Goal: Task Accomplishment & Management: Manage account settings

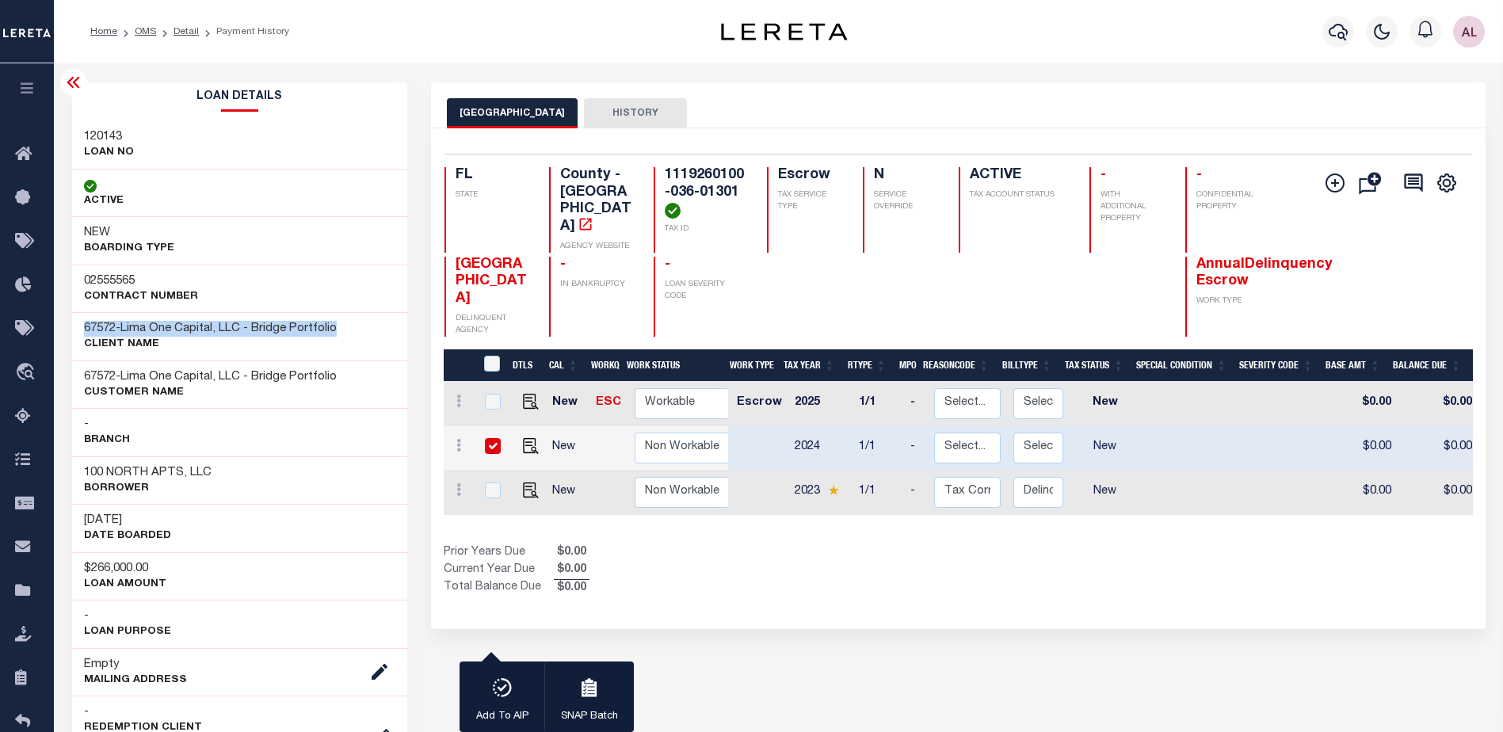
click at [516, 441] on link at bounding box center [527, 446] width 24 height 11
checkbox input "false"
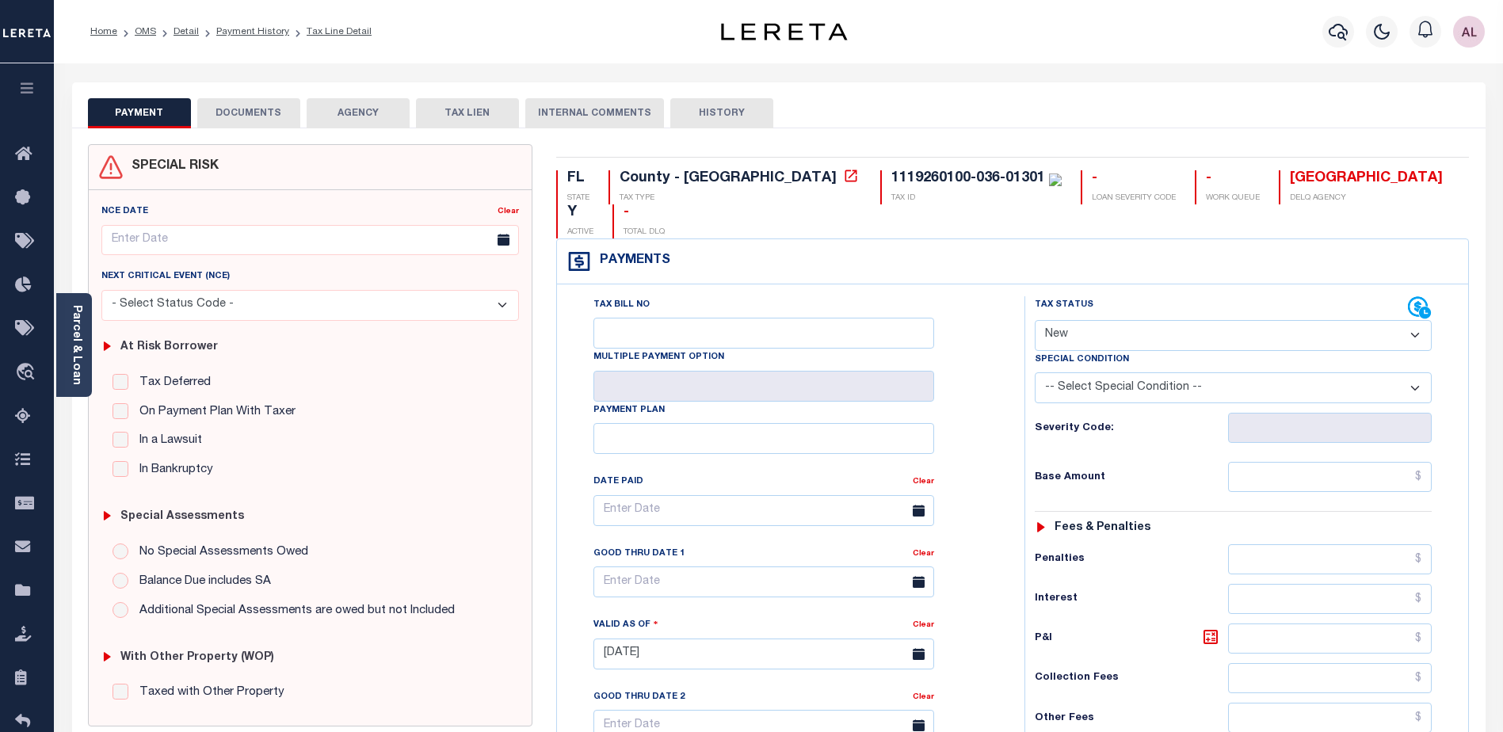
click at [1078, 320] on select "- Select Status Code - Open Due/Unpaid Paid Incomplete No Tax Due Internal Refu…" at bounding box center [1233, 335] width 397 height 31
select select "DUE"
click at [1035, 320] on select "- Select Status Code - Open Due/Unpaid Paid Incomplete No Tax Due Internal Refu…" at bounding box center [1233, 335] width 397 height 31
type input "09/04/2025"
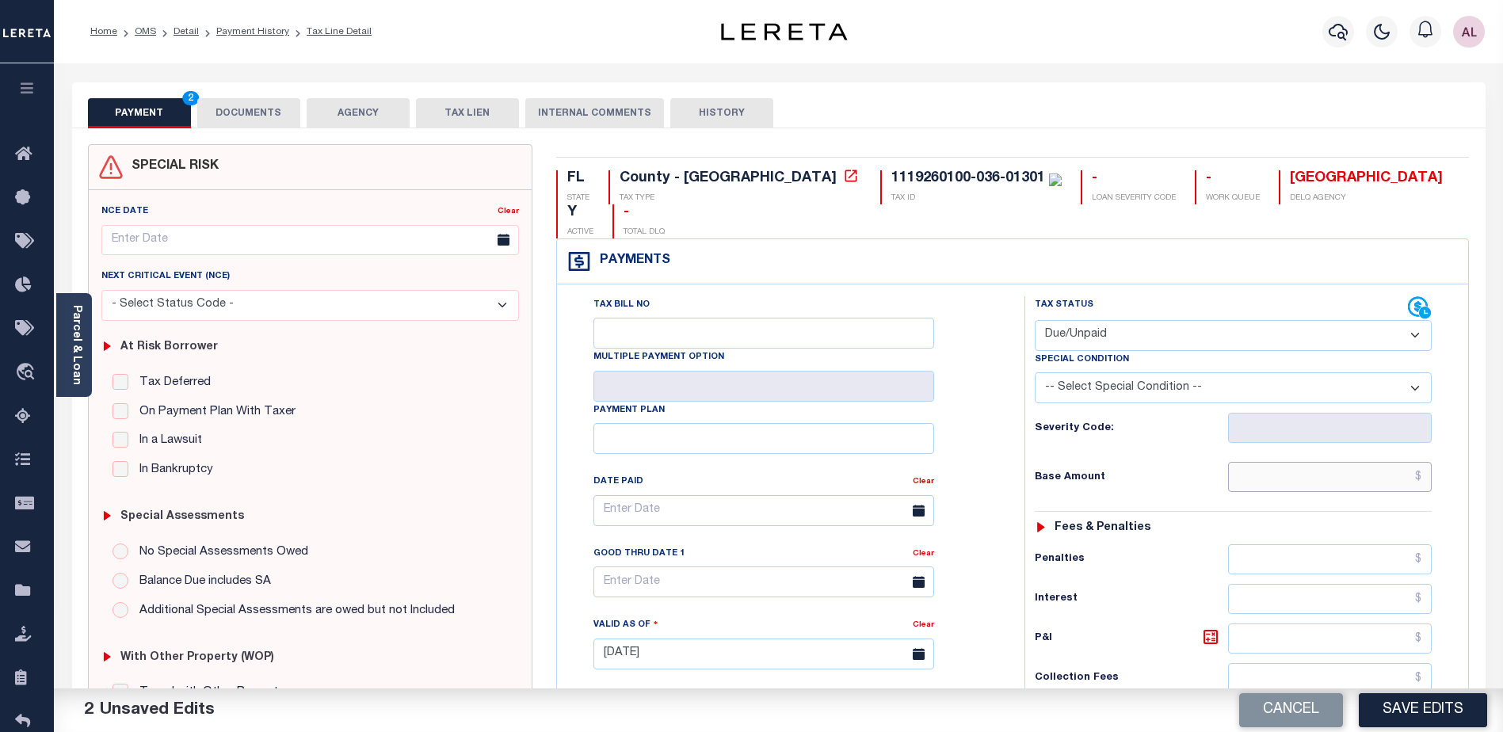
click at [1305, 462] on input "text" at bounding box center [1330, 477] width 204 height 30
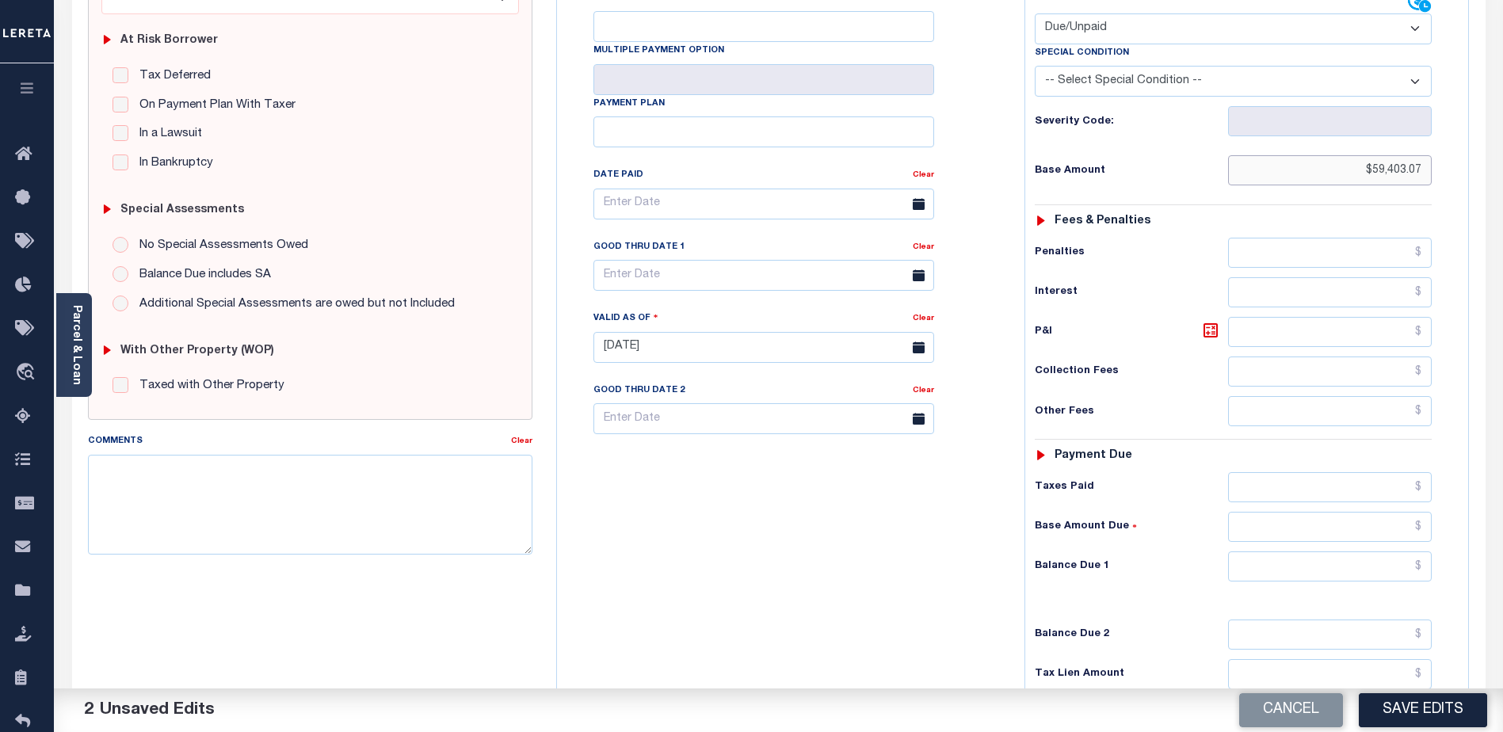
scroll to position [317, 0]
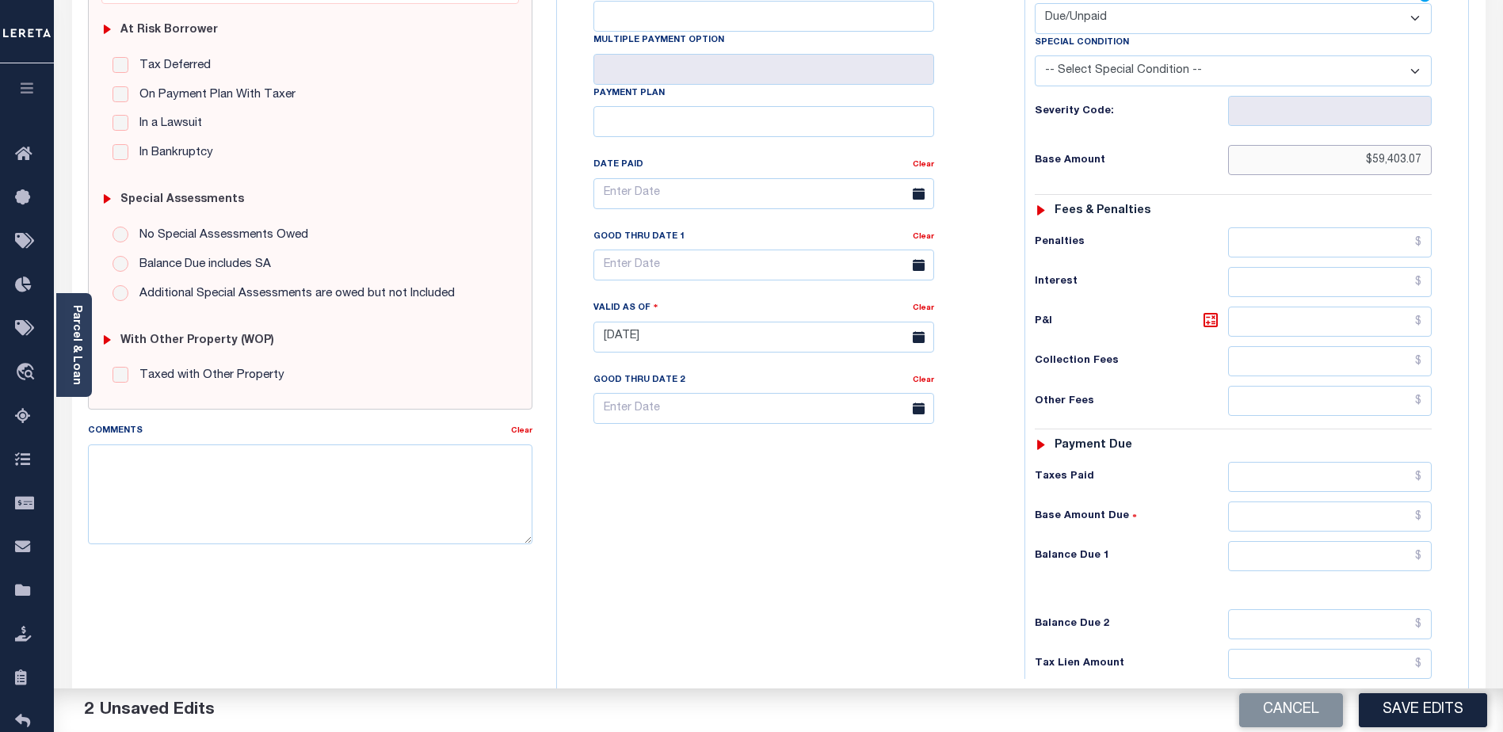
type input "$59,403.07"
click at [1289, 541] on input "text" at bounding box center [1330, 556] width 204 height 30
type input "$68,478.87"
click at [917, 259] on icon at bounding box center [919, 265] width 12 height 12
click at [814, 250] on input "text" at bounding box center [763, 265] width 341 height 31
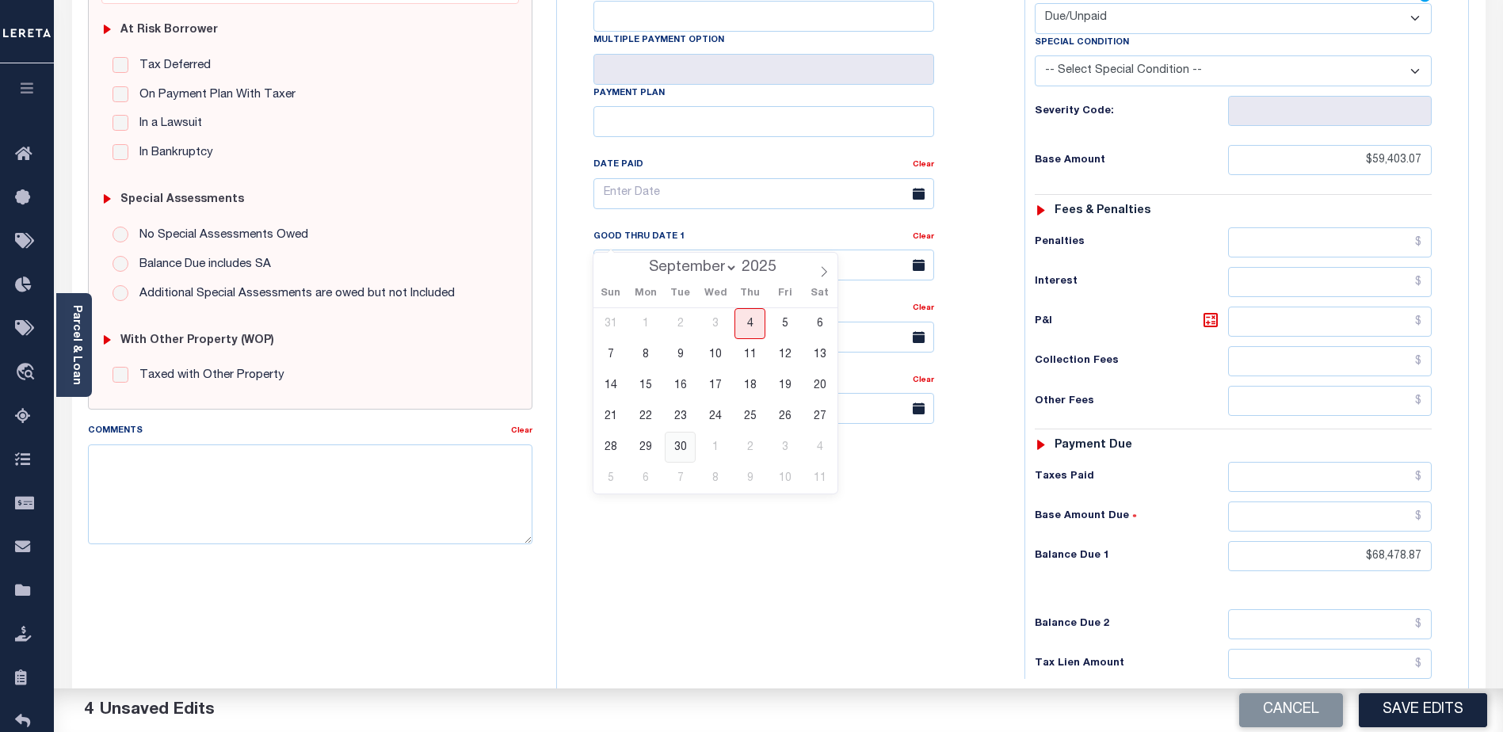
click at [685, 451] on span "30" at bounding box center [680, 447] width 31 height 31
type input "[DATE]"
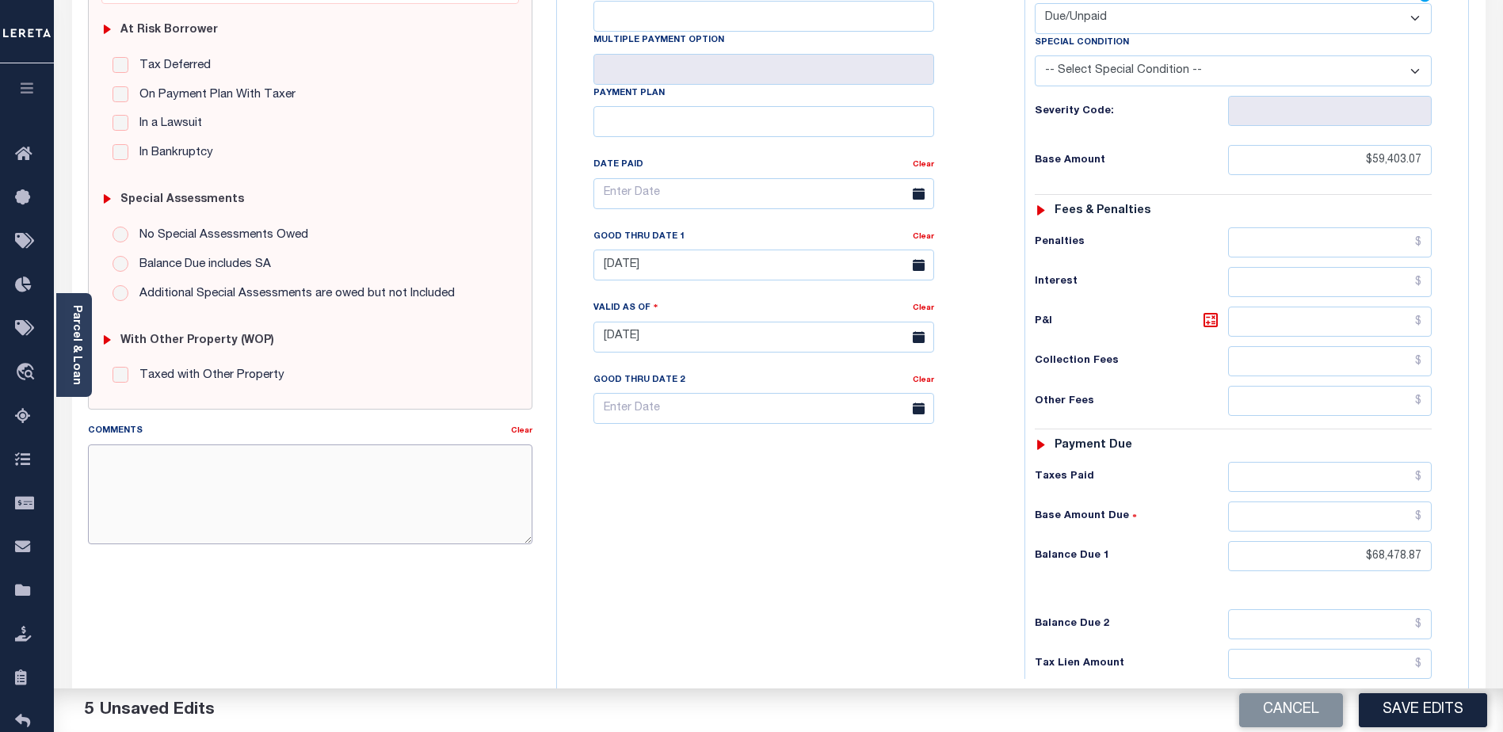
click at [151, 451] on textarea "Comments" at bounding box center [310, 495] width 445 height 100
type textarea "CAS 48085"
click at [1217, 313] on icon at bounding box center [1211, 320] width 14 height 14
type input "$9,075.80"
click at [155, 466] on textarea "CAS 48085" at bounding box center [310, 495] width 445 height 100
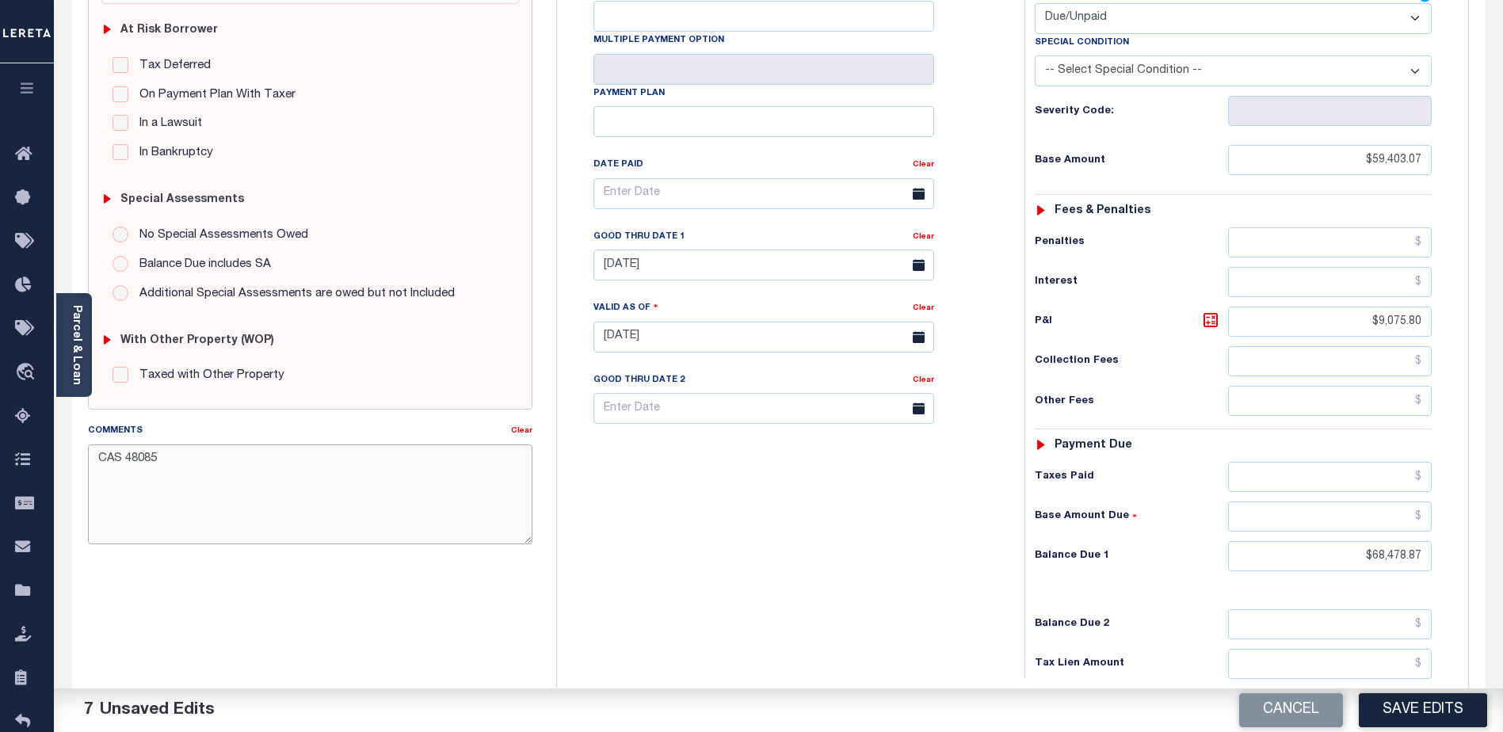
click at [174, 466] on textarea "CAS 48085" at bounding box center [310, 495] width 445 height 100
type textarea "CAS 48085 Client responsible for P&I must be paid with certified funds."
click at [1433, 714] on button "Save Edits" at bounding box center [1423, 710] width 128 height 34
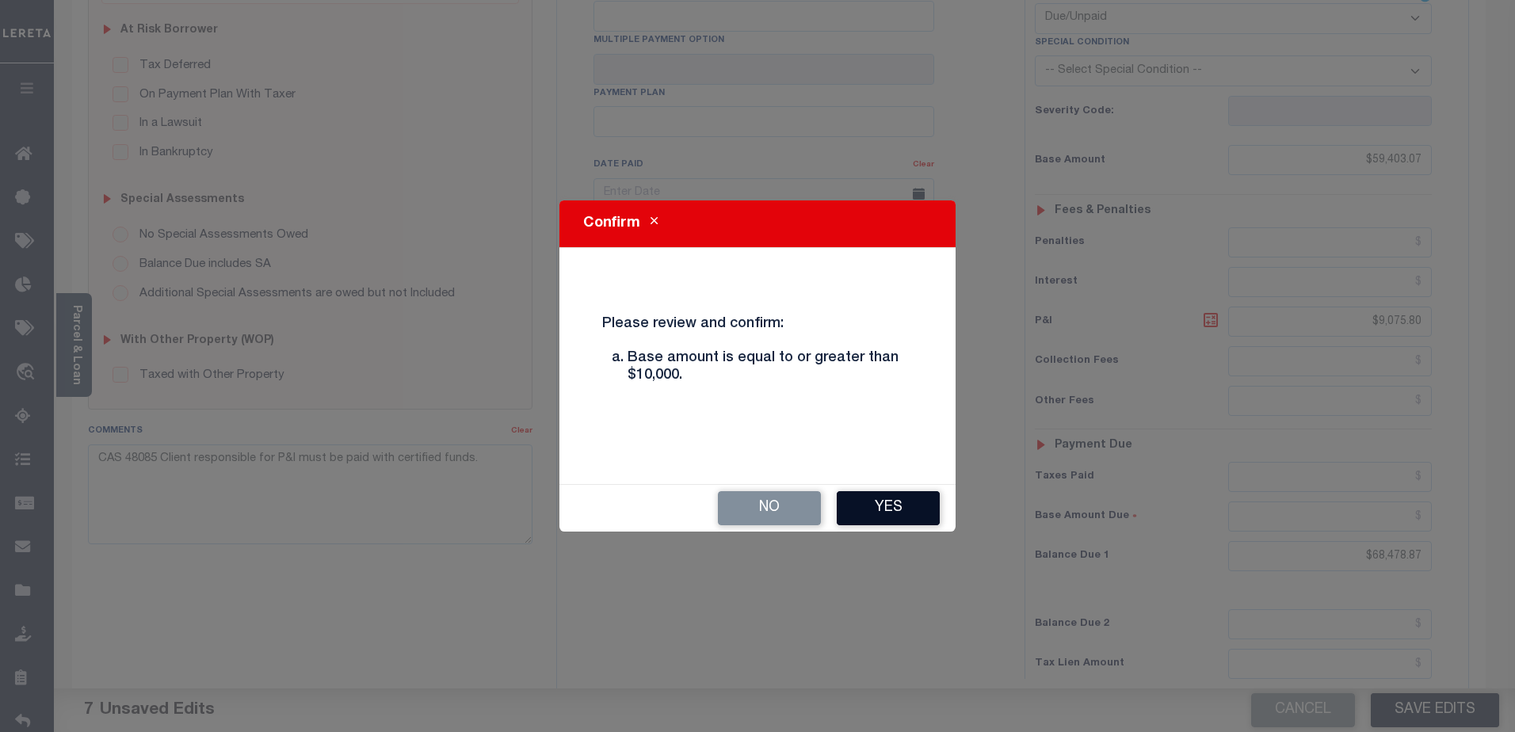
click at [886, 513] on button "Yes" at bounding box center [888, 508] width 103 height 34
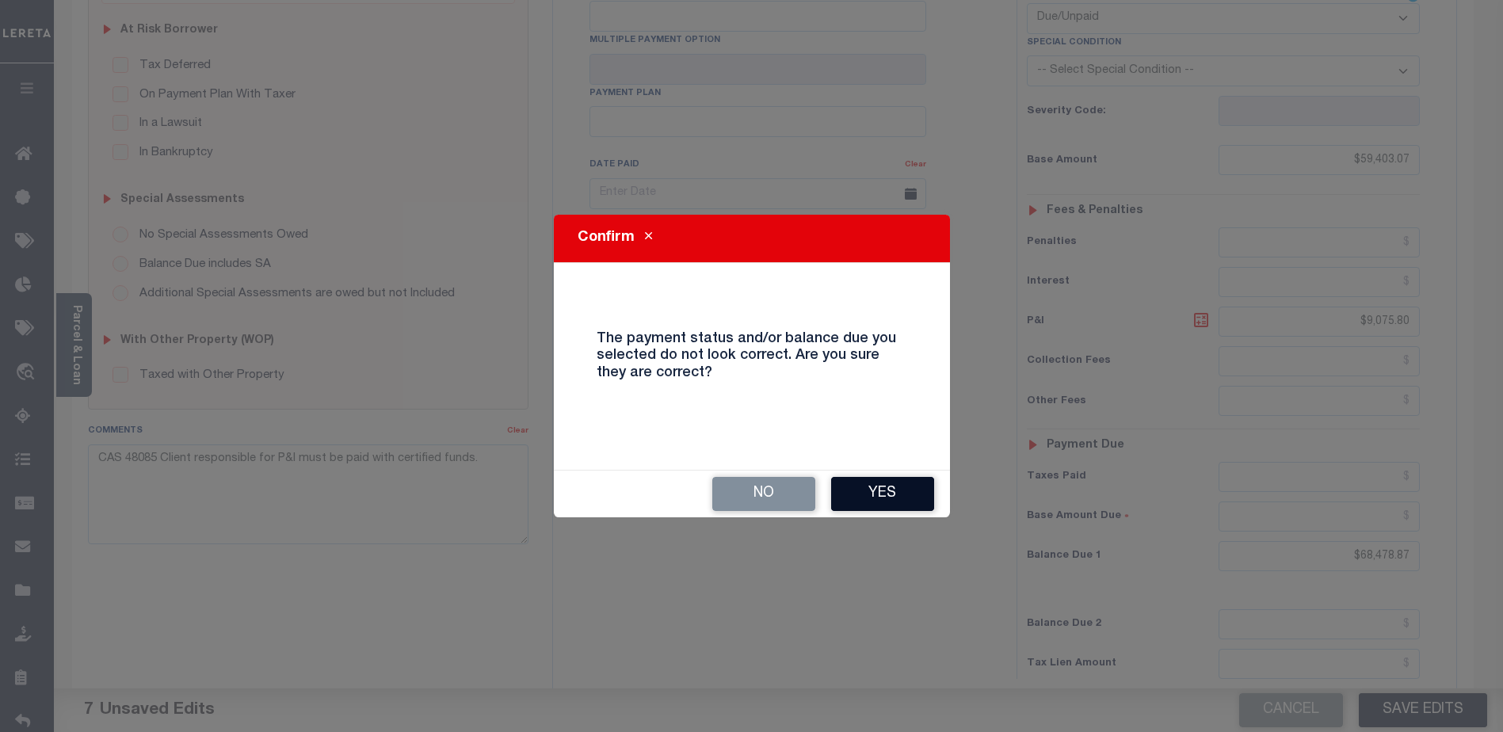
click at [905, 494] on button "Yes" at bounding box center [882, 494] width 103 height 34
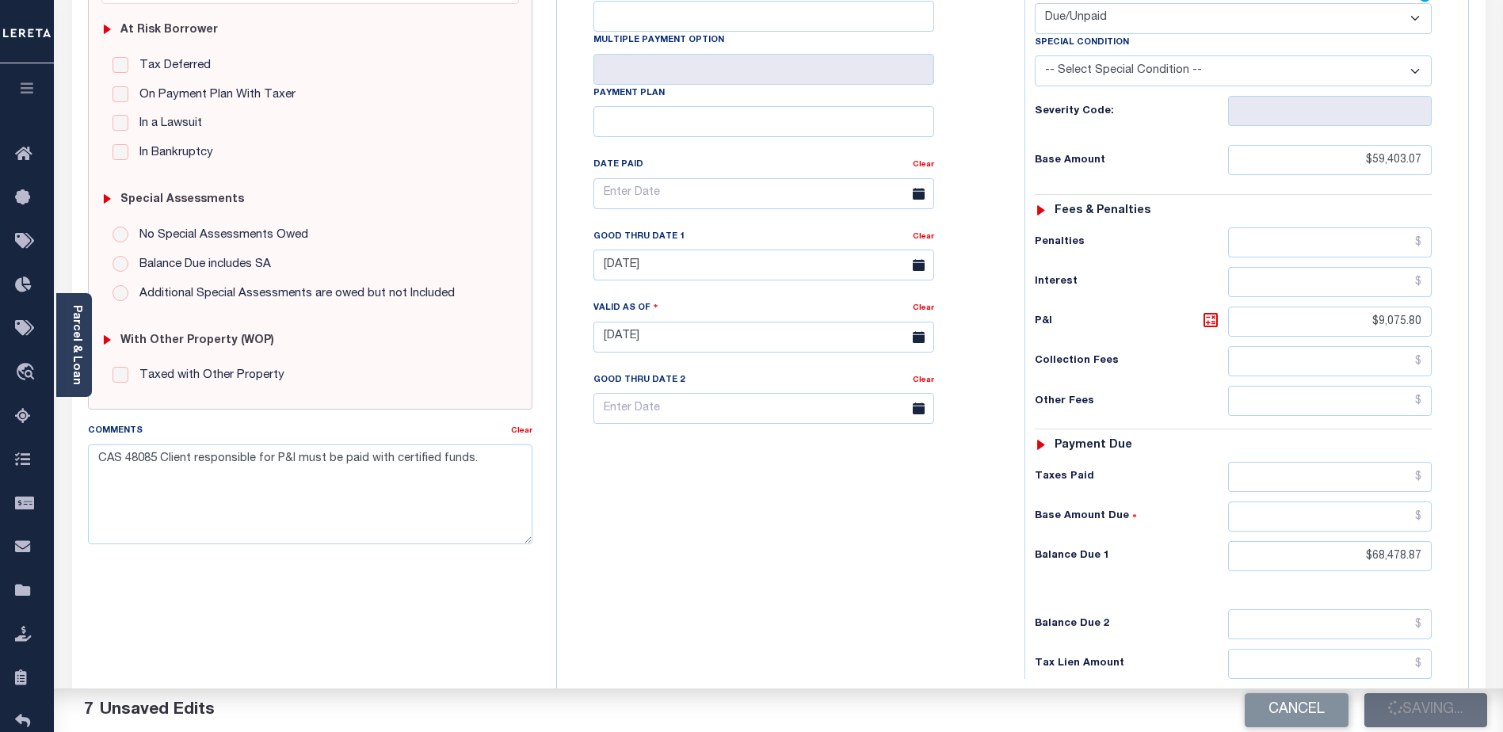
checkbox input "false"
type input "$59,403.07"
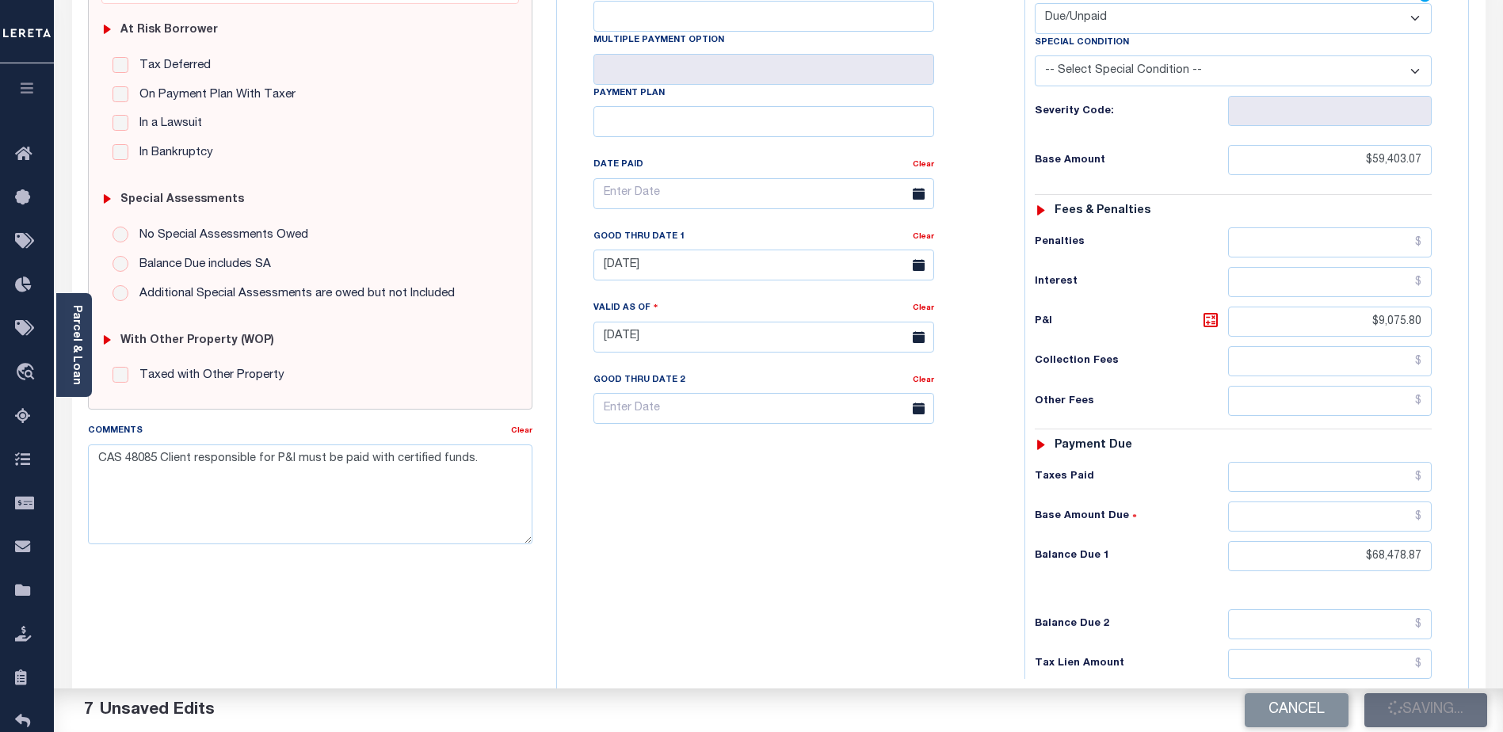
type input "$9,075.8"
type input "$68,478.87"
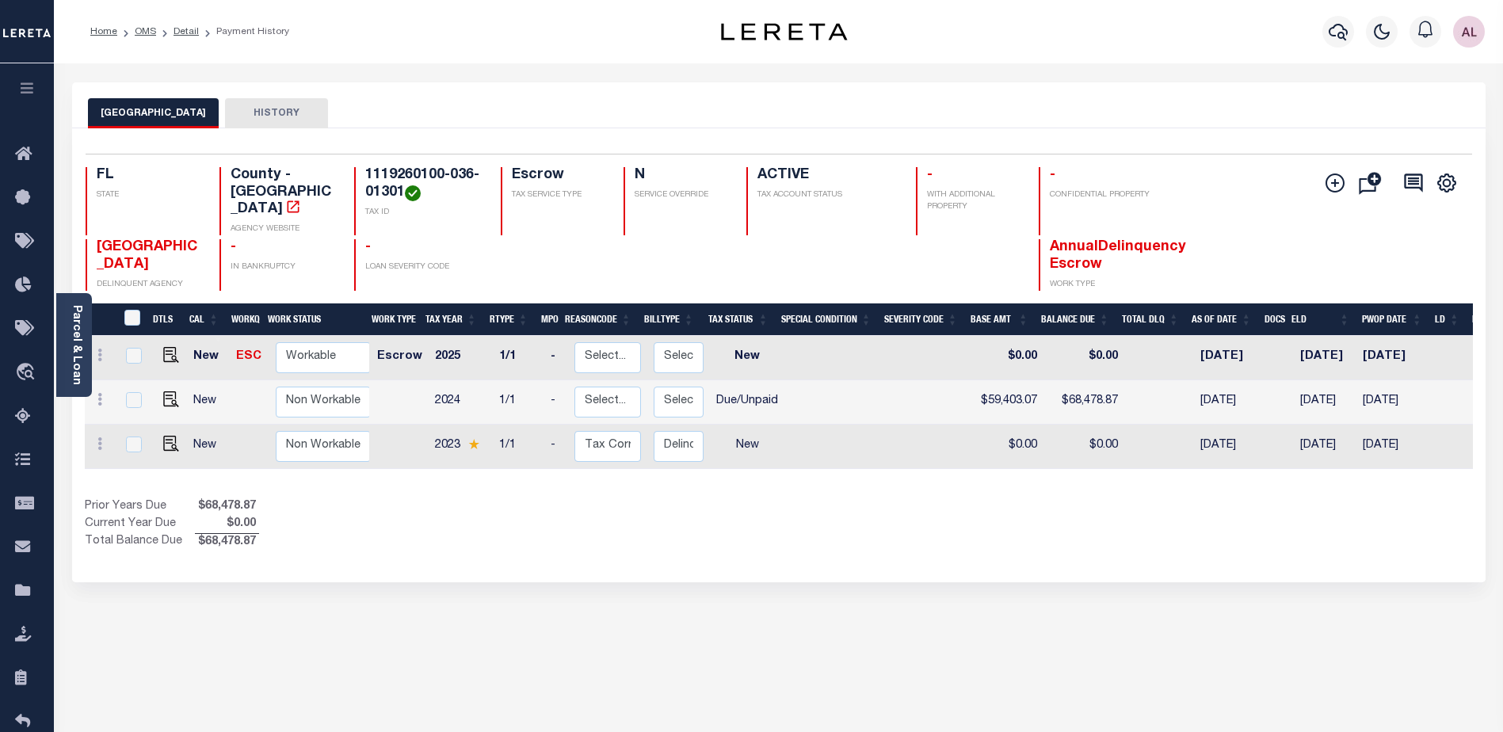
click at [200, 431] on td "New" at bounding box center [209, 447] width 44 height 44
checkbox input "true"
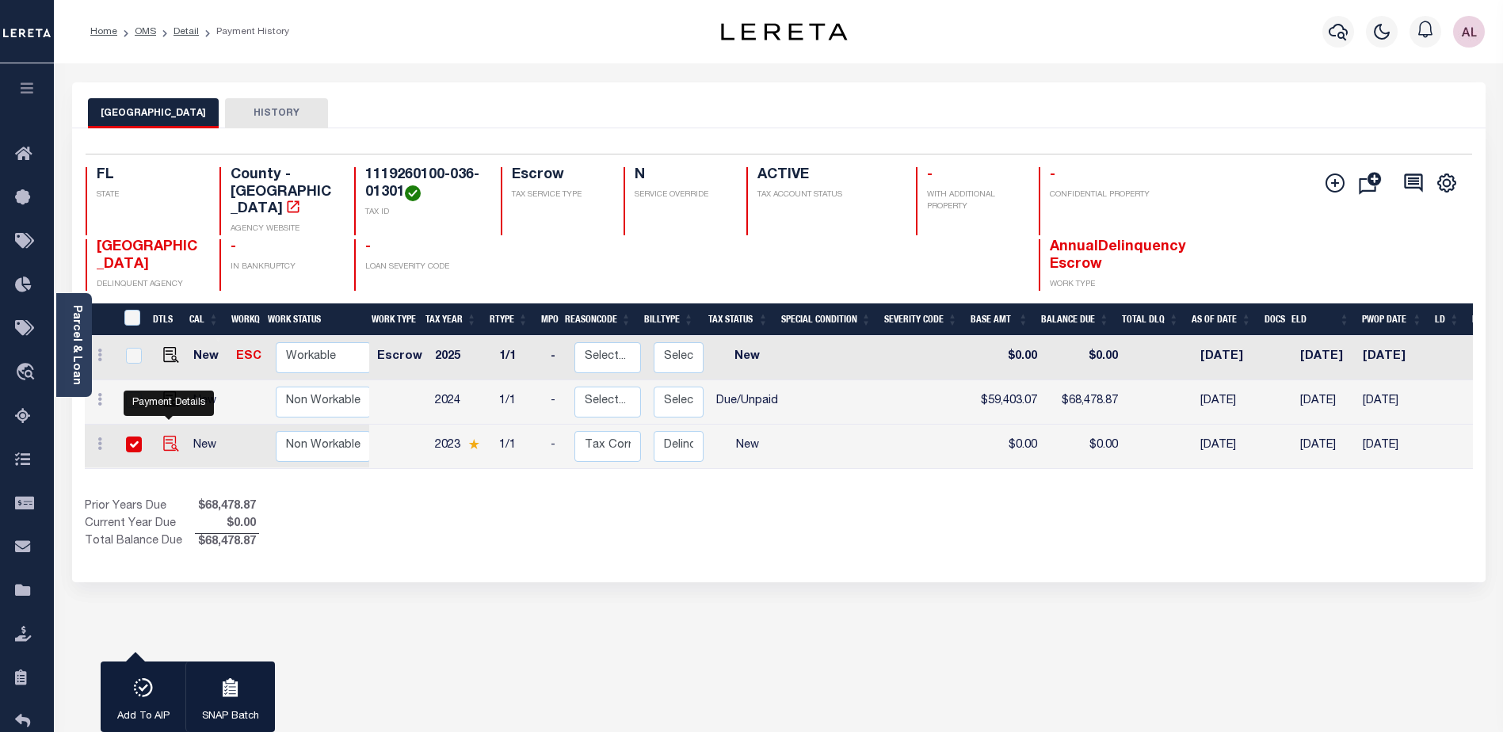
click at [168, 436] on img "" at bounding box center [171, 444] width 16 height 16
checkbox input "false"
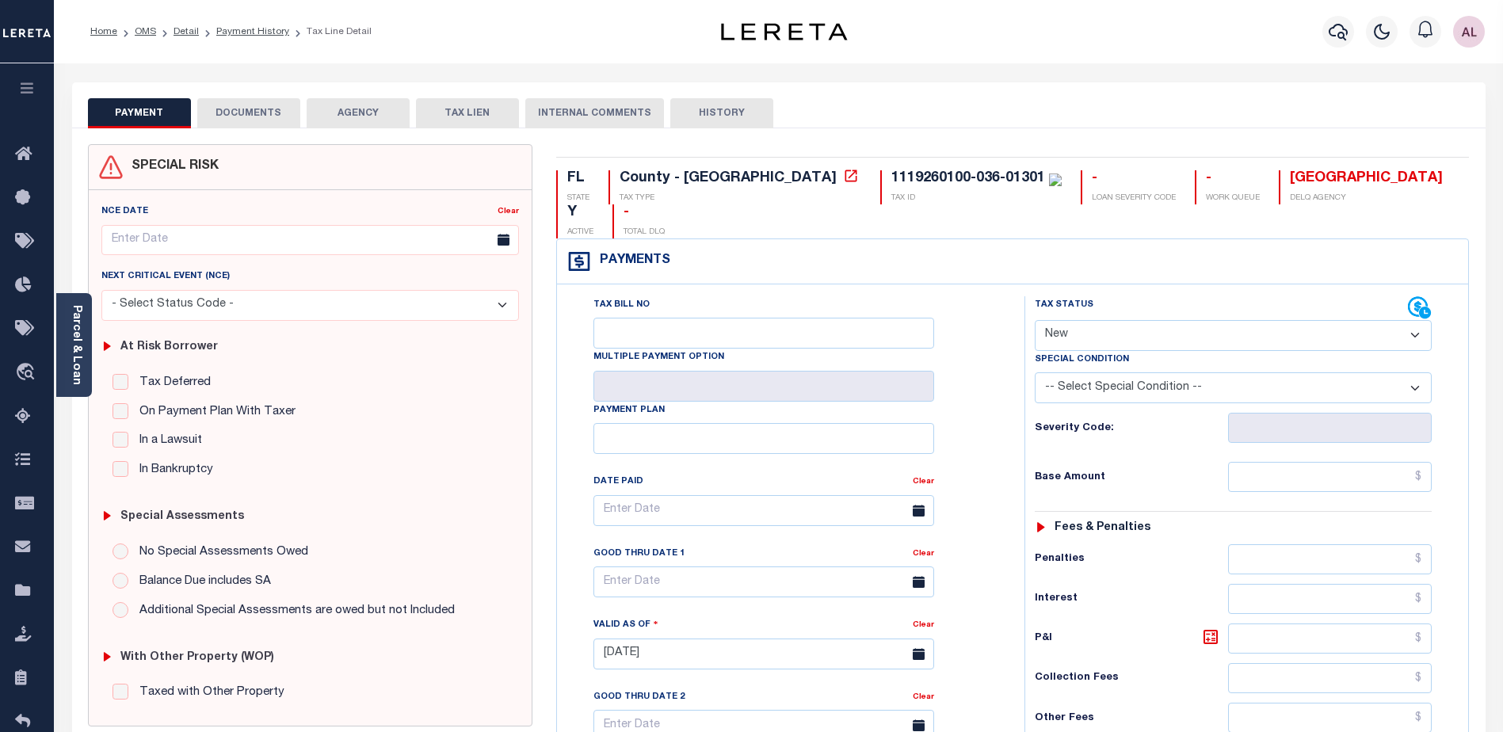
click at [1070, 320] on select "- Select Status Code - Open Due/Unpaid Paid Incomplete No Tax Due Internal Refu…" at bounding box center [1233, 335] width 397 height 31
select select "DUE"
click at [1035, 320] on select "- Select Status Code - Open Due/Unpaid Paid Incomplete No Tax Due Internal Refu…" at bounding box center [1233, 335] width 397 height 31
type input "[DATE]"
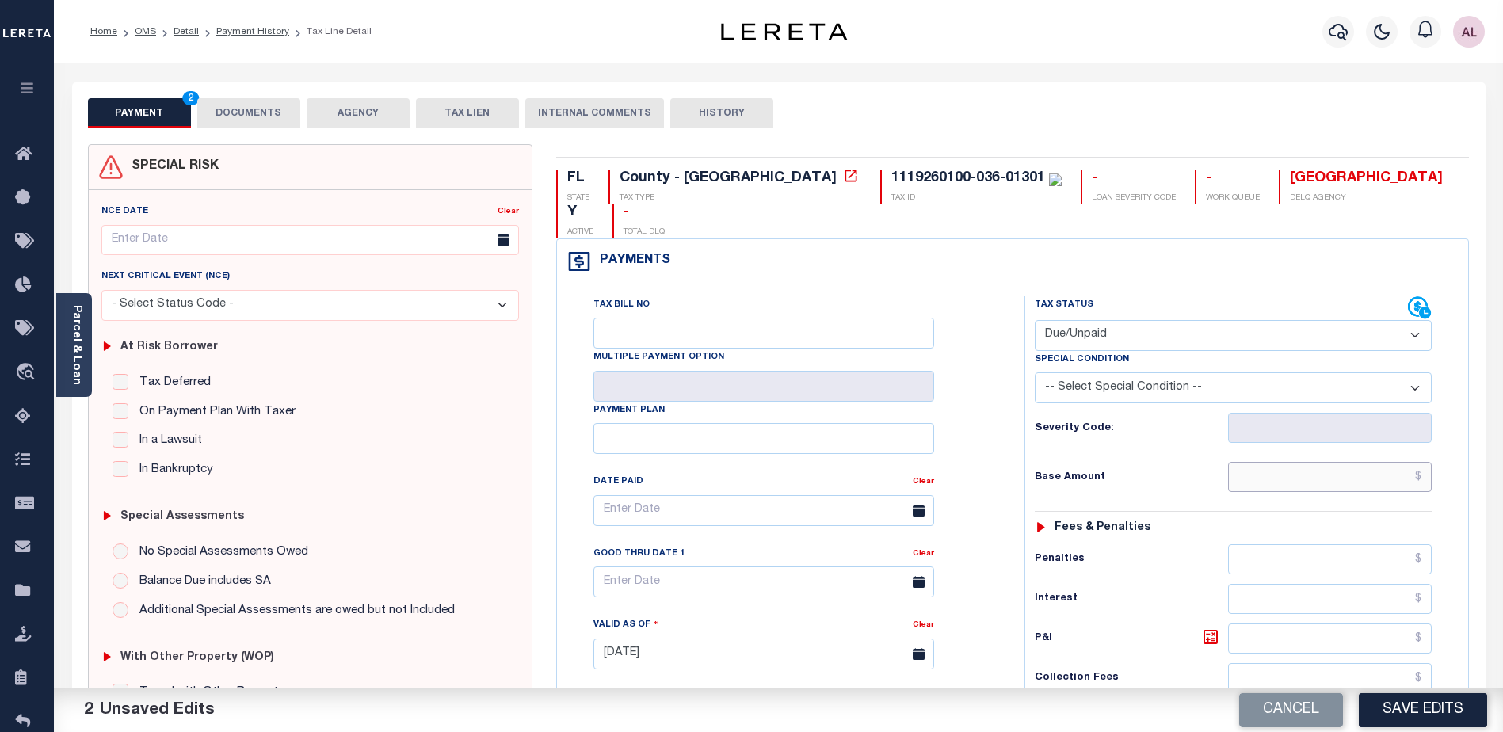
click at [1299, 462] on input "text" at bounding box center [1330, 477] width 204 height 30
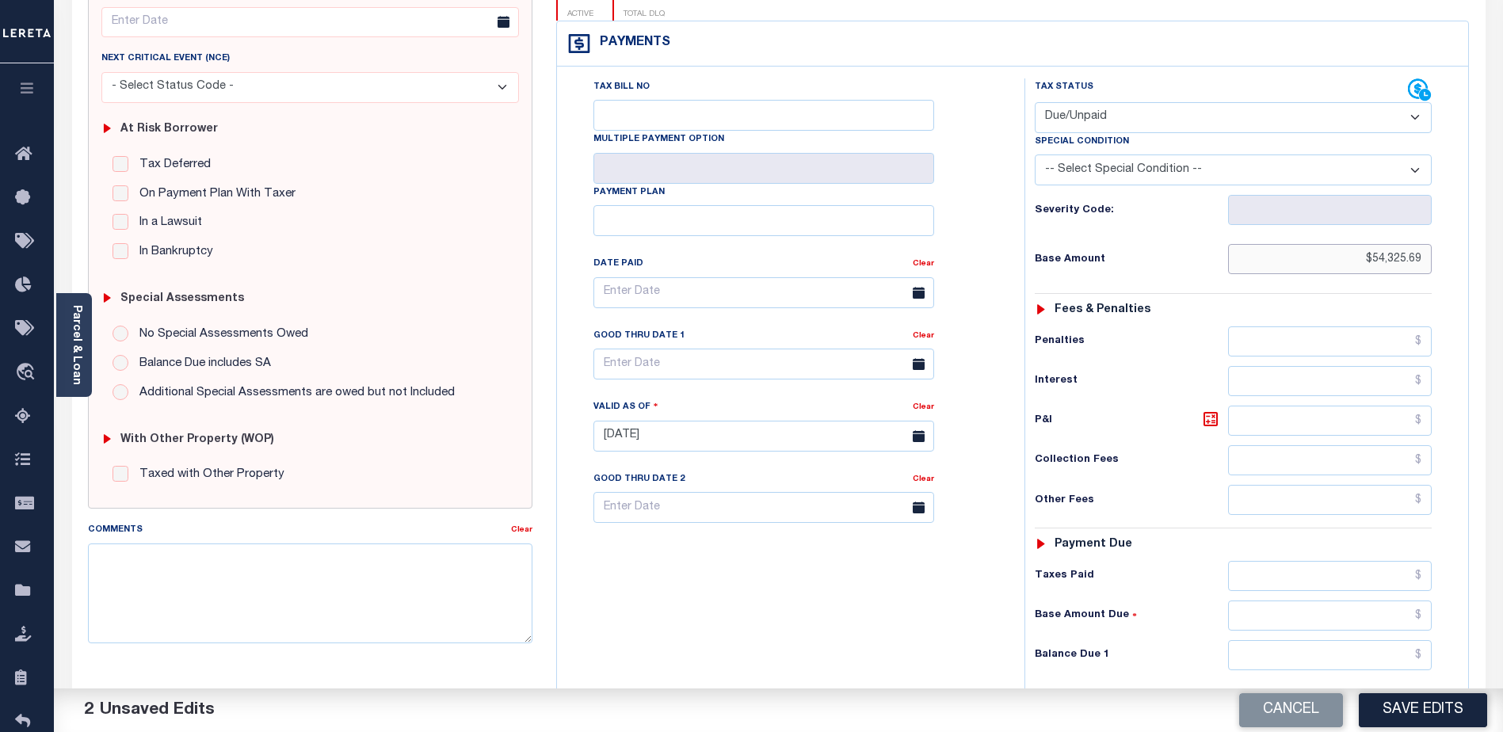
scroll to position [238, 0]
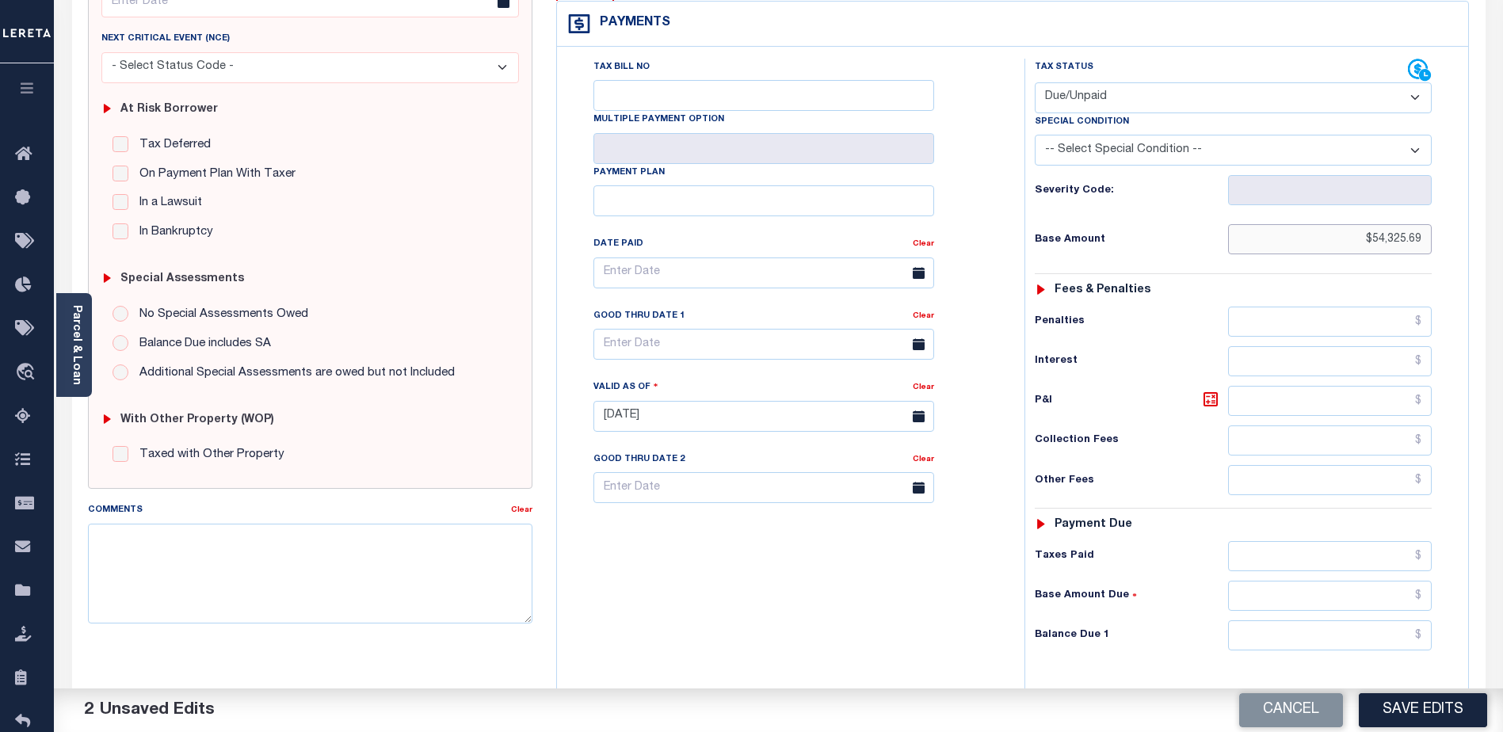
type input "$54,325.69"
click at [1256, 620] on input "text" at bounding box center [1330, 635] width 204 height 30
type input "$63,623.18"
click at [1211, 390] on icon at bounding box center [1210, 399] width 19 height 19
type input "$9,297.49"
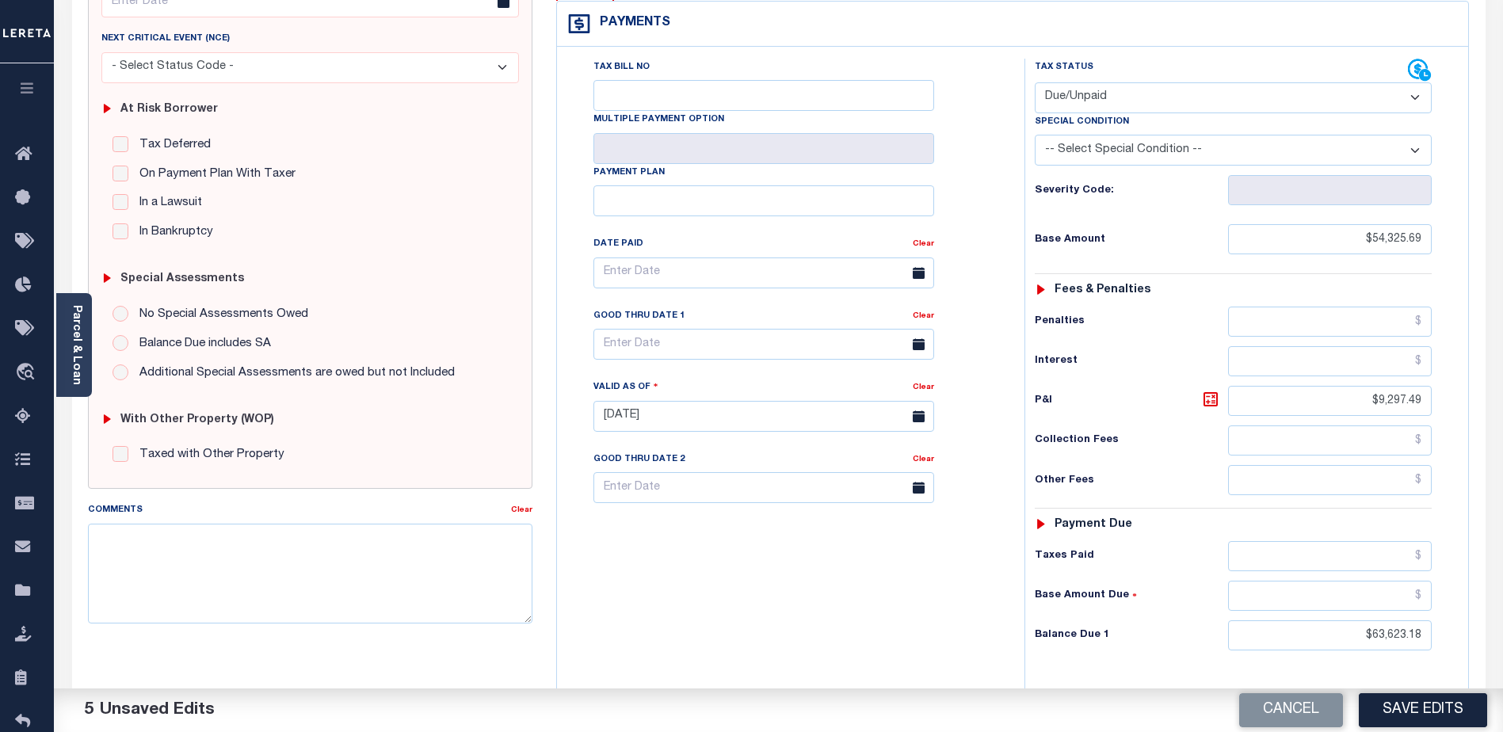
click at [920, 338] on icon at bounding box center [919, 344] width 12 height 12
click at [700, 329] on input "text" at bounding box center [763, 344] width 341 height 31
click at [681, 527] on span "30" at bounding box center [680, 526] width 31 height 31
type input "09/30/2025"
click at [153, 525] on textarea "Comments" at bounding box center [310, 574] width 445 height 100
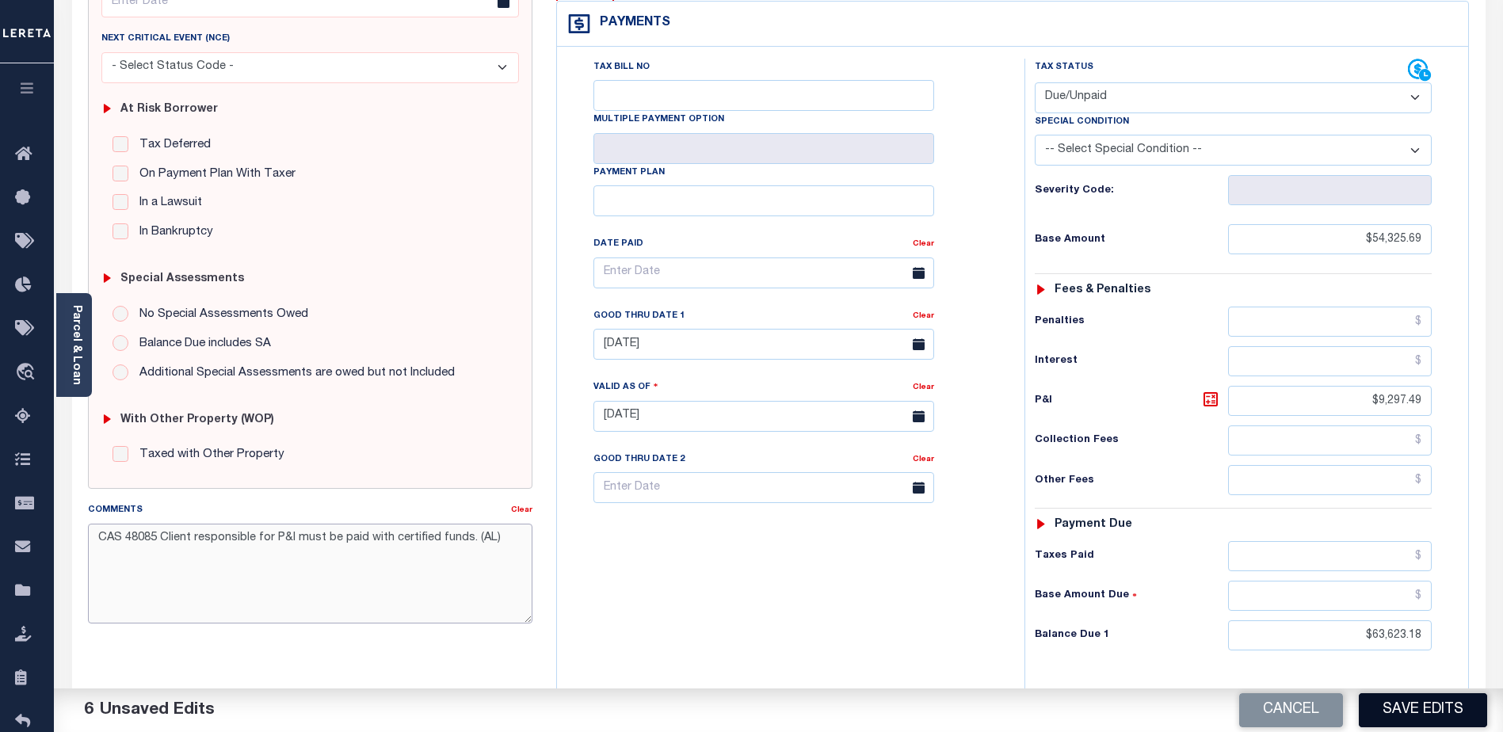
type textarea "CAS 48085 Client responsible for P&I must be paid with certified funds. (AL)"
click at [1429, 713] on button "Save Edits" at bounding box center [1423, 710] width 128 height 34
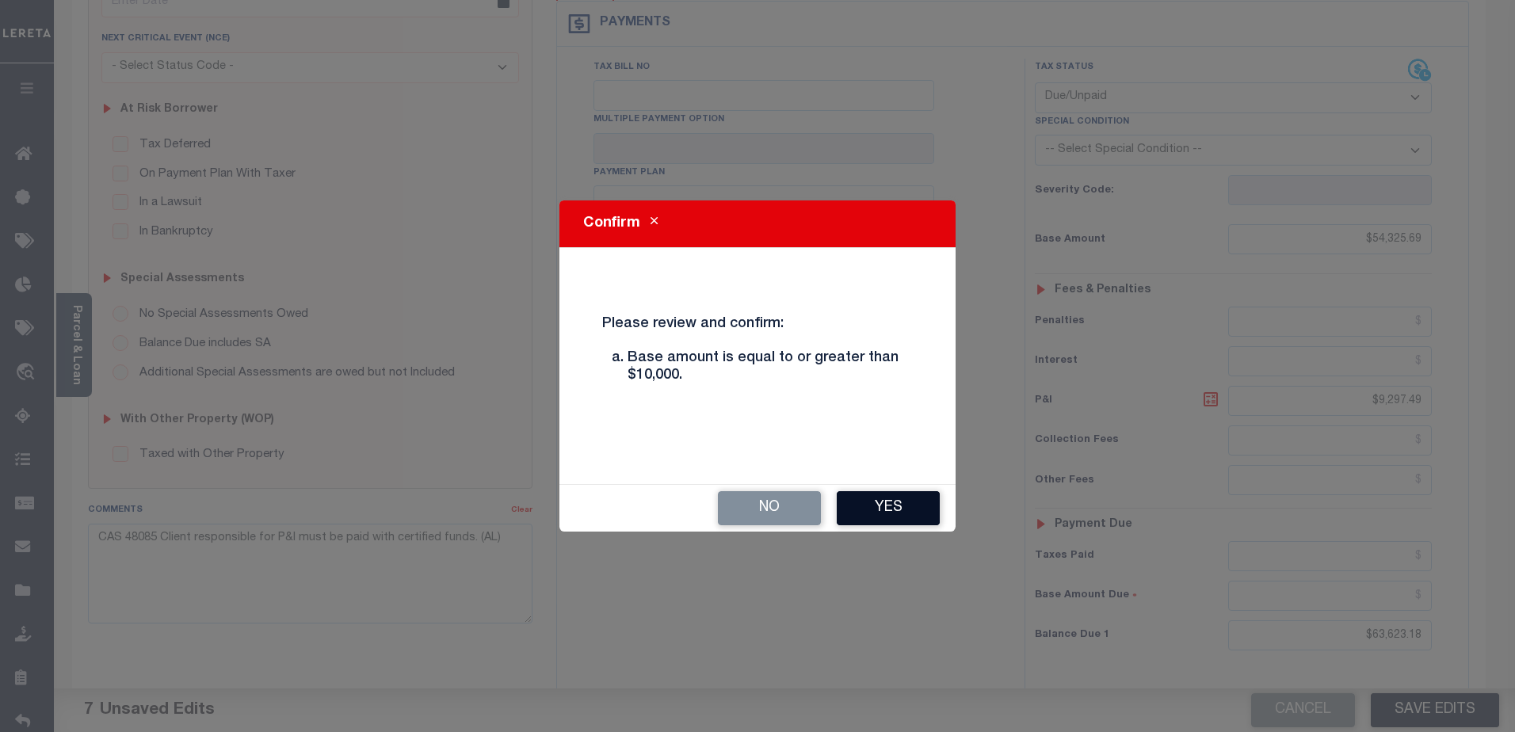
click at [890, 499] on button "Yes" at bounding box center [888, 508] width 103 height 34
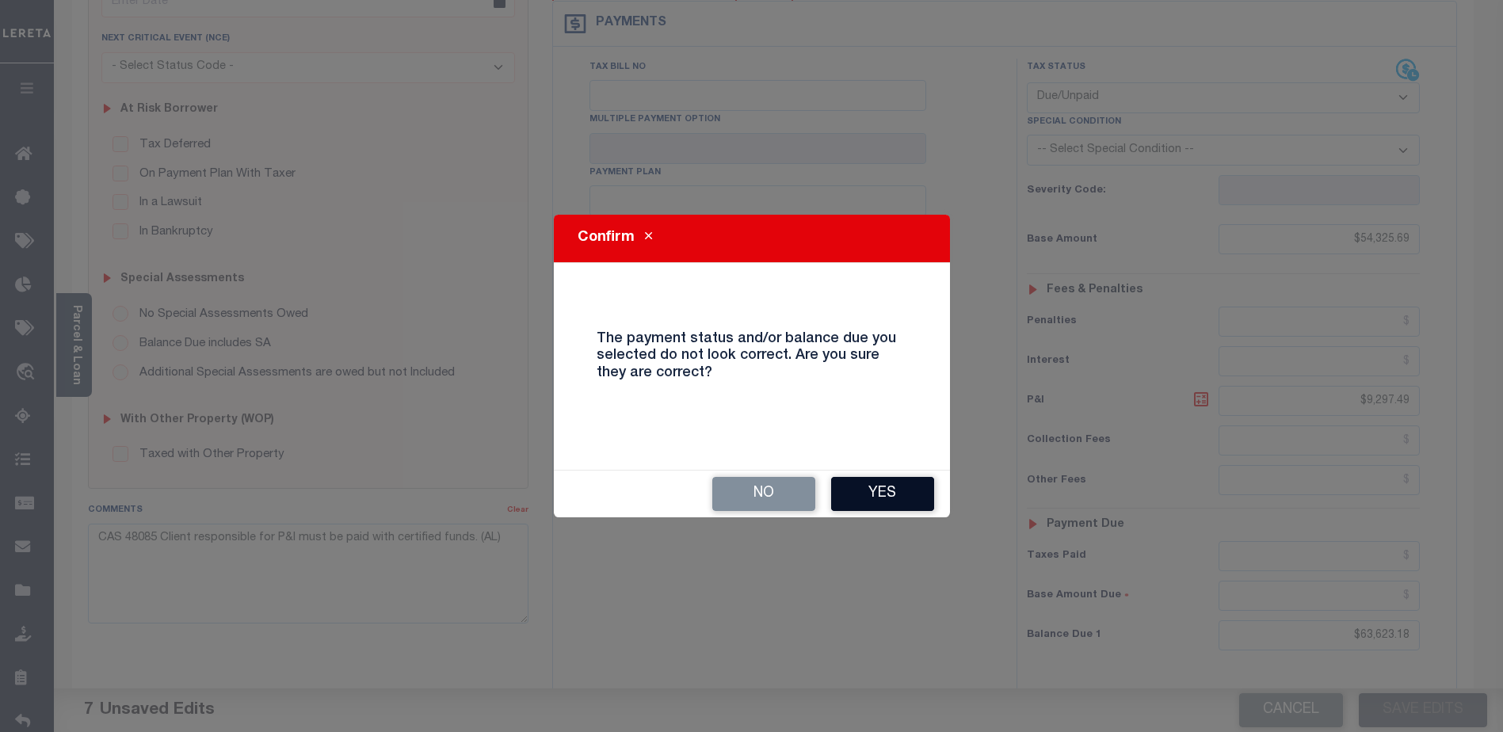
click at [884, 494] on button "Yes" at bounding box center [882, 494] width 103 height 34
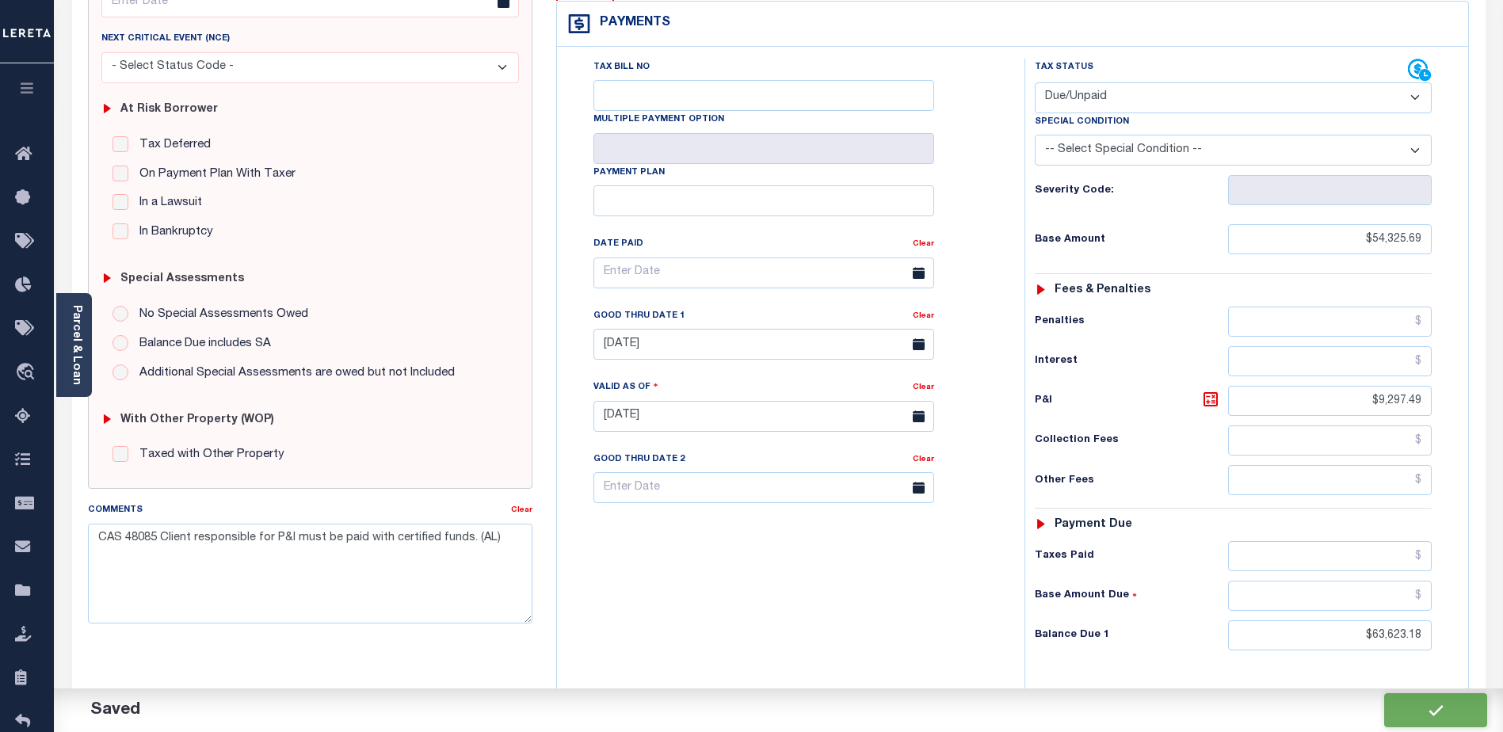
checkbox input "false"
type input "$54,325.69"
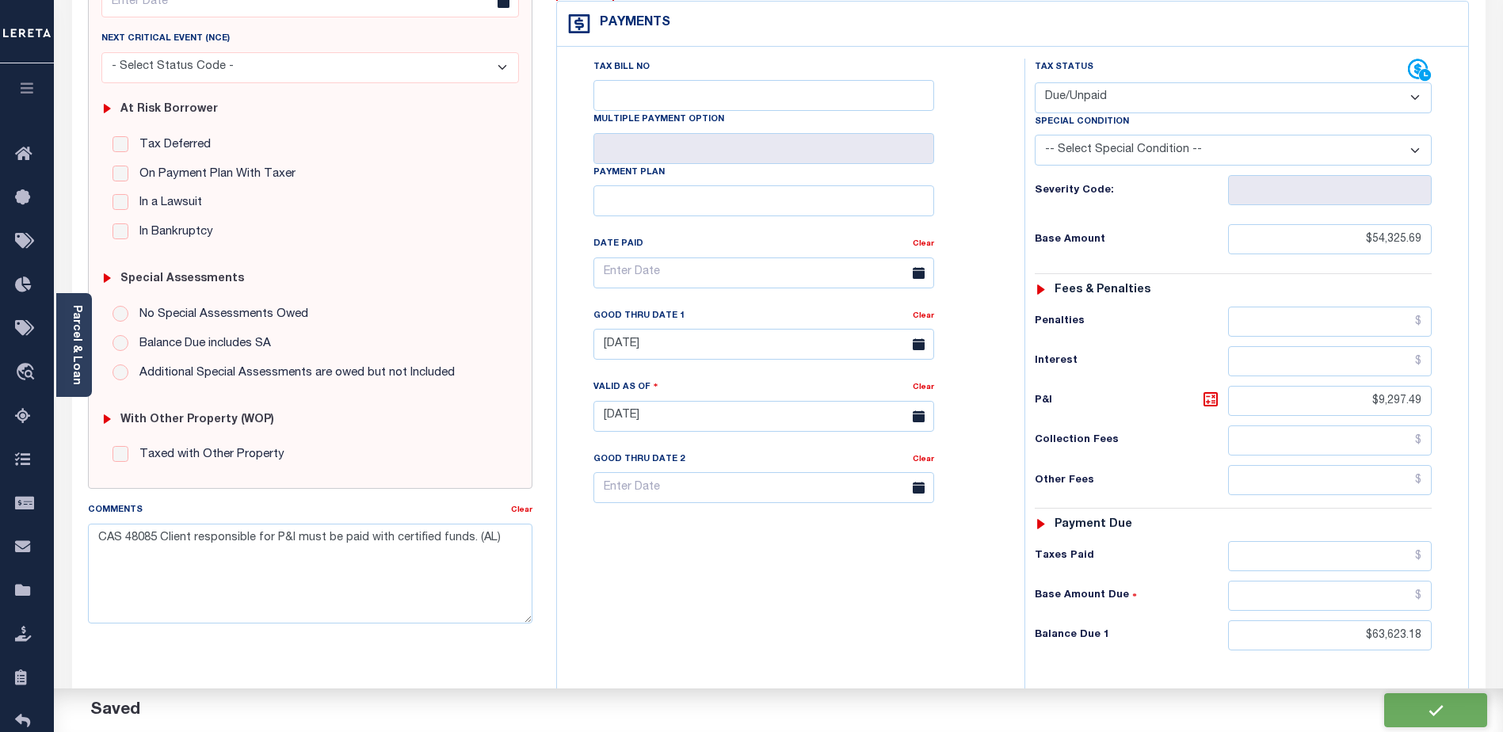
type input "$9,297.49"
type input "$63,623.18"
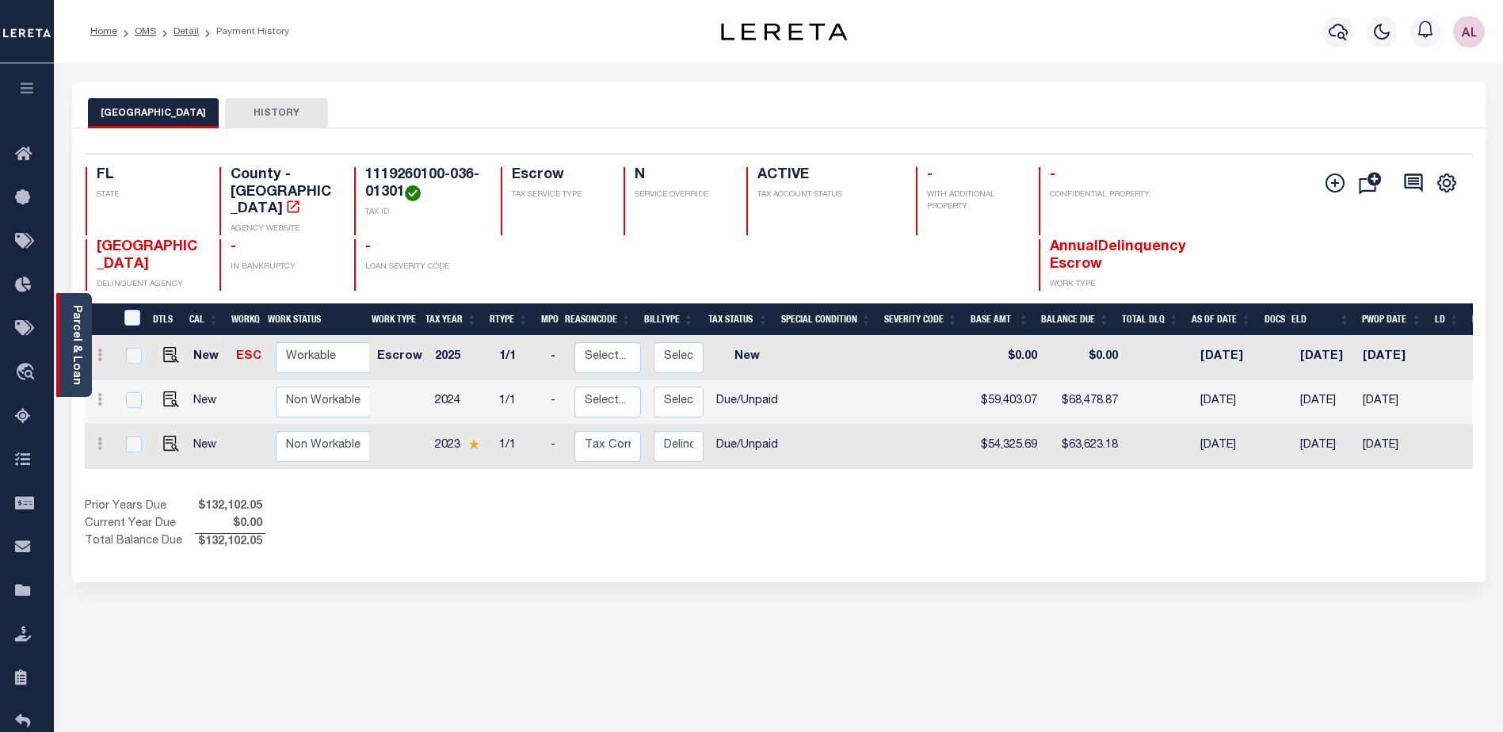
click at [74, 357] on link "Parcel & Loan" at bounding box center [76, 345] width 11 height 80
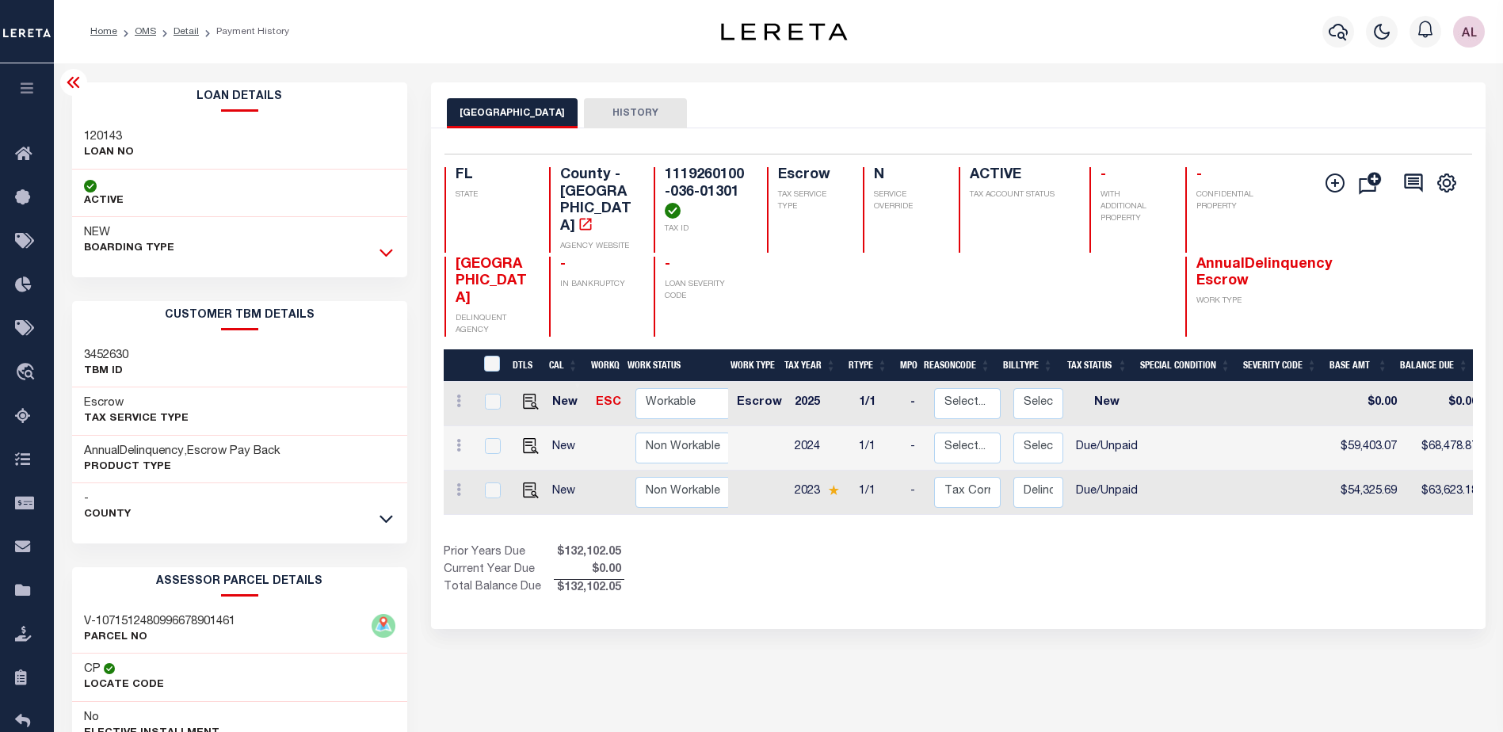
click at [386, 252] on icon at bounding box center [386, 252] width 13 height 17
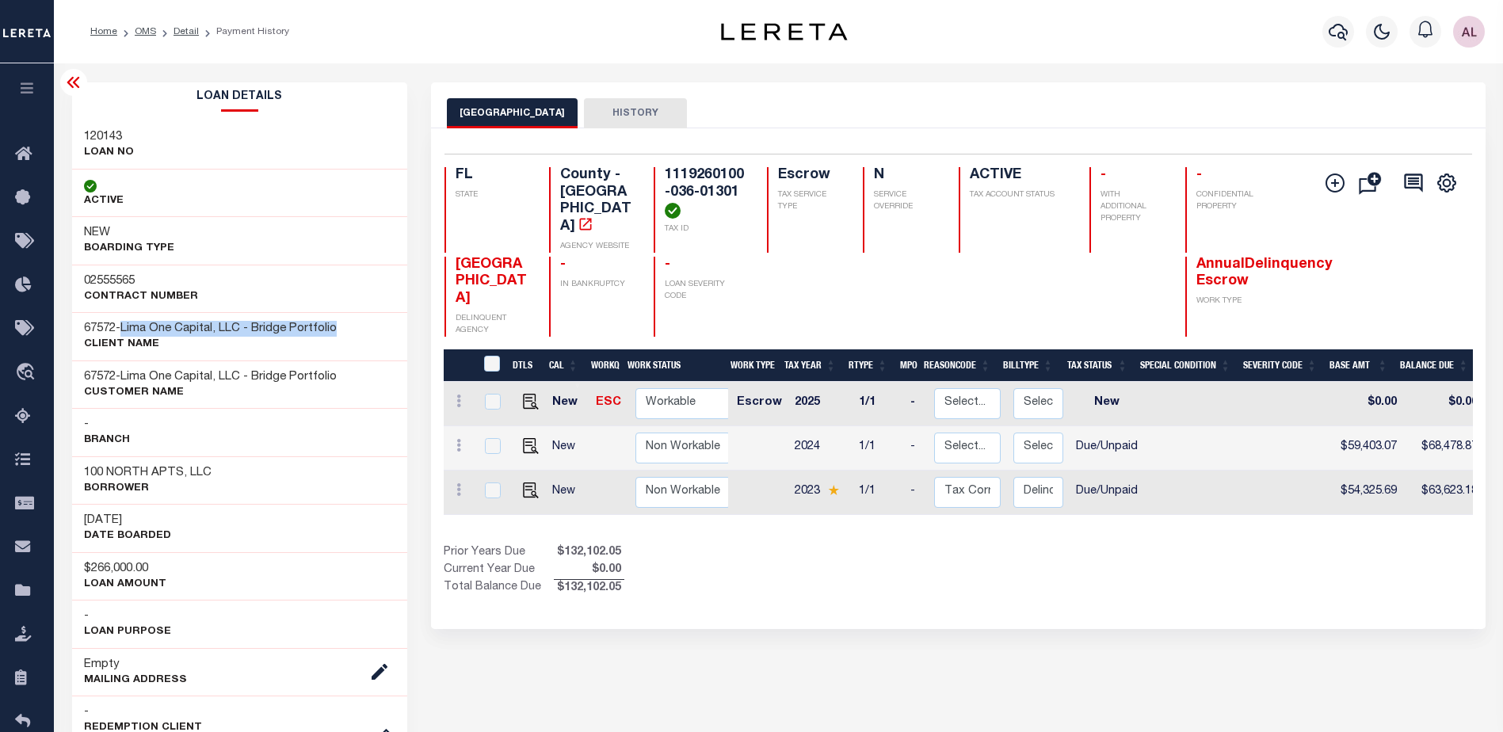
drag, startPoint x: 351, startPoint y: 328, endPoint x: 129, endPoint y: 322, distance: 222.0
click at [129, 322] on div "67572 - Lima One Capital, LLC - Bridge Portfolio CLIENT Name" at bounding box center [240, 336] width 336 height 48
copy span "Lima One Capital, LLC - Bridge Portfolio"
click at [29, 286] on icon at bounding box center [27, 286] width 25 height 20
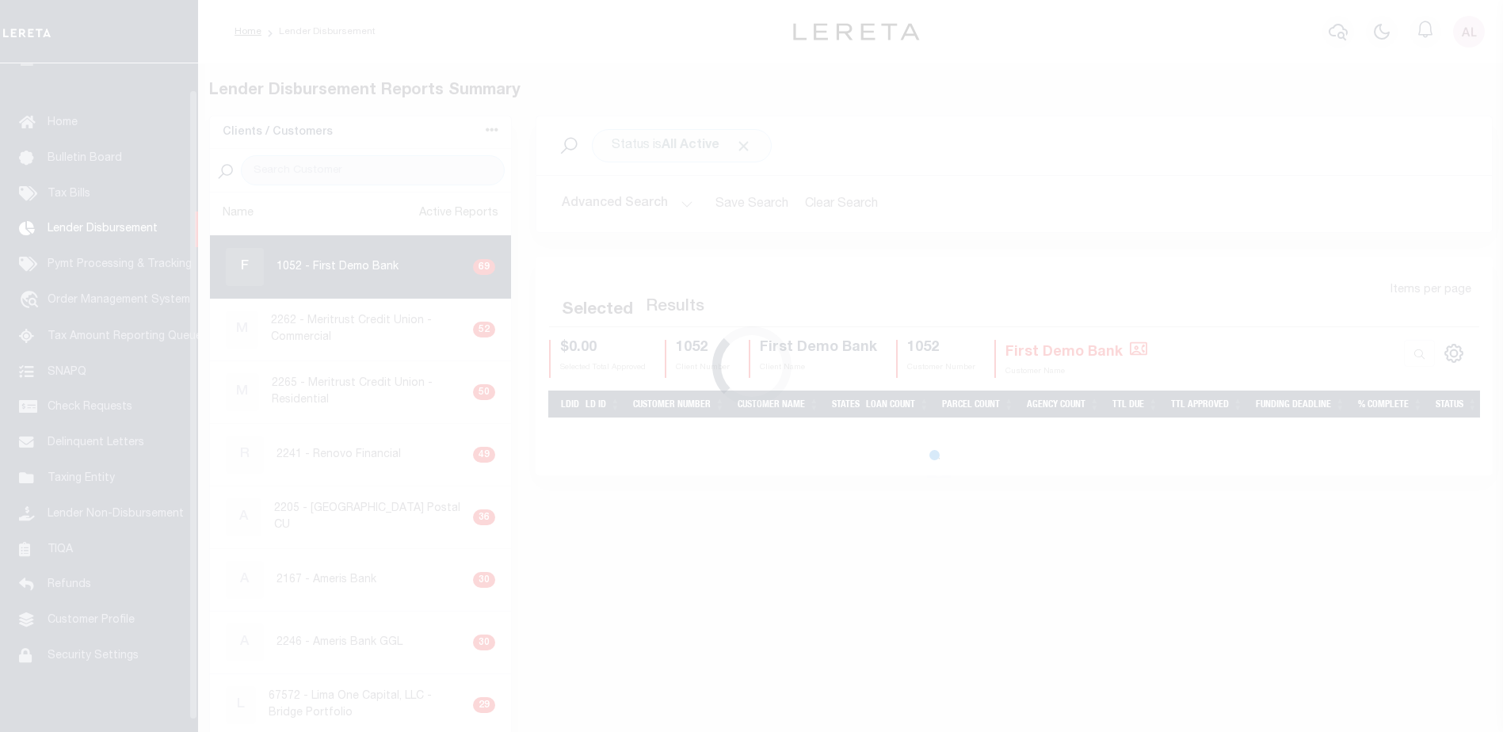
scroll to position [28, 0]
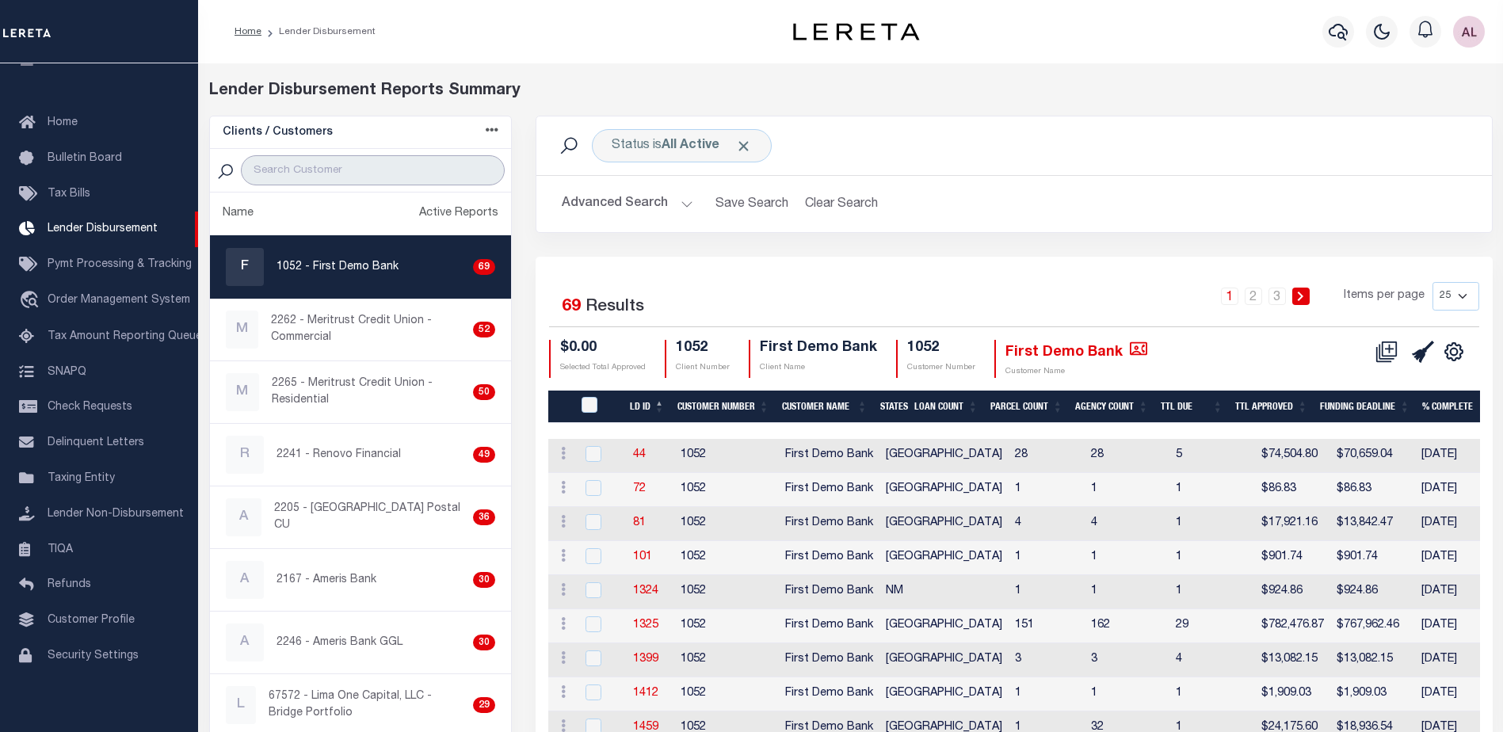
click at [296, 162] on input "search" at bounding box center [373, 170] width 264 height 30
paste input "Lima One Capital, LLC - Bridge Portfolio"
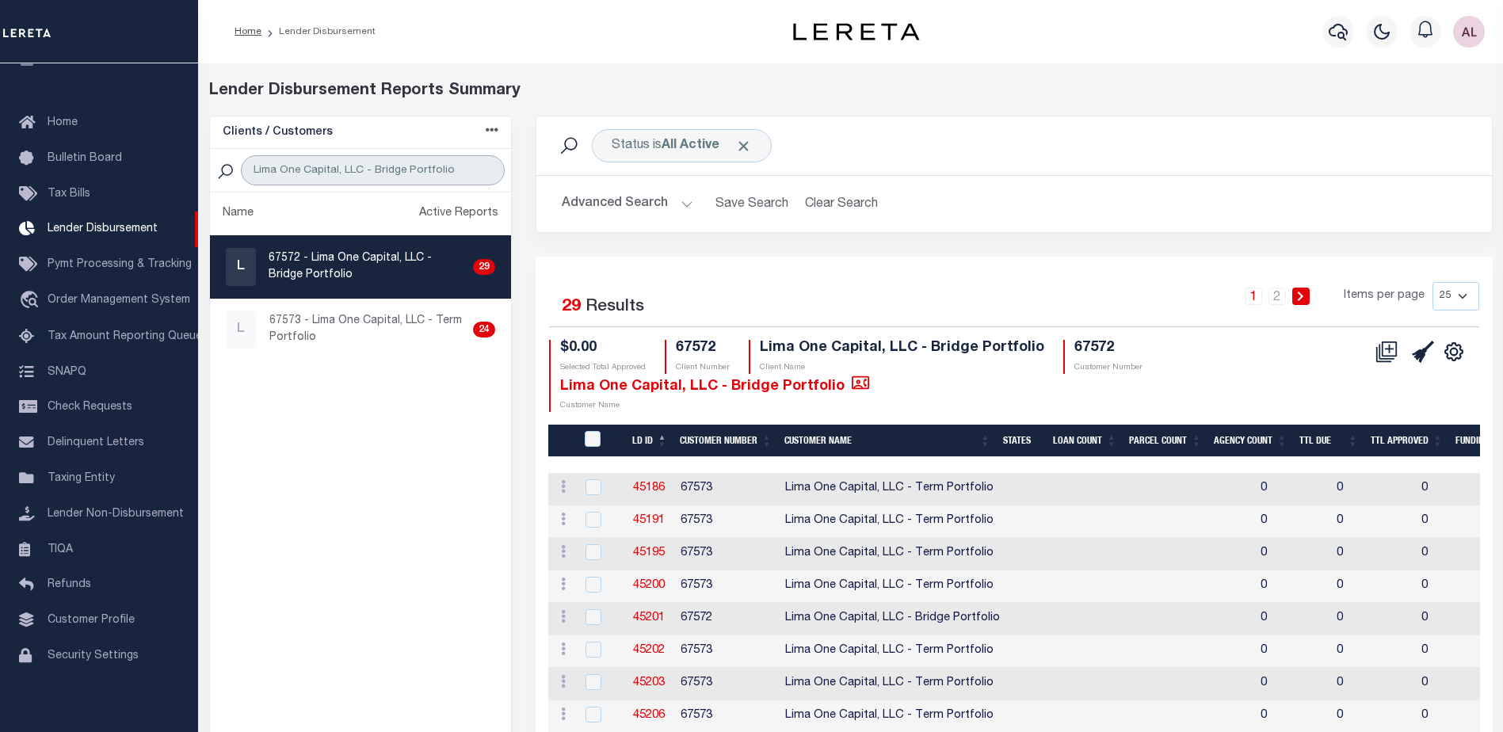
type input "Lima One Capital, LLC - Bridge Portfolio"
click at [430, 262] on p "67572 - Lima One Capital, LLC - Bridge Portfolio" at bounding box center [368, 266] width 198 height 33
checkbox input "true"
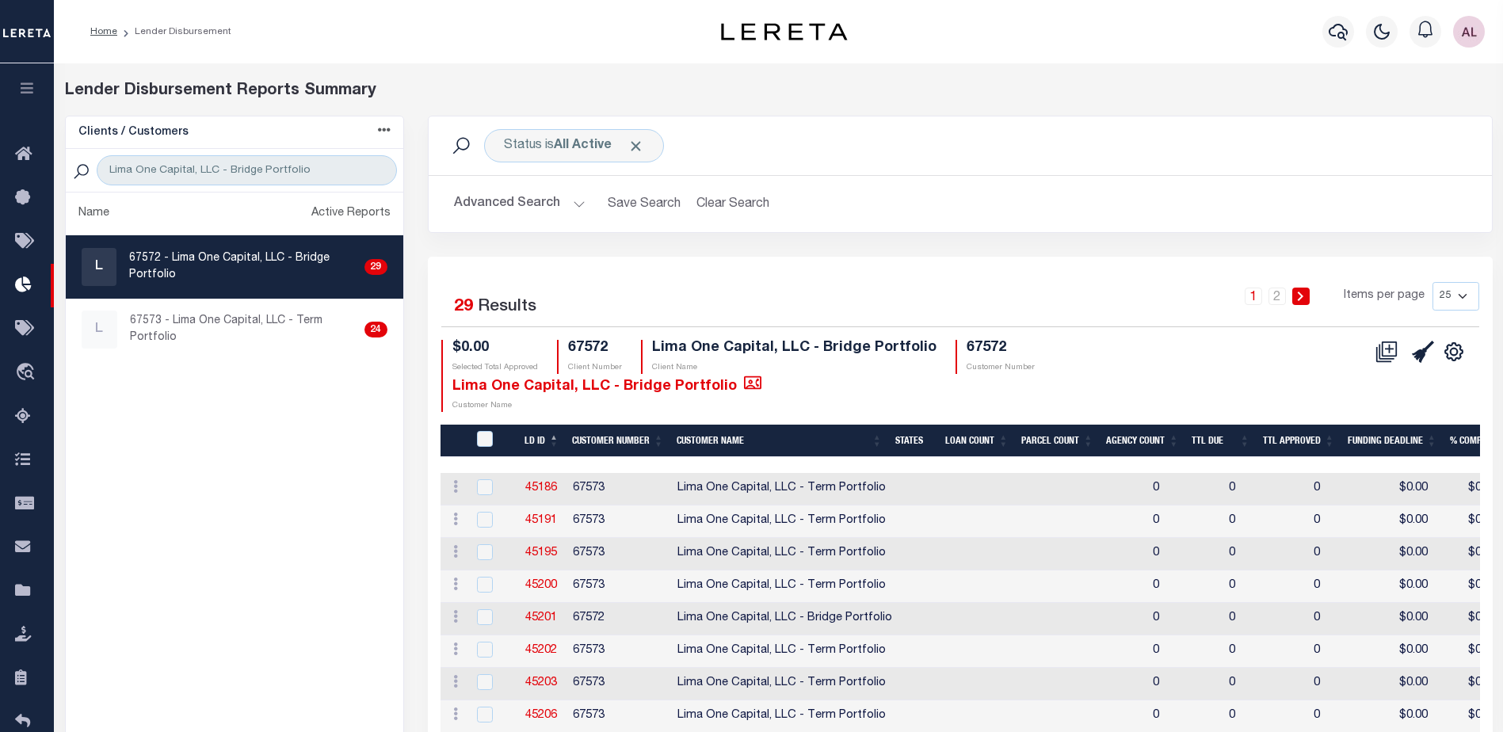
click at [324, 251] on p "67572 - Lima One Capital, LLC - Bridge Portfolio" at bounding box center [244, 266] width 230 height 33
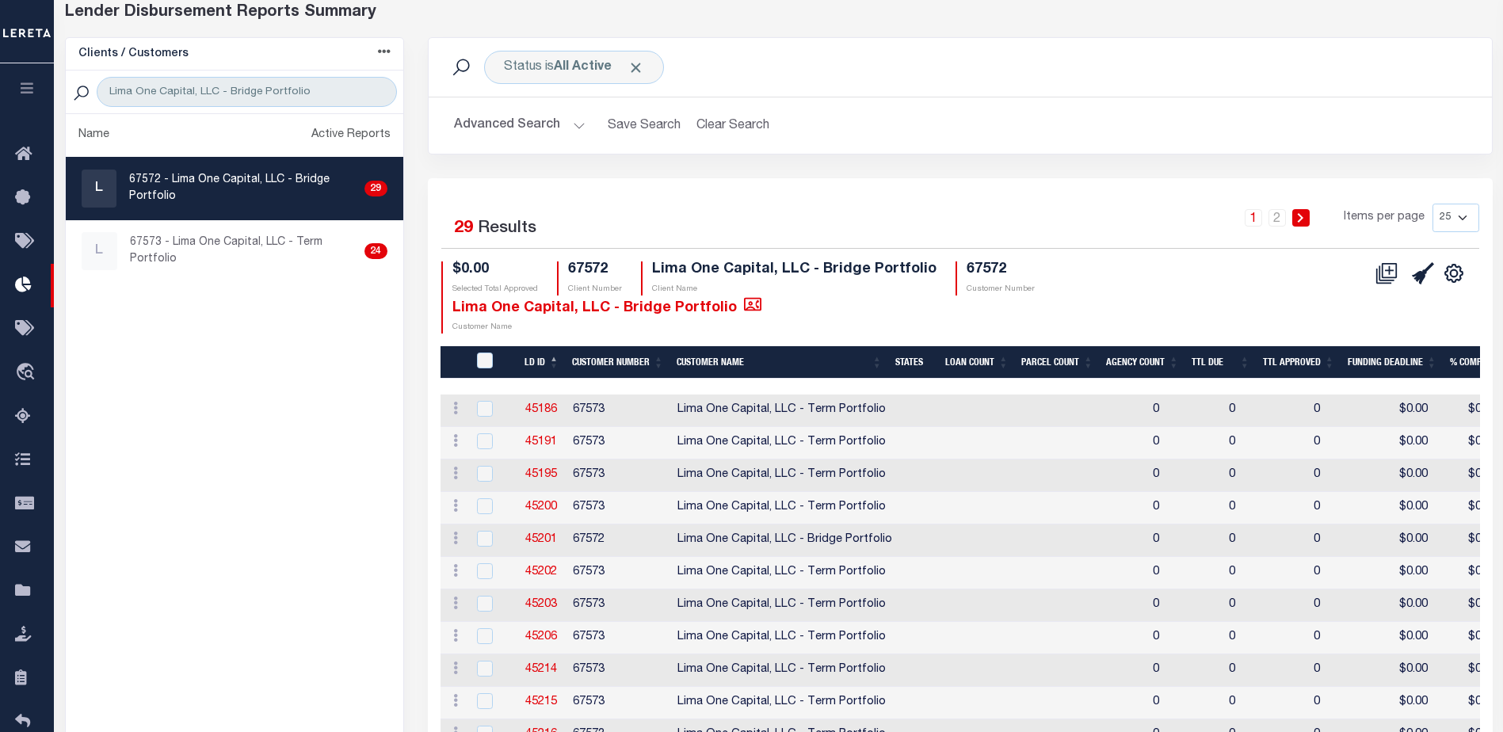
scroll to position [79, 0]
click at [1465, 216] on select "25 50 100 200" at bounding box center [1456, 217] width 47 height 29
select select "200"
click at [1433, 203] on select "25 50 100 200" at bounding box center [1456, 217] width 47 height 29
click at [1387, 273] on icon at bounding box center [1387, 272] width 22 height 22
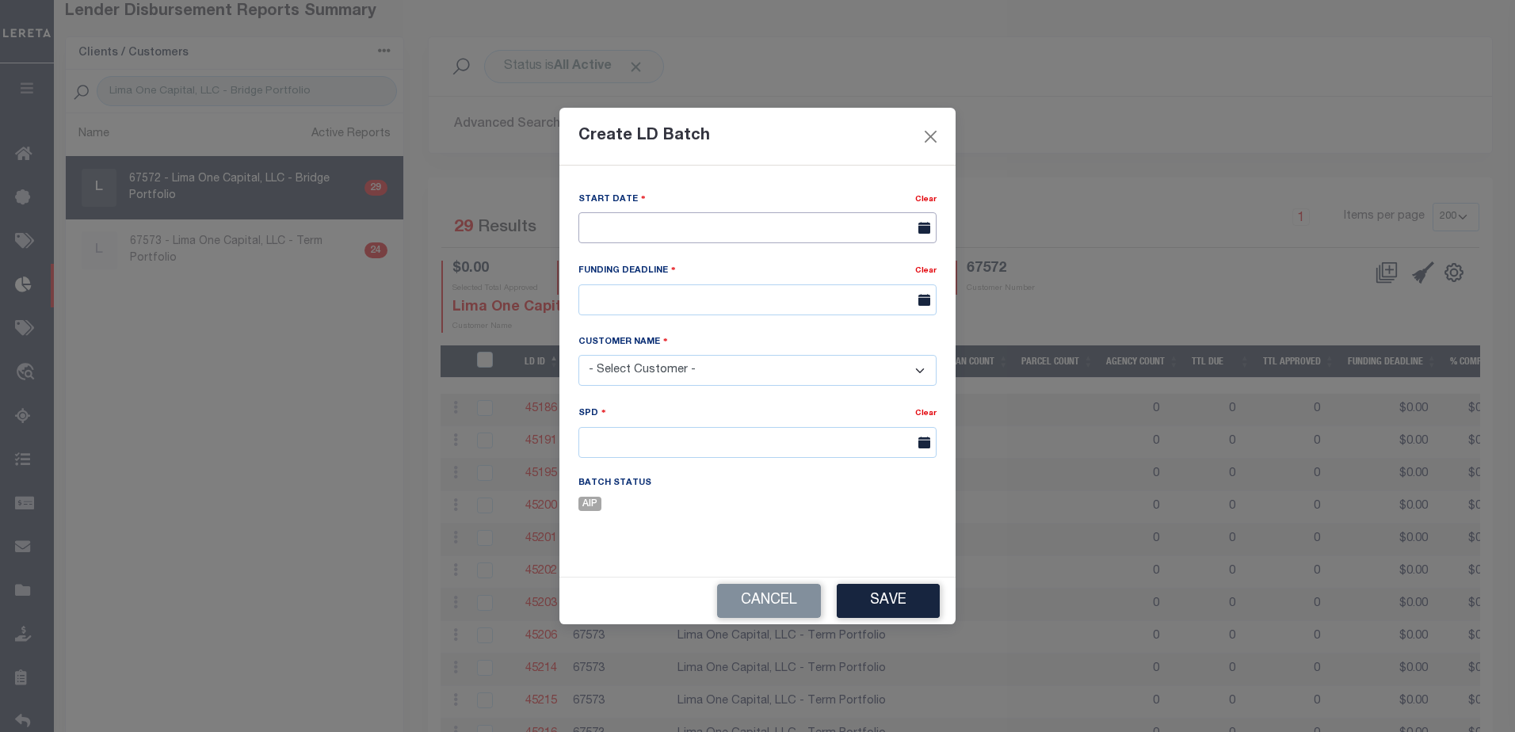
click at [688, 231] on input "text" at bounding box center [757, 227] width 358 height 31
click at [734, 320] on span "4" at bounding box center [734, 316] width 31 height 31
type input "[DATE]"
click at [645, 295] on input "text" at bounding box center [757, 299] width 358 height 31
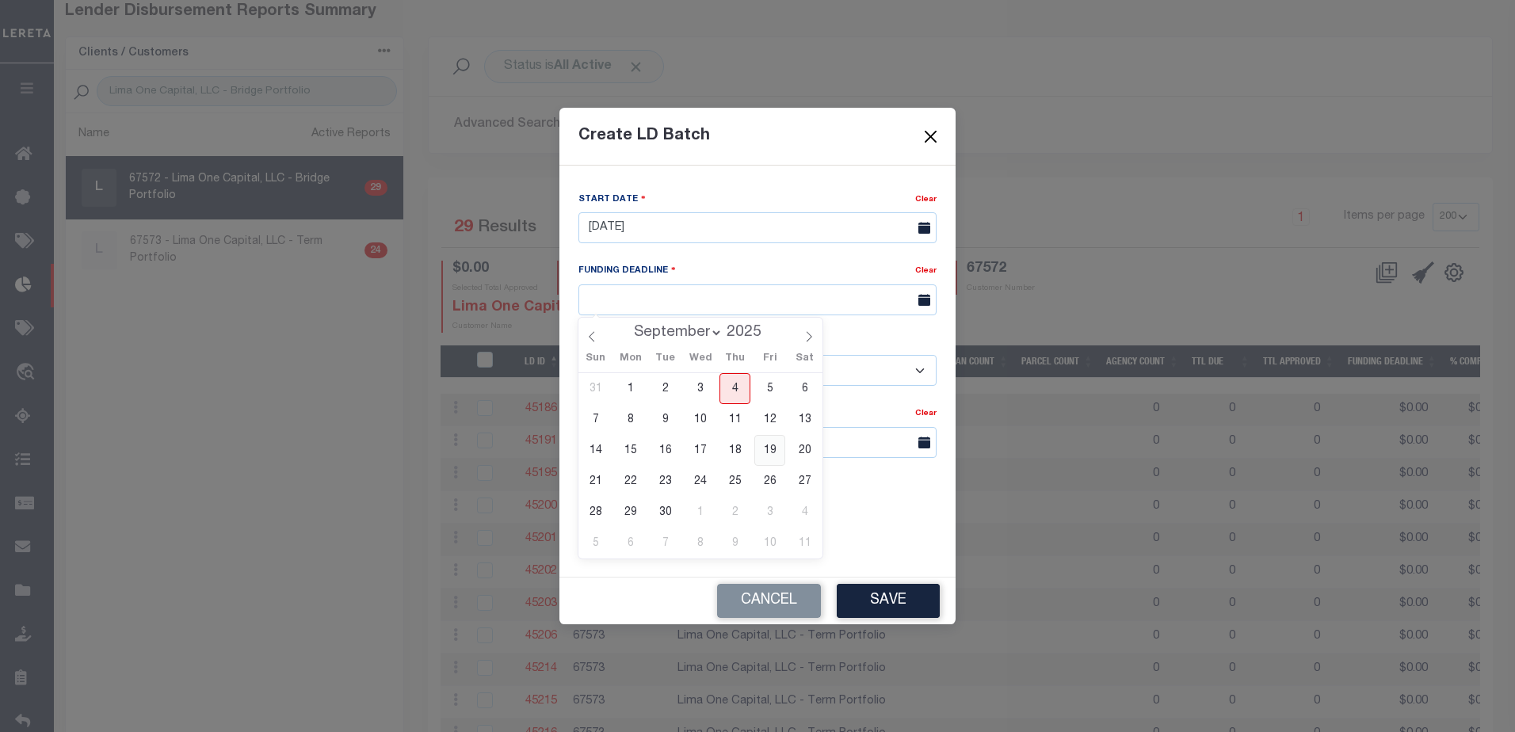
click at [773, 451] on span "19" at bounding box center [769, 450] width 31 height 31
type input "09/19/25"
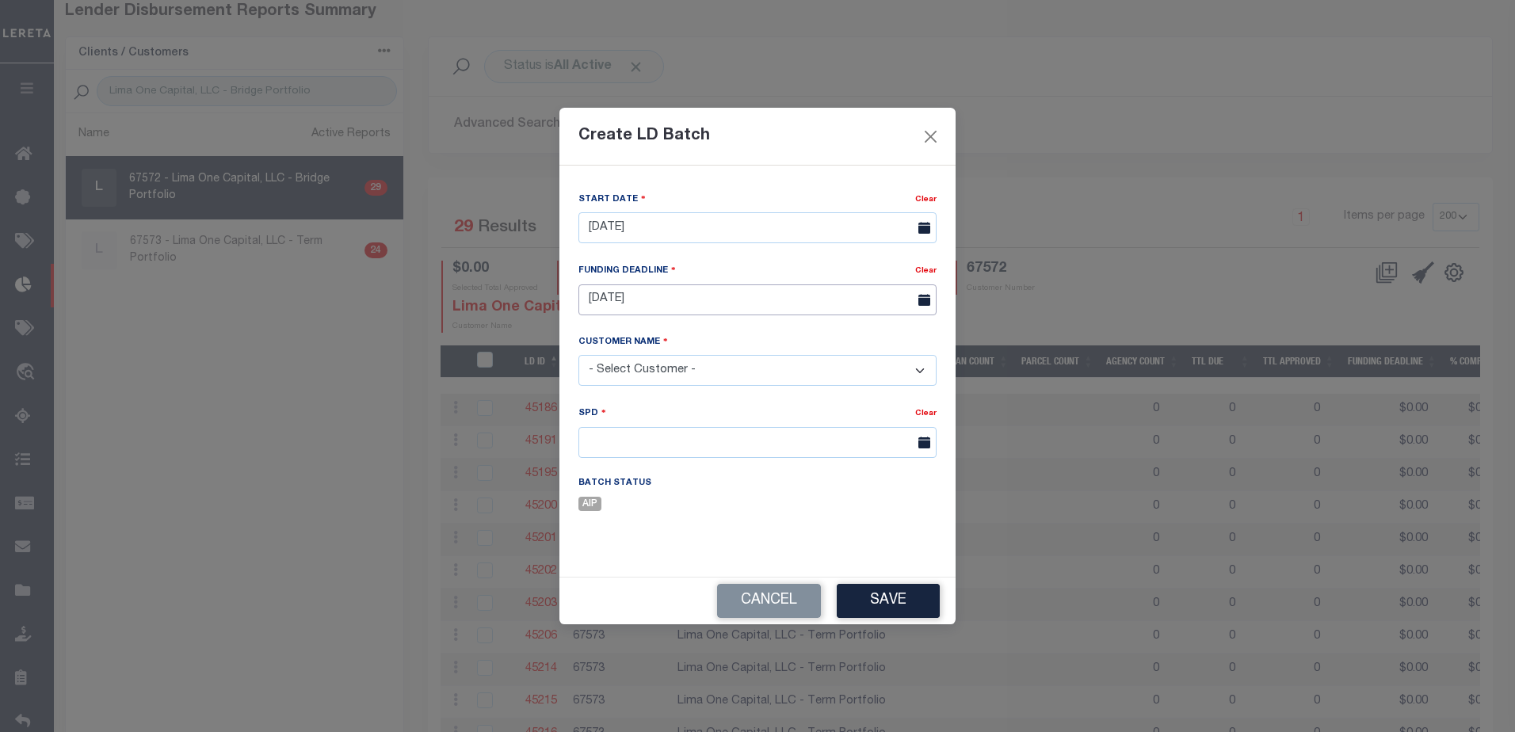
click at [746, 301] on input "09/19/25" at bounding box center [757, 299] width 358 height 31
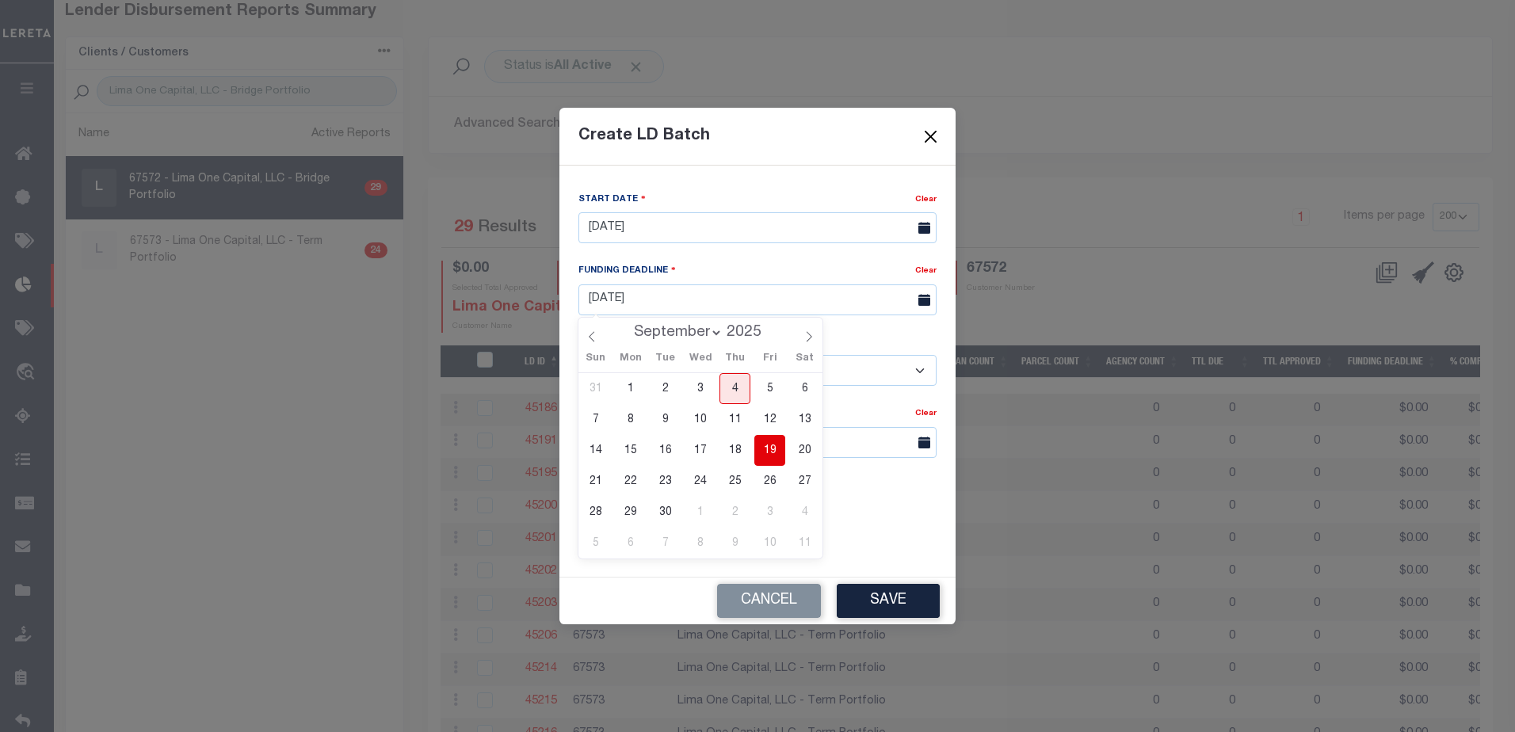
click at [773, 448] on span "19" at bounding box center [769, 450] width 31 height 31
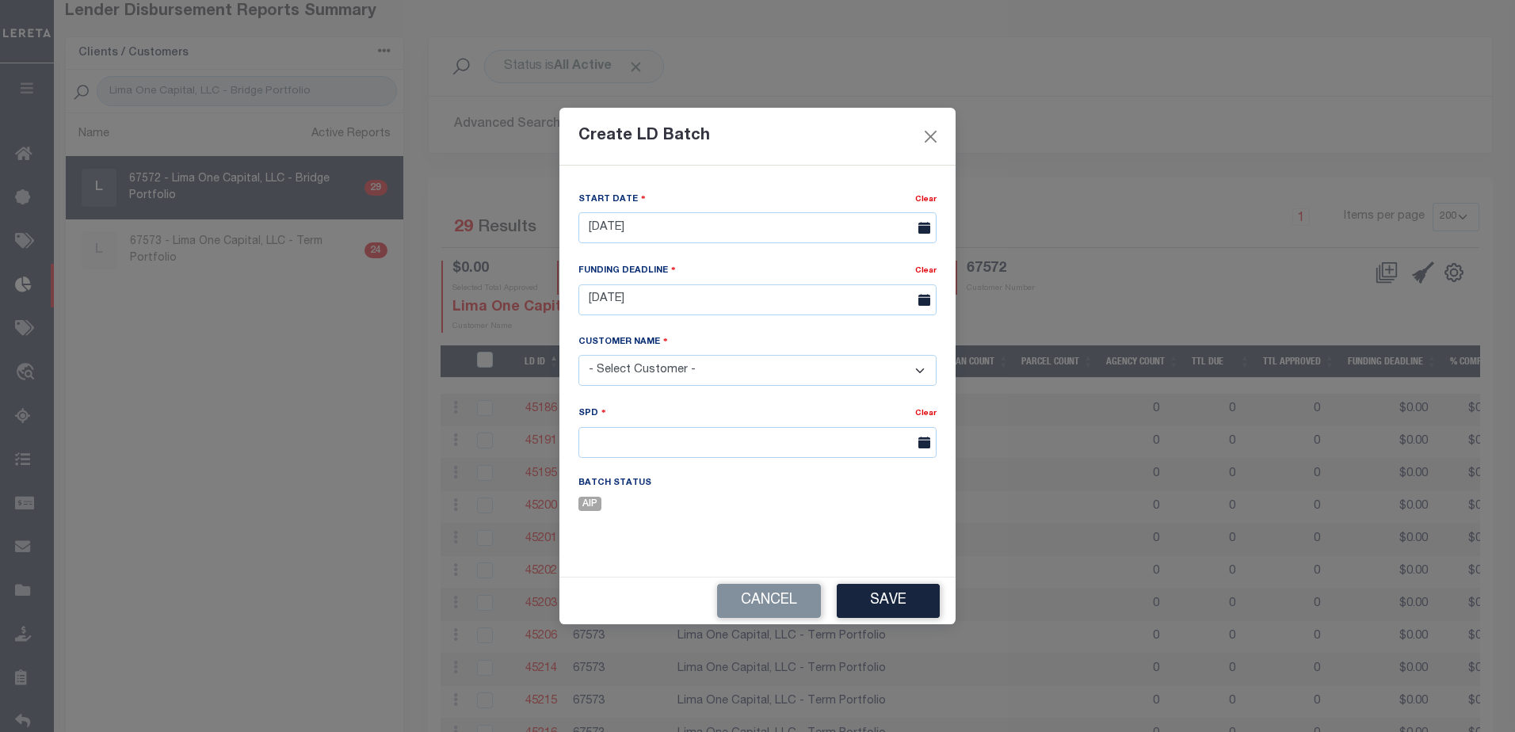
click at [635, 368] on select "- Select Customer - Accumatch - Refunds All In Credit Union Amarillo National B…" at bounding box center [757, 370] width 358 height 31
select select "2284"
click at [713, 366] on select "- Select Customer - Accumatch - Refunds All In Credit Union Amarillo National B…" at bounding box center [757, 370] width 358 height 31
click at [613, 441] on input "text" at bounding box center [757, 442] width 358 height 31
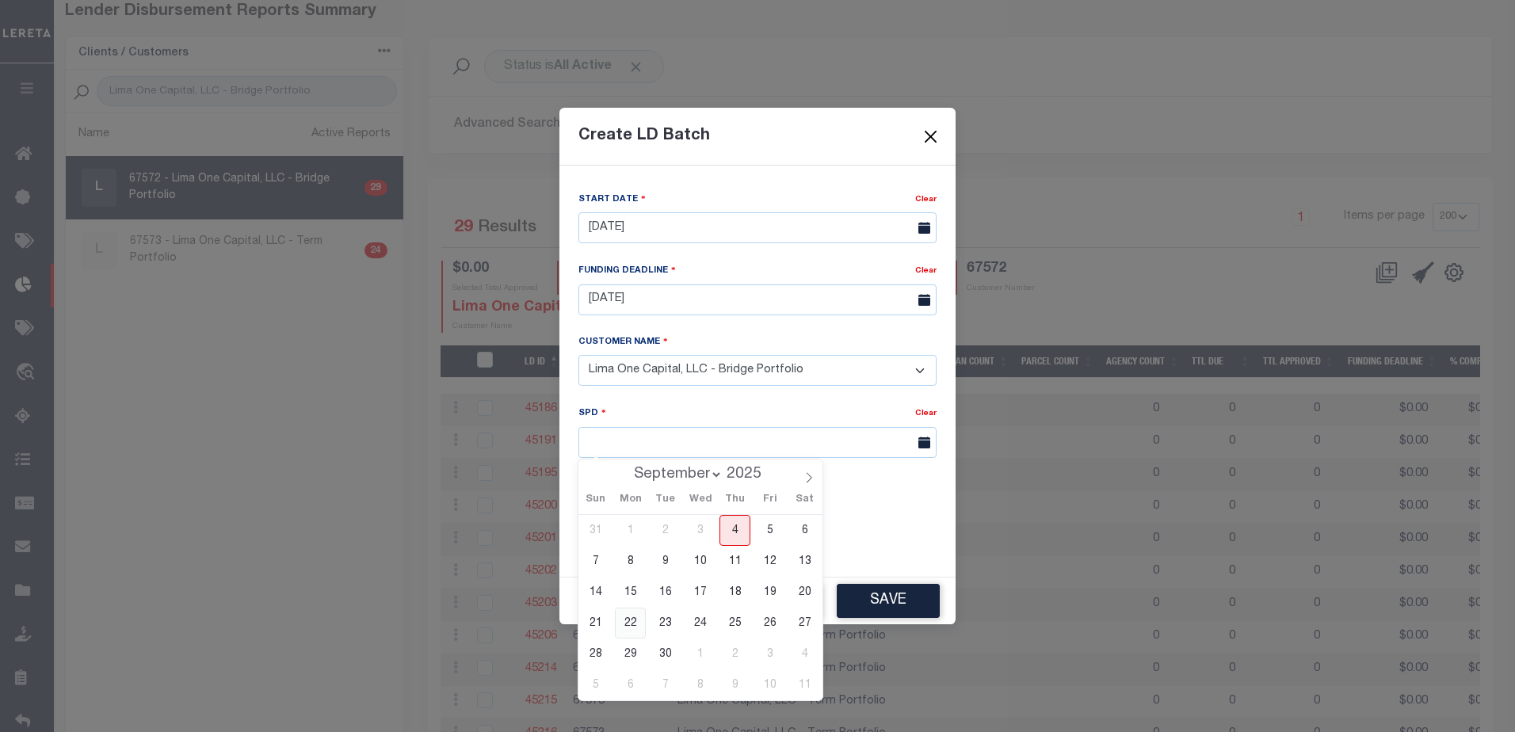
click at [635, 625] on span "22" at bounding box center [630, 623] width 31 height 31
type input "[DATE]"
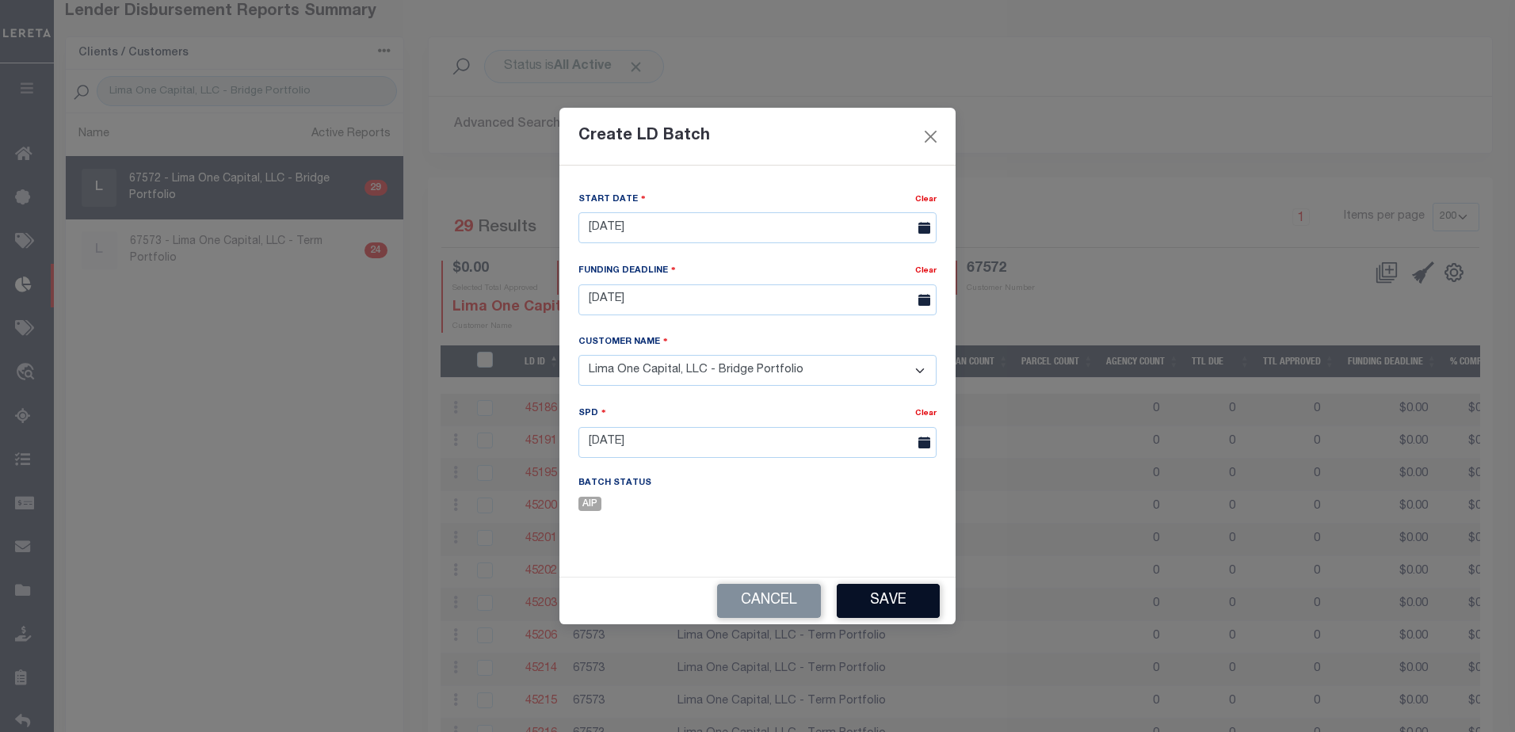
click at [899, 602] on button "Save" at bounding box center [888, 601] width 103 height 34
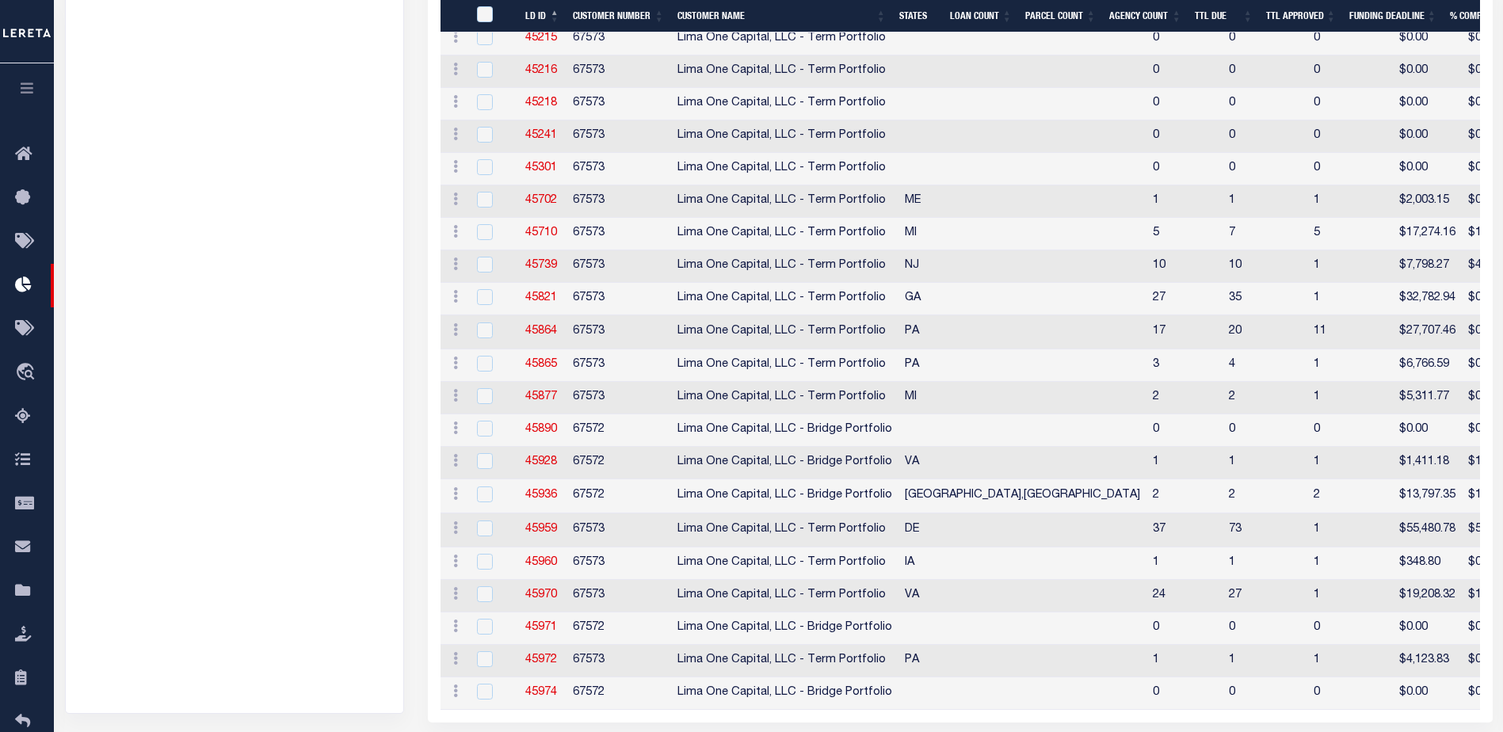
scroll to position [795, 0]
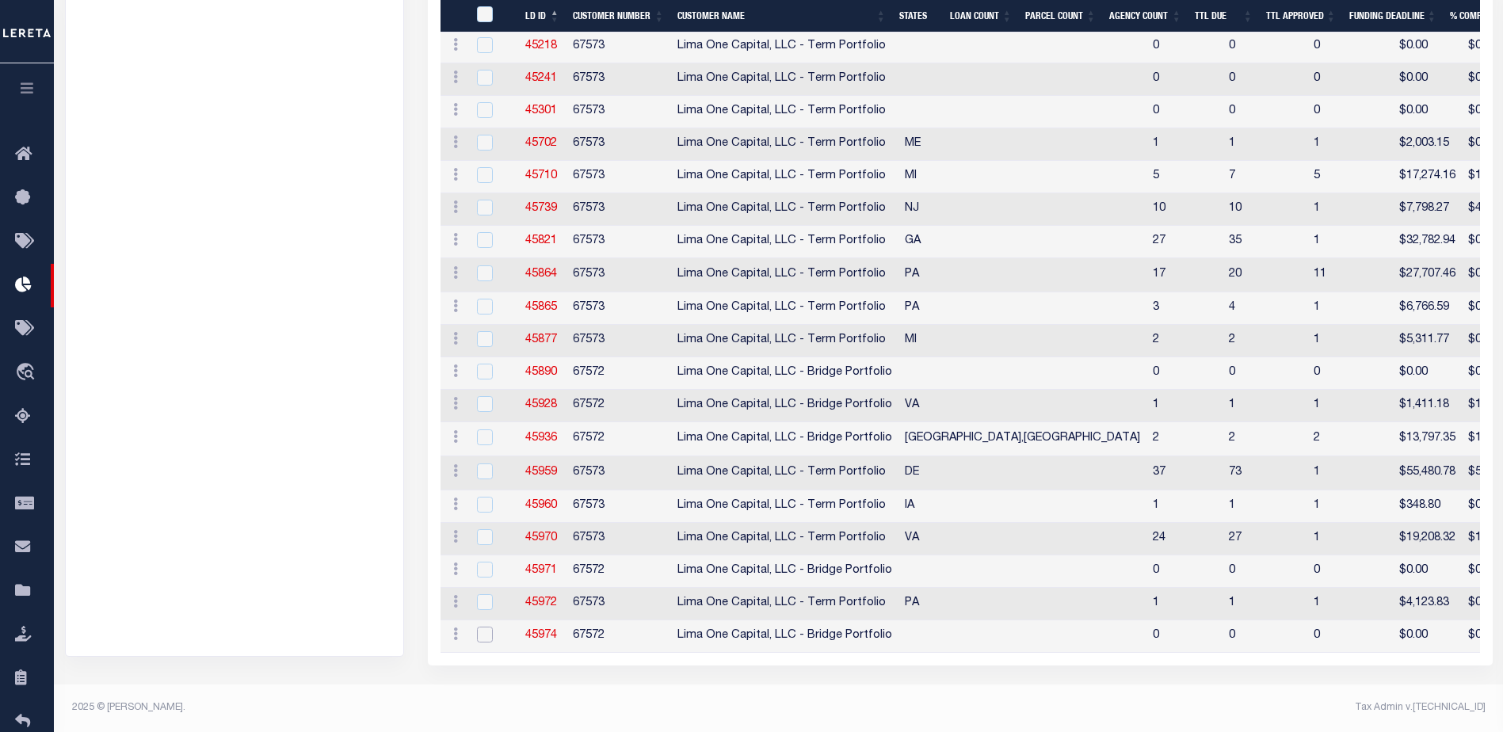
click at [487, 627] on input "checkbox" at bounding box center [485, 635] width 16 height 16
checkbox input "true"
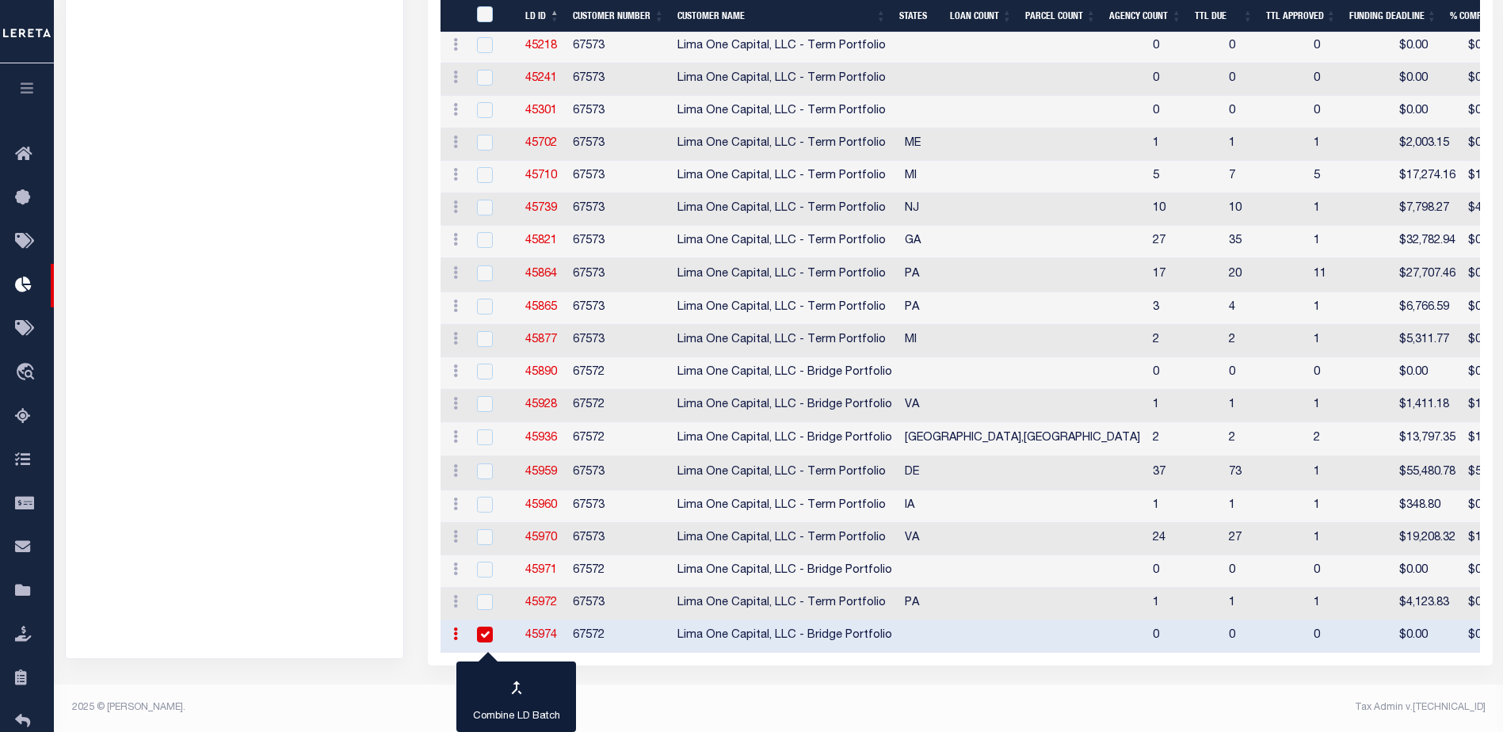
click at [548, 630] on link "45974" at bounding box center [541, 635] width 32 height 11
checkbox input "true"
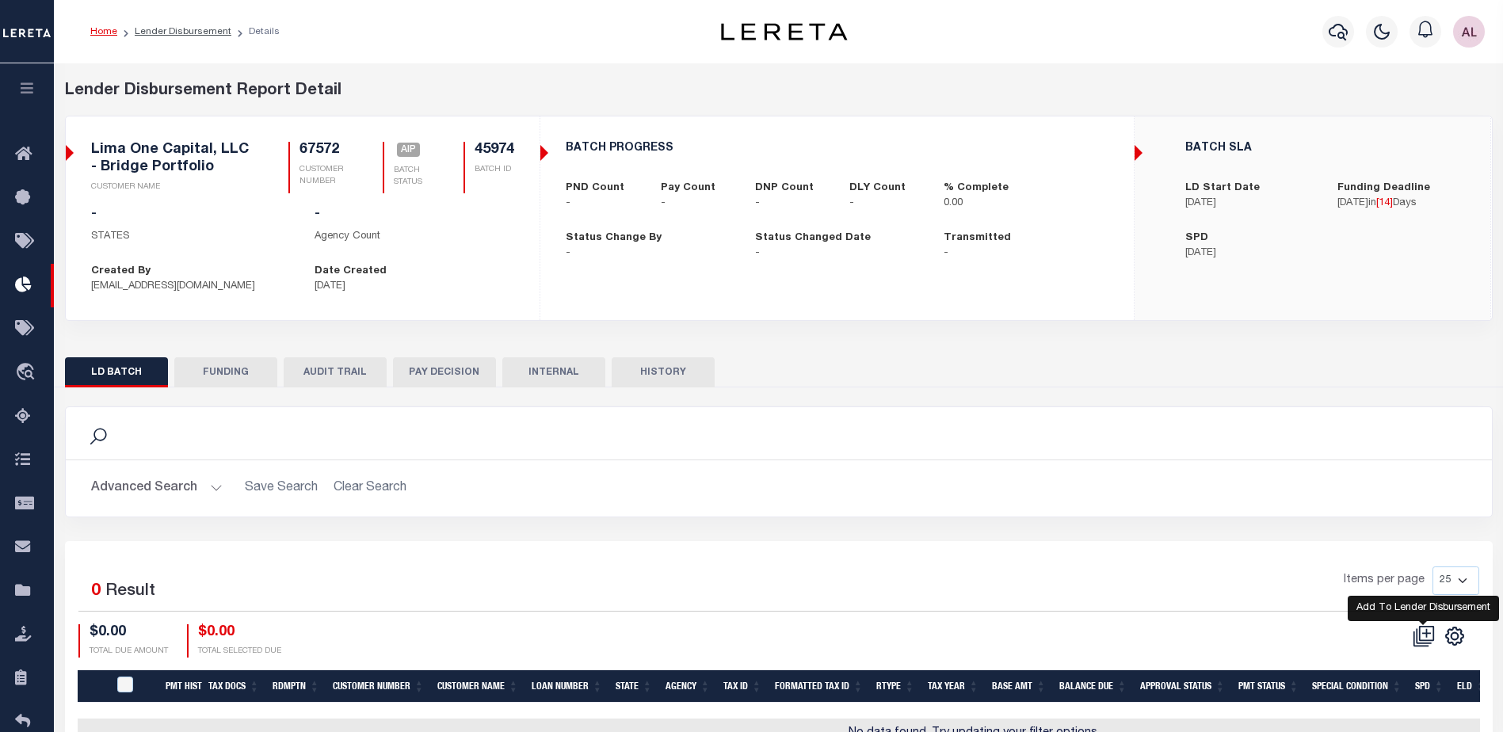
click at [1427, 633] on icon at bounding box center [1424, 636] width 22 height 22
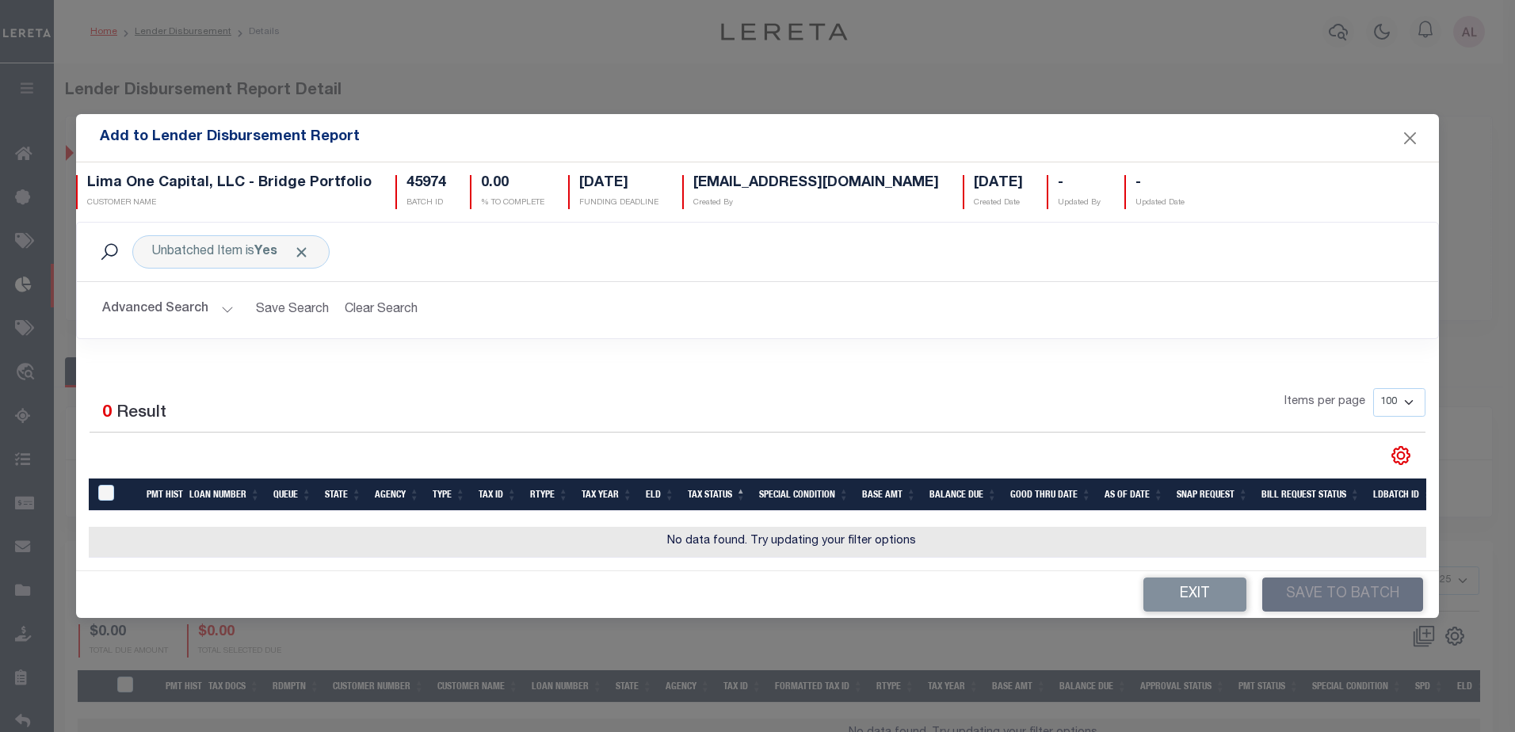
click at [227, 305] on button "Advanced Search" at bounding box center [168, 310] width 132 height 31
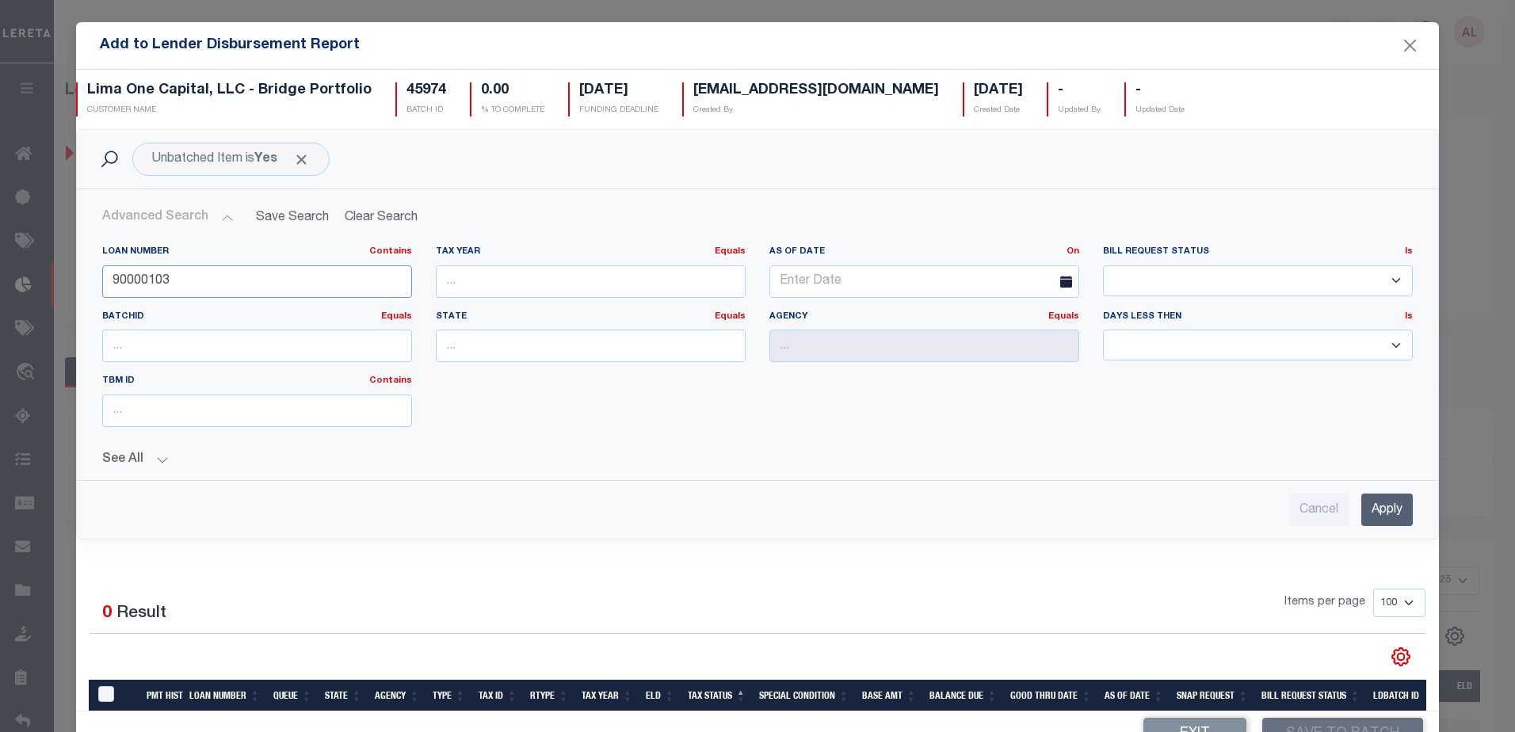
drag, startPoint x: 176, startPoint y: 283, endPoint x: 41, endPoint y: 277, distance: 134.8
click at [41, 277] on div "Add to Lender Disbursement Report Lima One Capital, LLC - Bridge Portfolio CUST…" at bounding box center [757, 366] width 1515 height 732
type input "120143"
click at [1383, 508] on input "Apply" at bounding box center [1387, 510] width 52 height 32
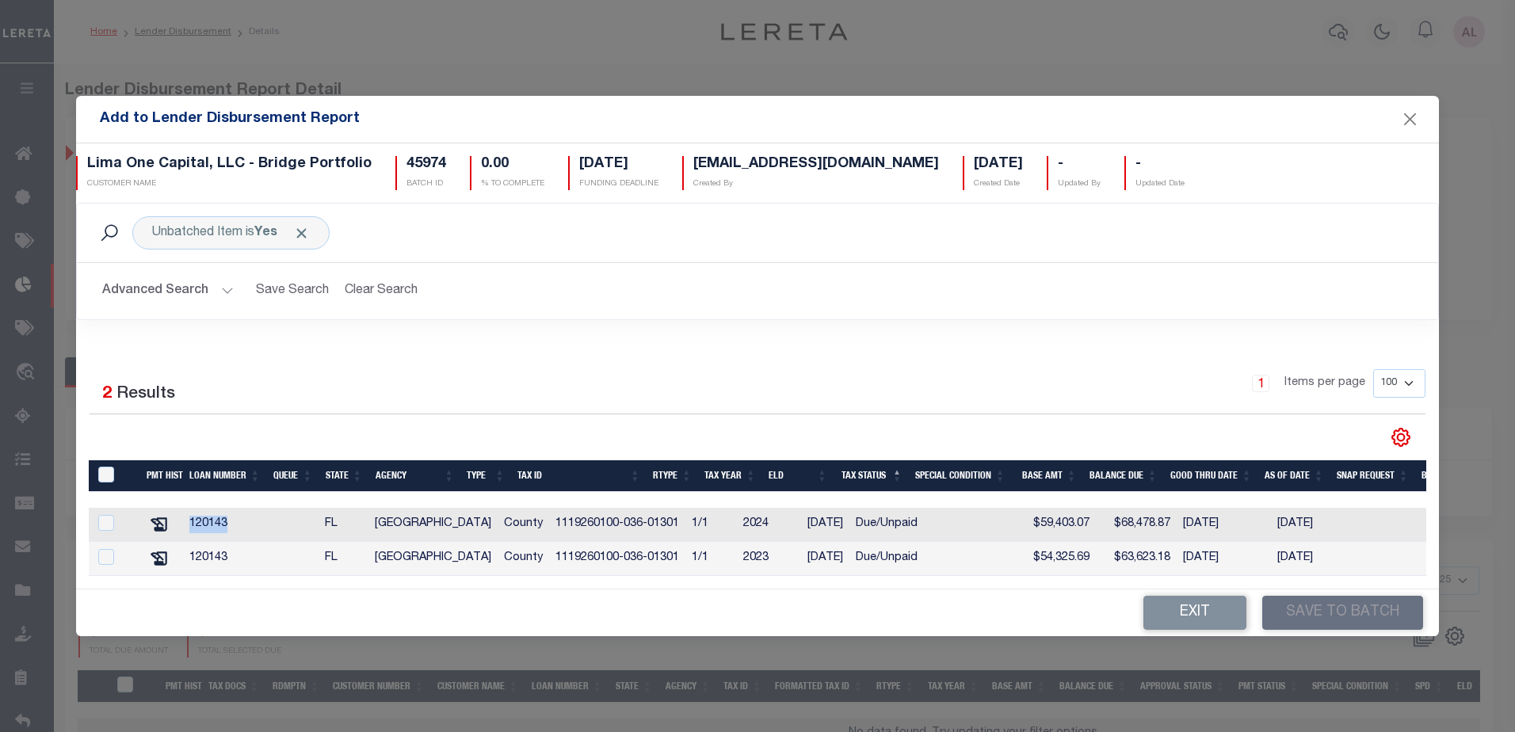
click at [189, 518] on td "120143" at bounding box center [225, 525] width 84 height 34
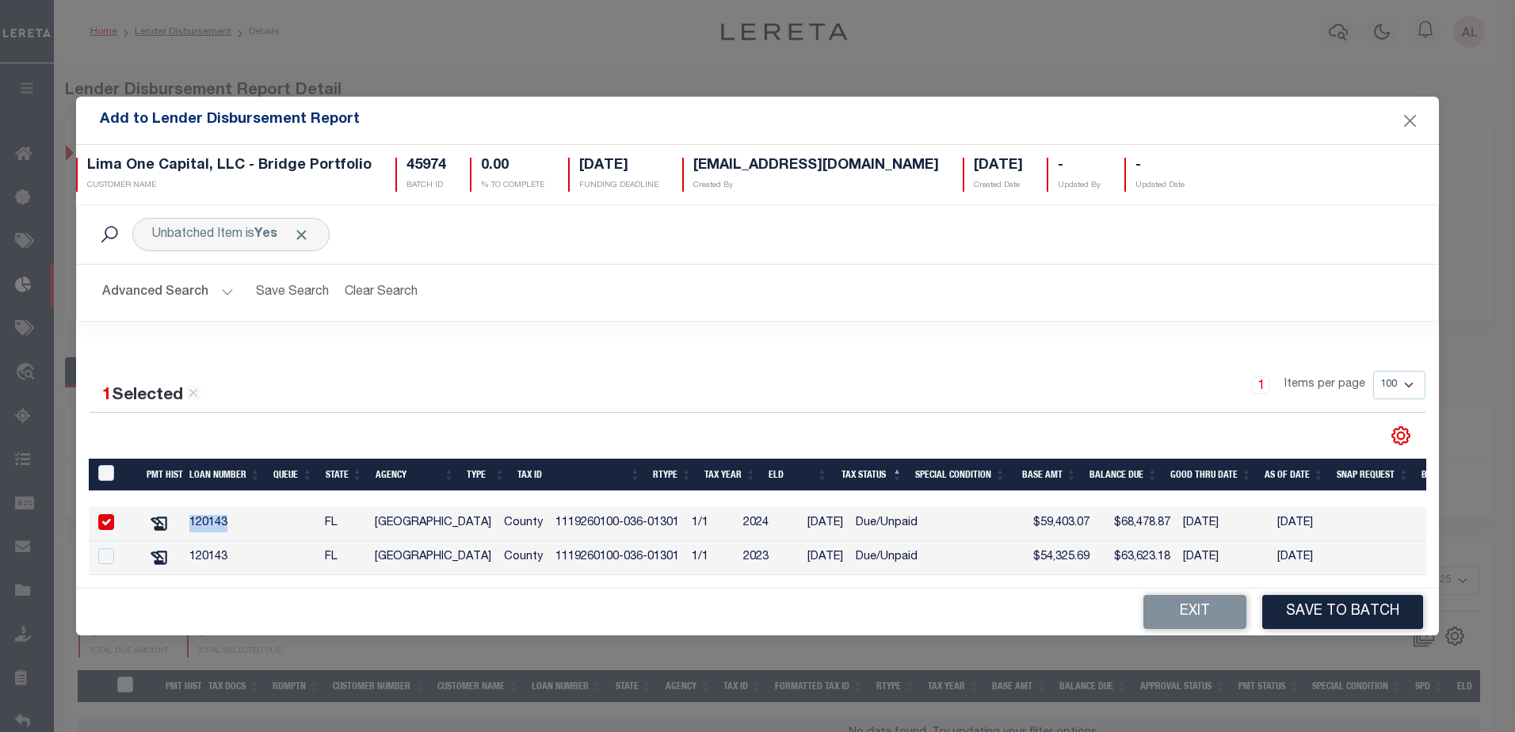
copy td "120143"
click at [109, 518] on input "checkbox" at bounding box center [106, 522] width 16 height 16
checkbox input "false"
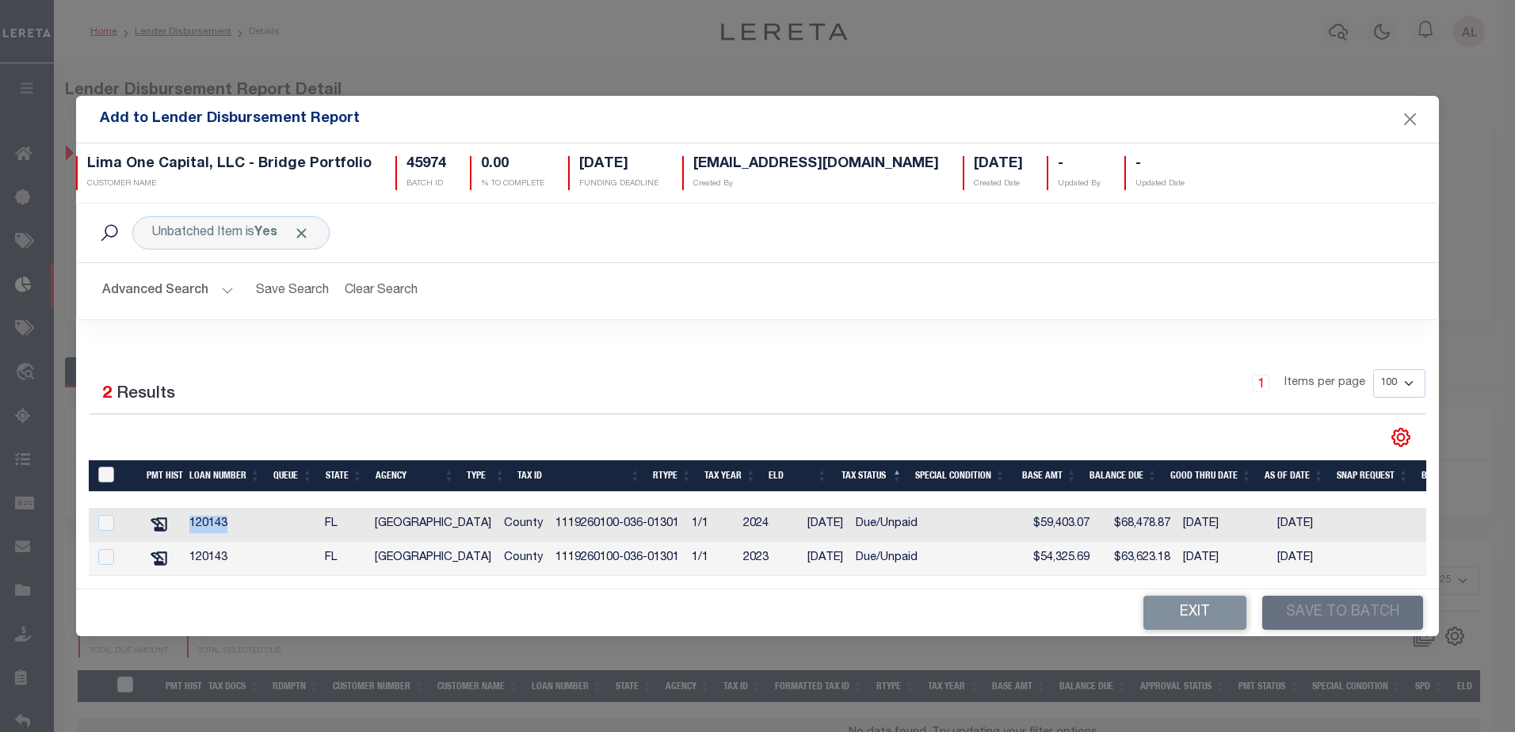
click at [111, 472] on input "TaxID" at bounding box center [106, 475] width 16 height 16
checkbox input "true"
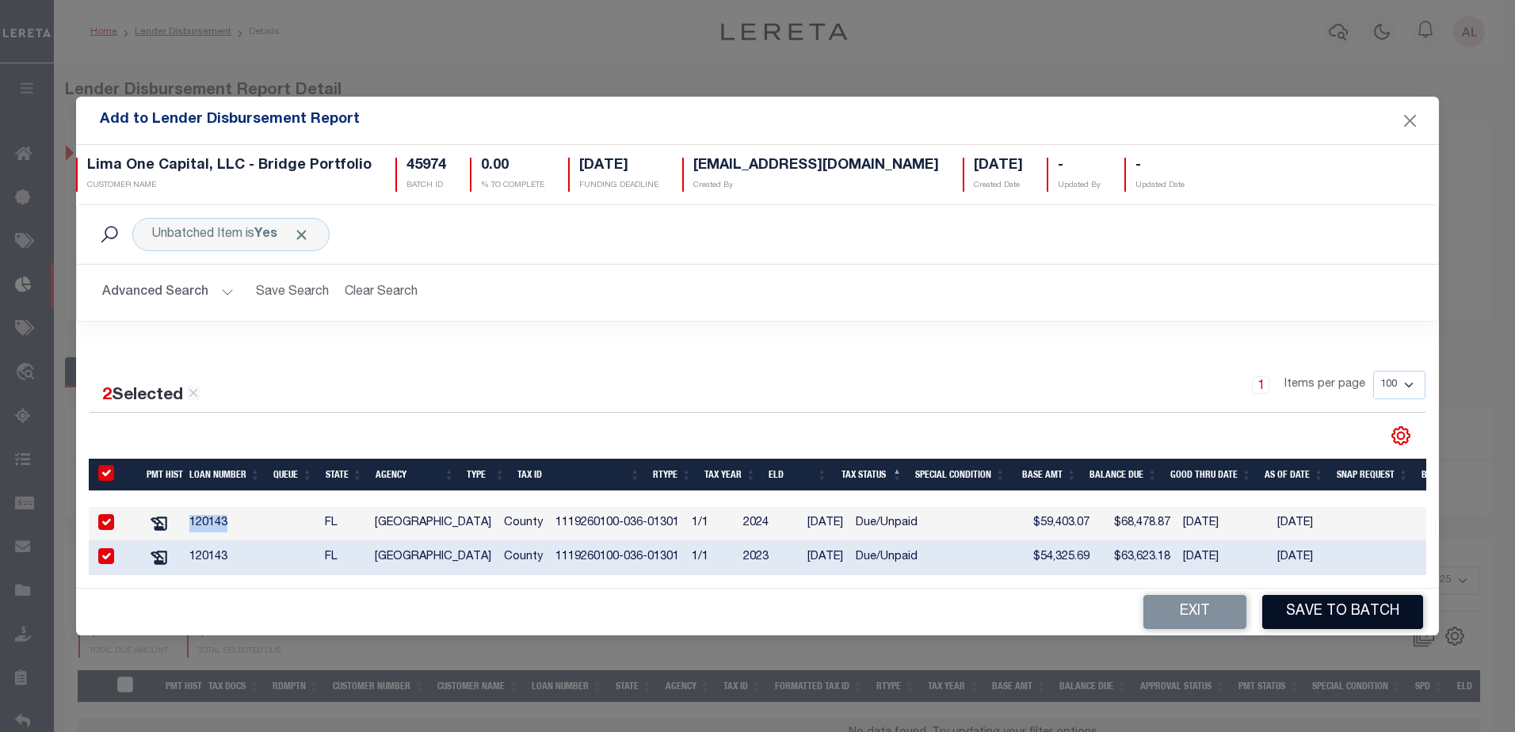
click at [1333, 616] on button "Save to Batch" at bounding box center [1342, 612] width 161 height 34
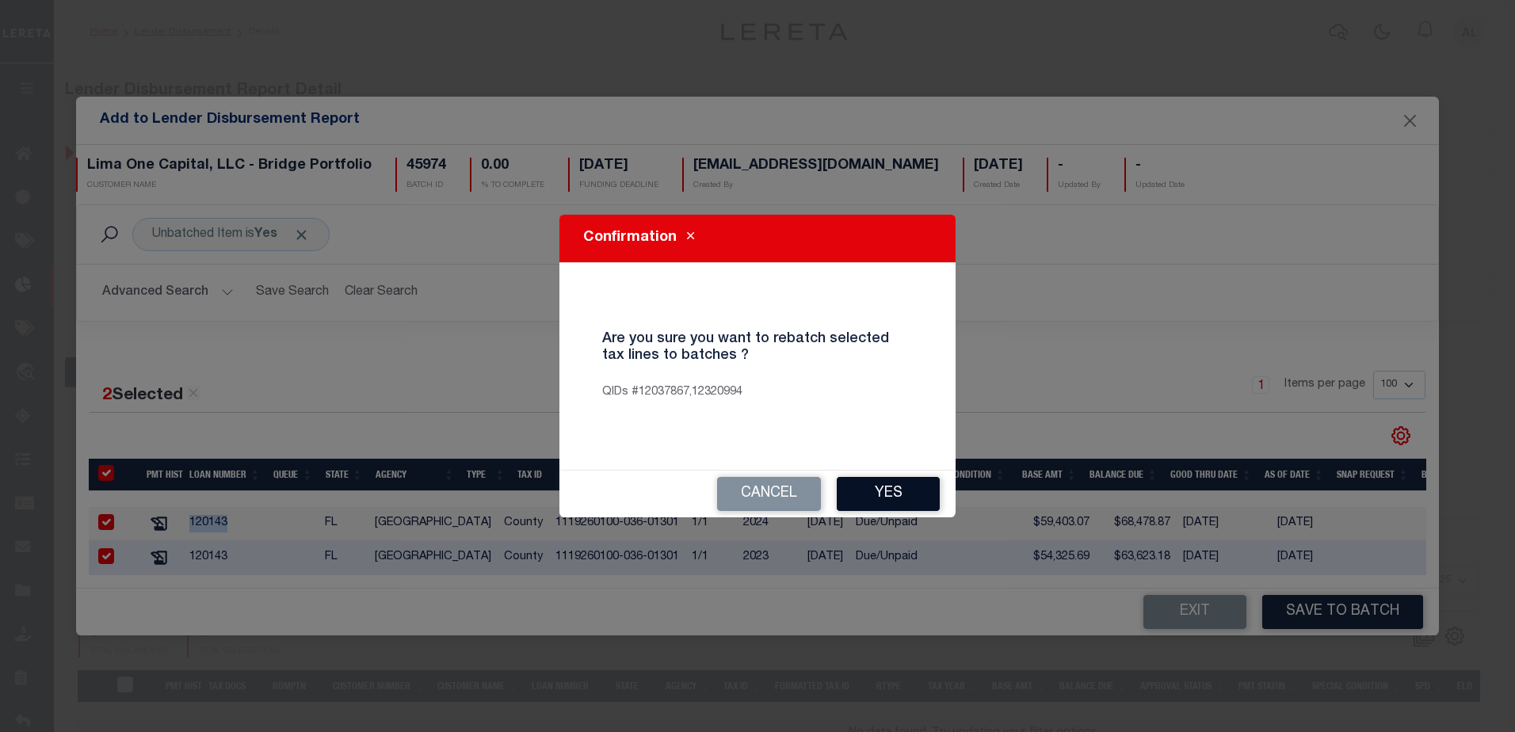
click at [889, 491] on button "Yes" at bounding box center [888, 494] width 103 height 34
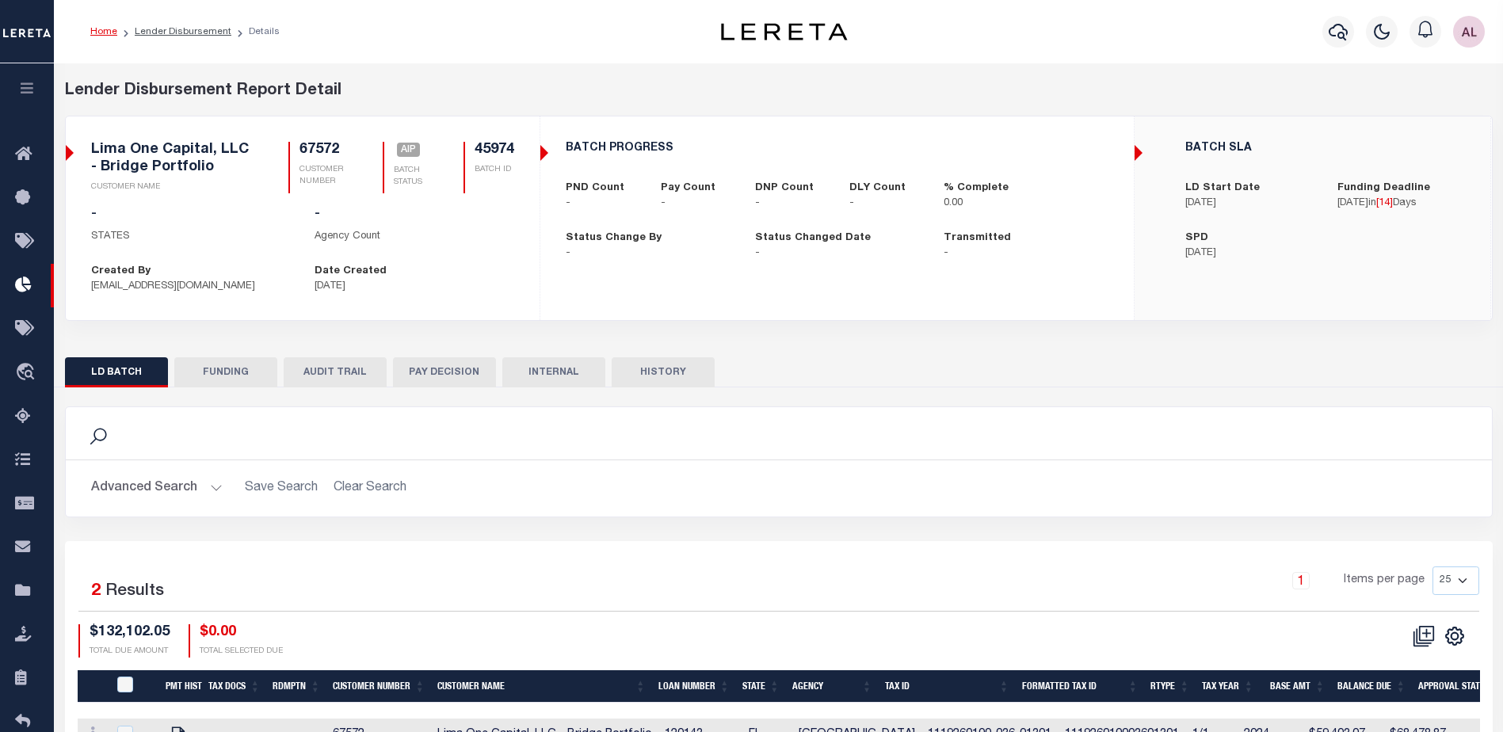
checkbox input "true"
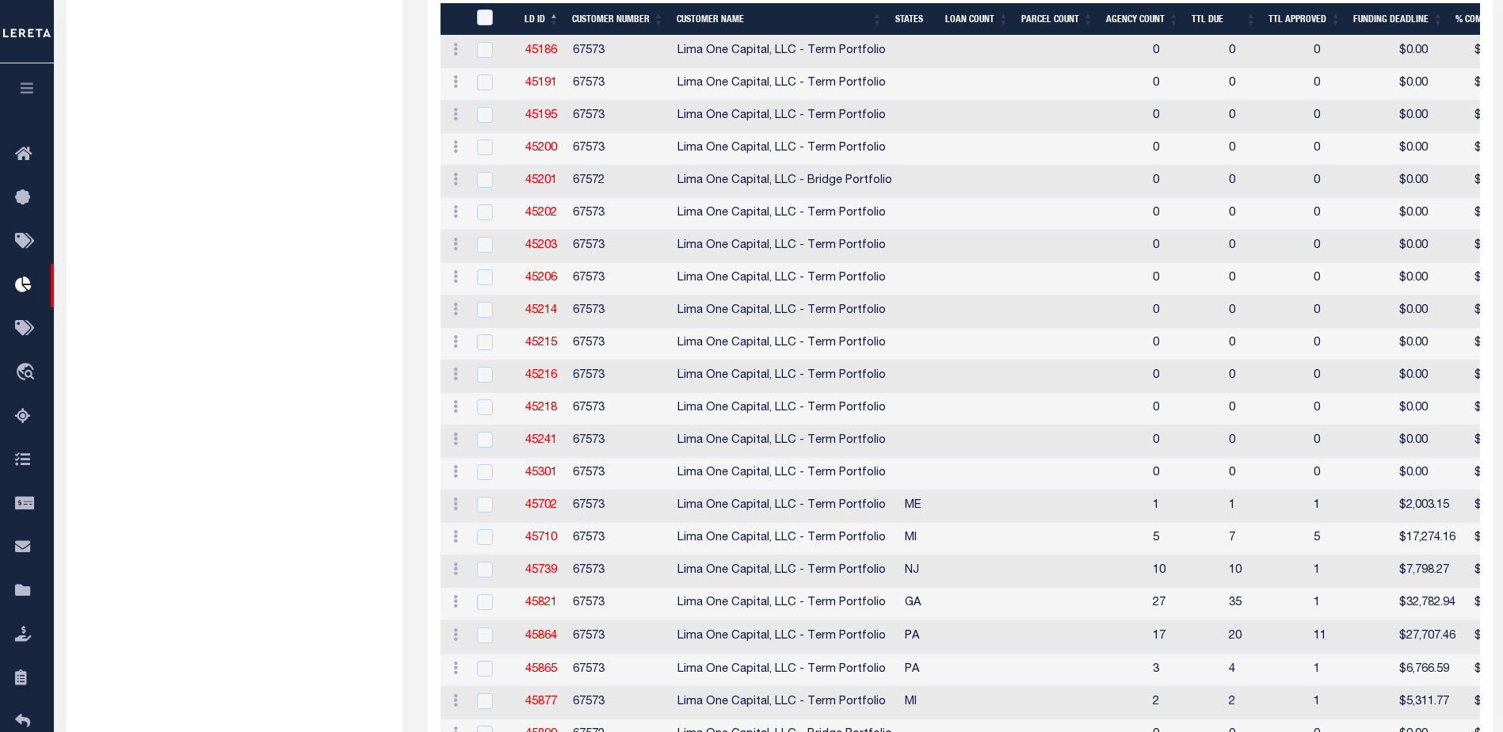
scroll to position [399, 0]
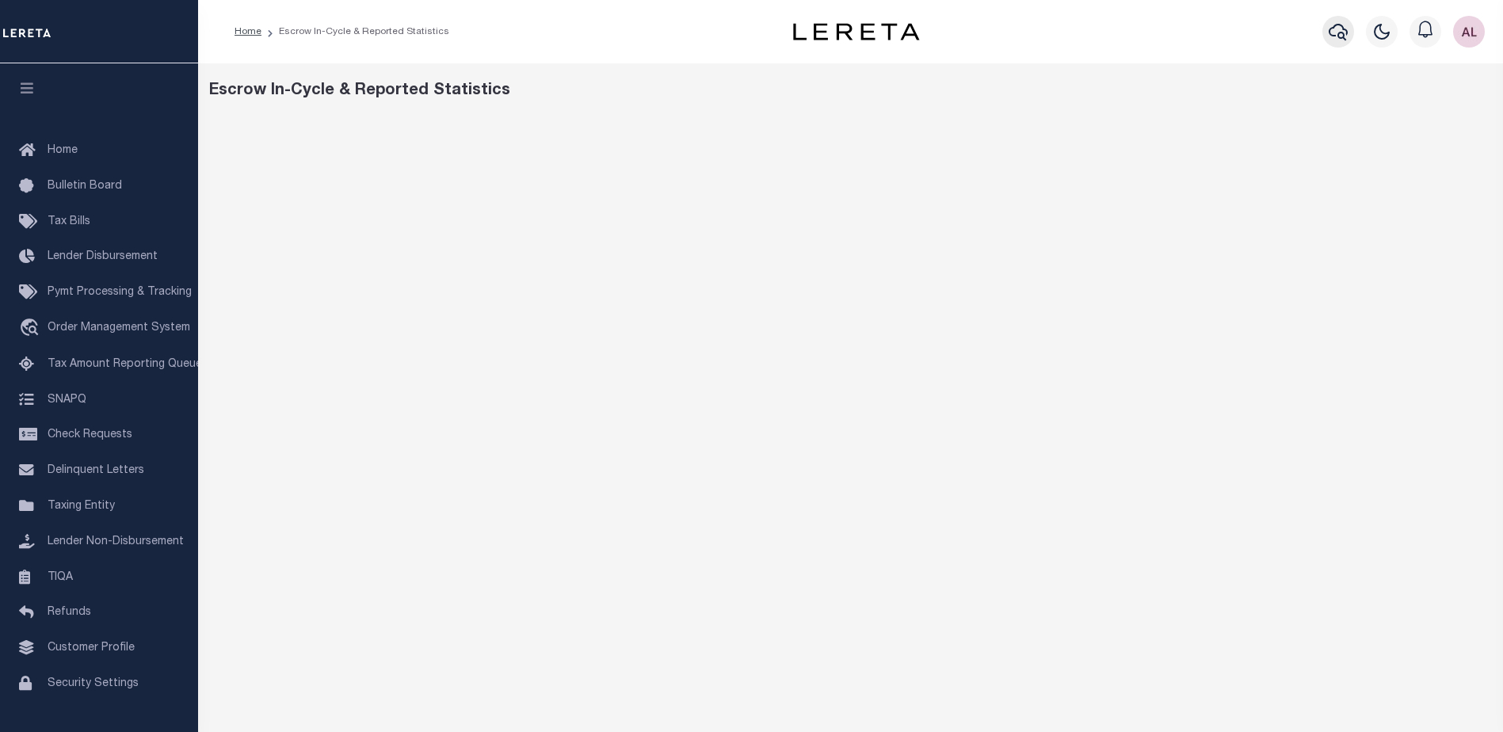
click at [1340, 30] on icon "button" at bounding box center [1338, 31] width 19 height 19
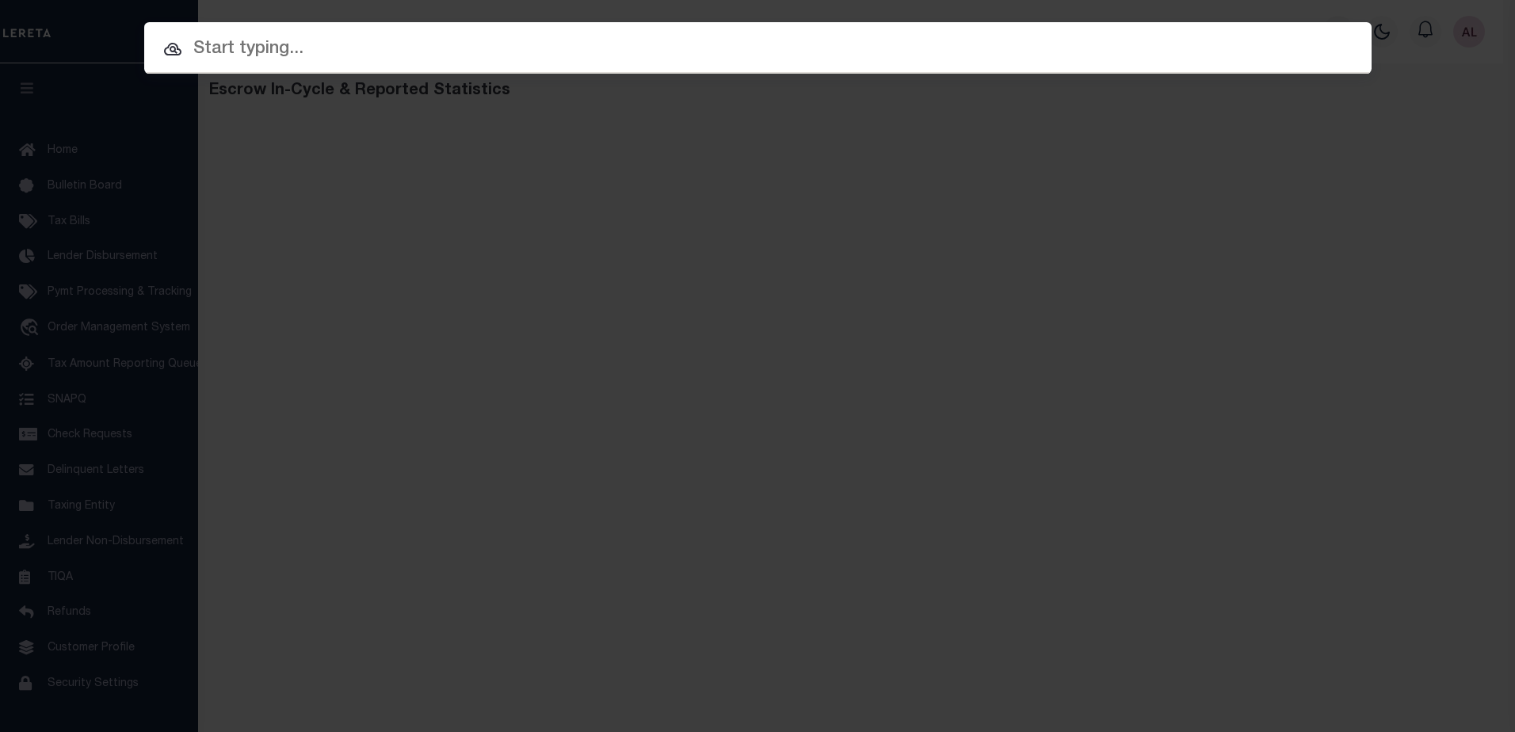
drag, startPoint x: 291, startPoint y: 52, endPoint x: 299, endPoint y: 49, distance: 8.3
click at [296, 50] on input "text" at bounding box center [757, 50] width 1227 height 28
paste input "120143"
type input "120143"
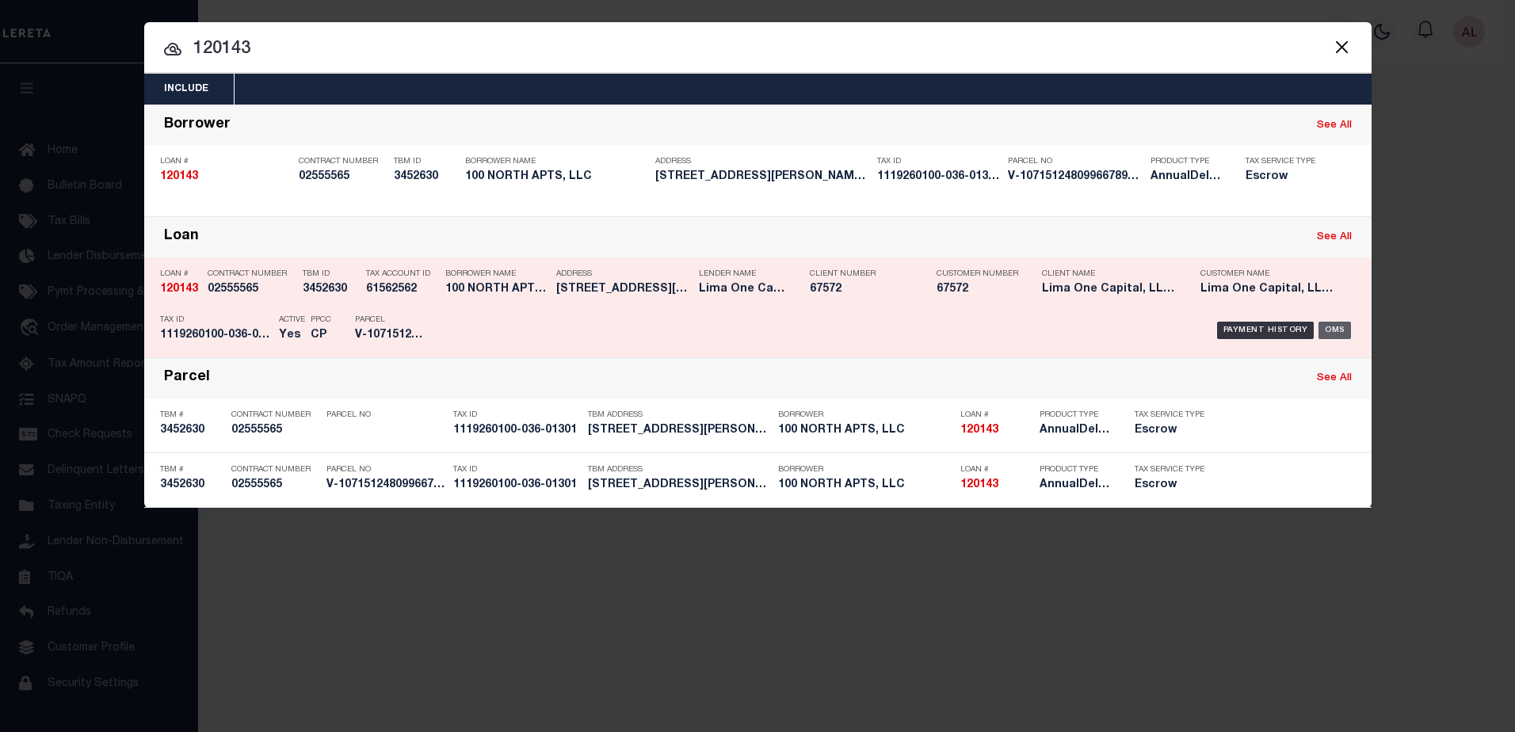
click at [1336, 329] on div "OMS" at bounding box center [1335, 330] width 32 height 17
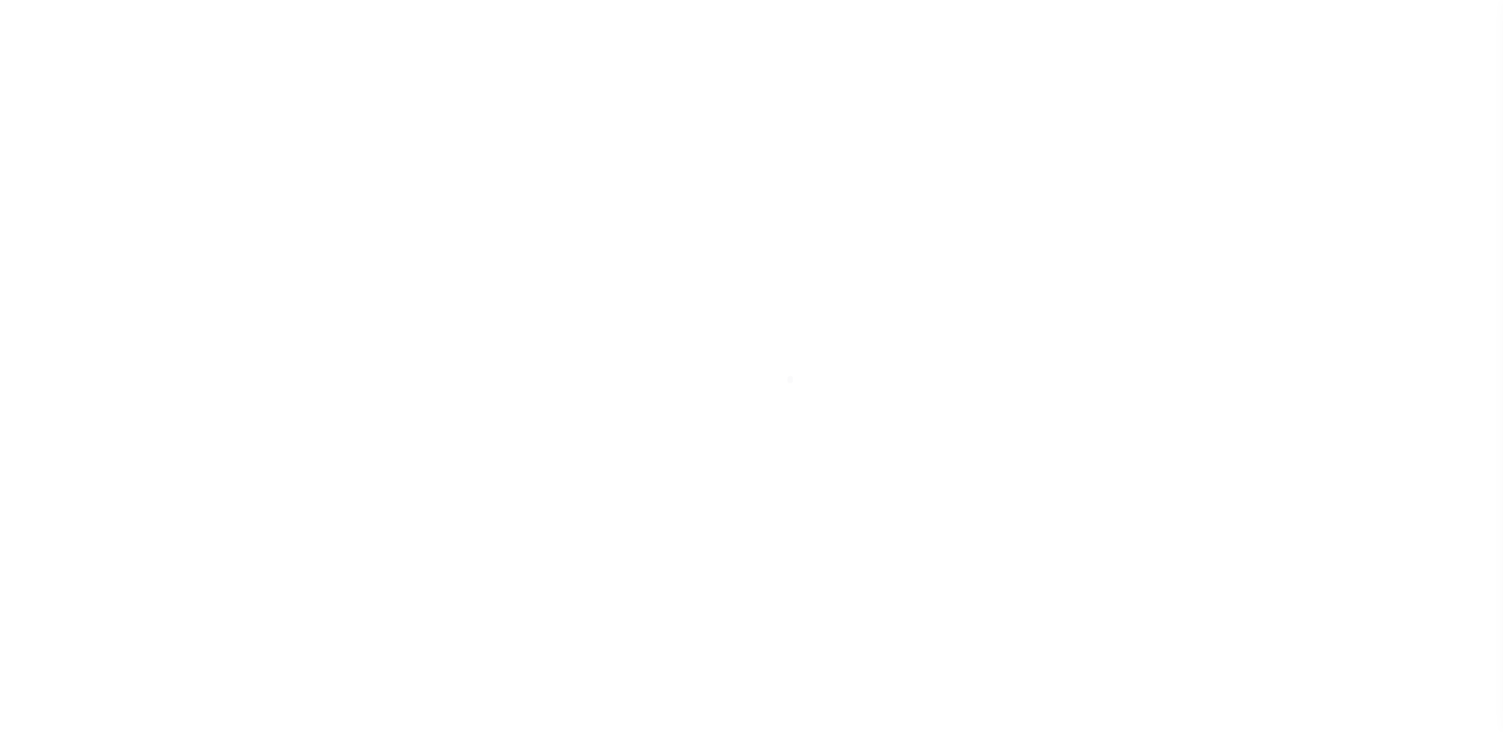
select select "26298"
select select "Escrow"
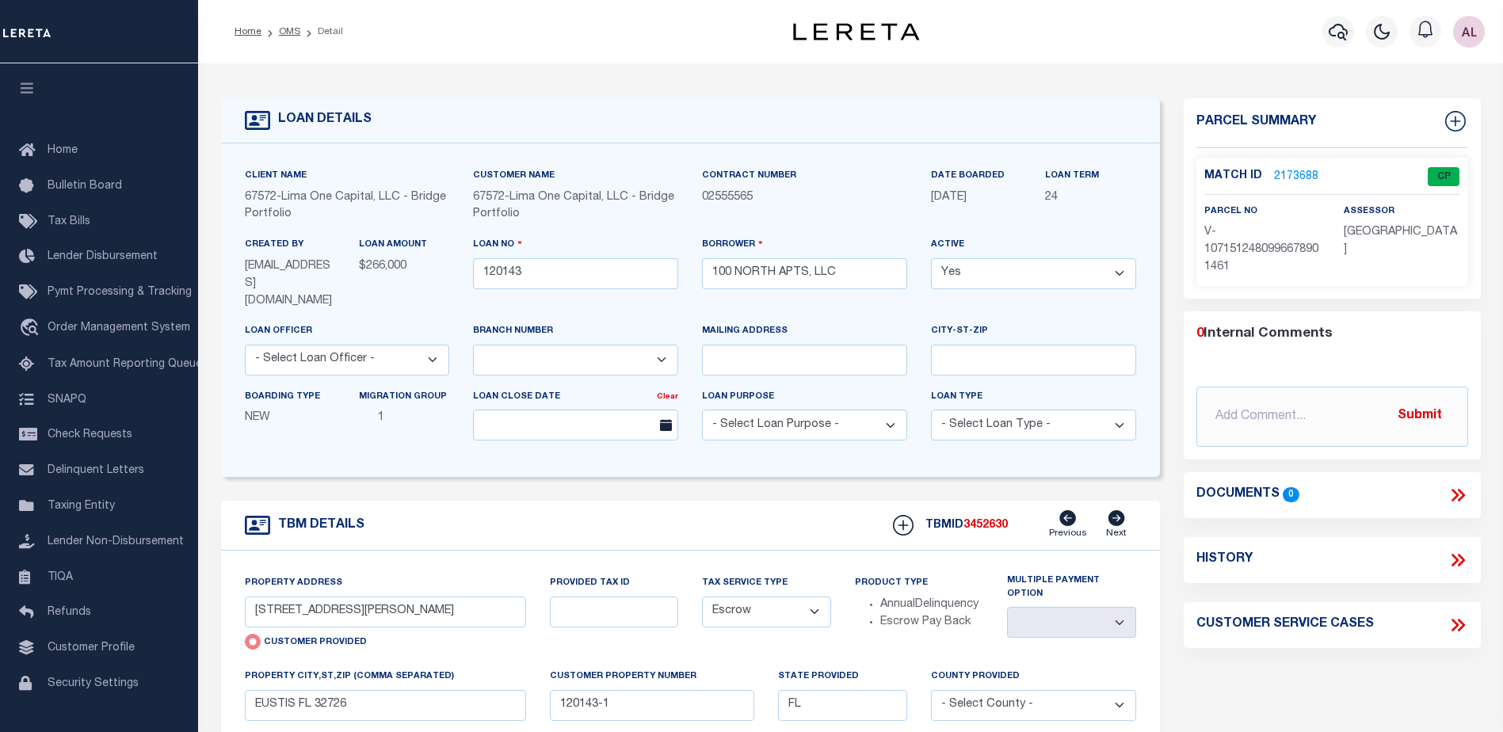
click at [1288, 174] on link "2173688" at bounding box center [1296, 177] width 44 height 17
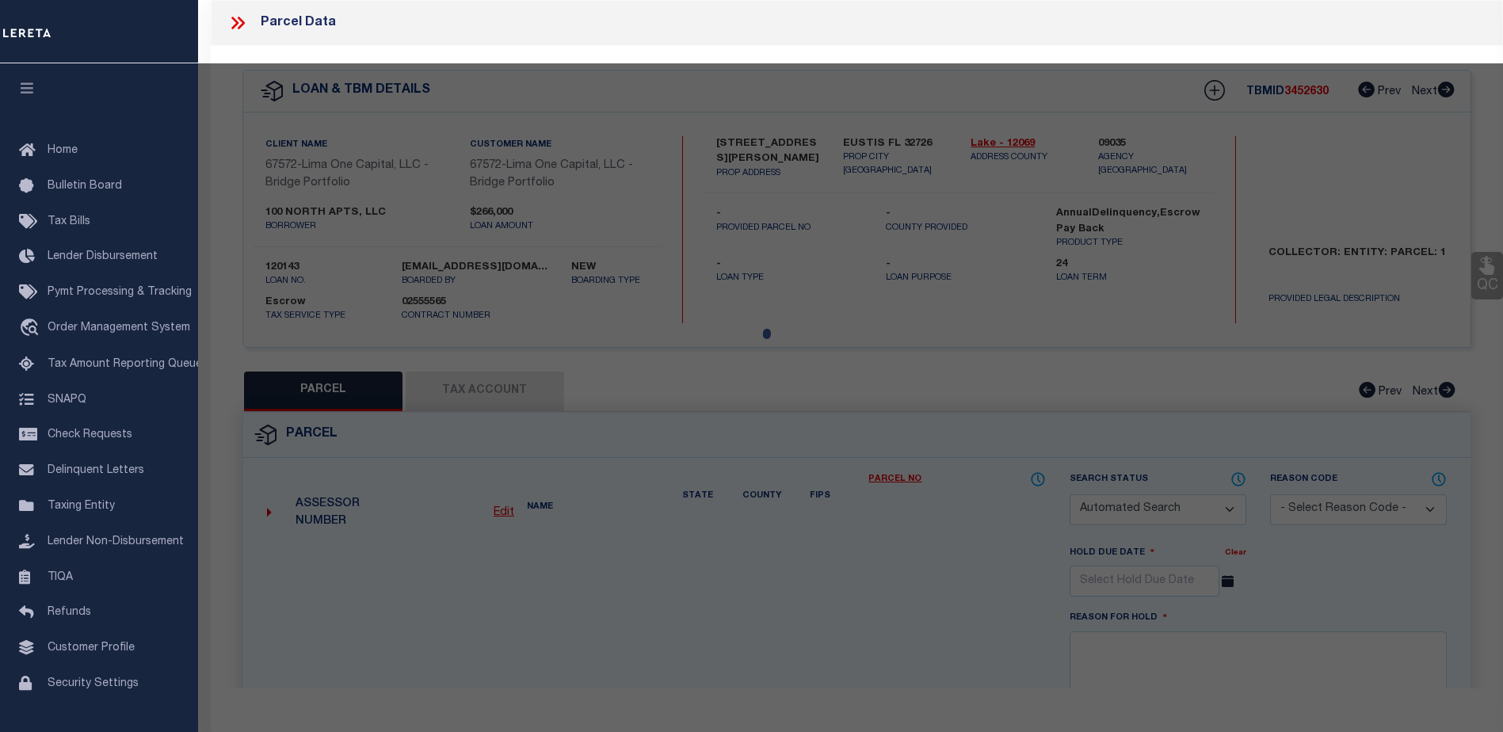
checkbox input "false"
select select "CP"
select select "AGW"
select select
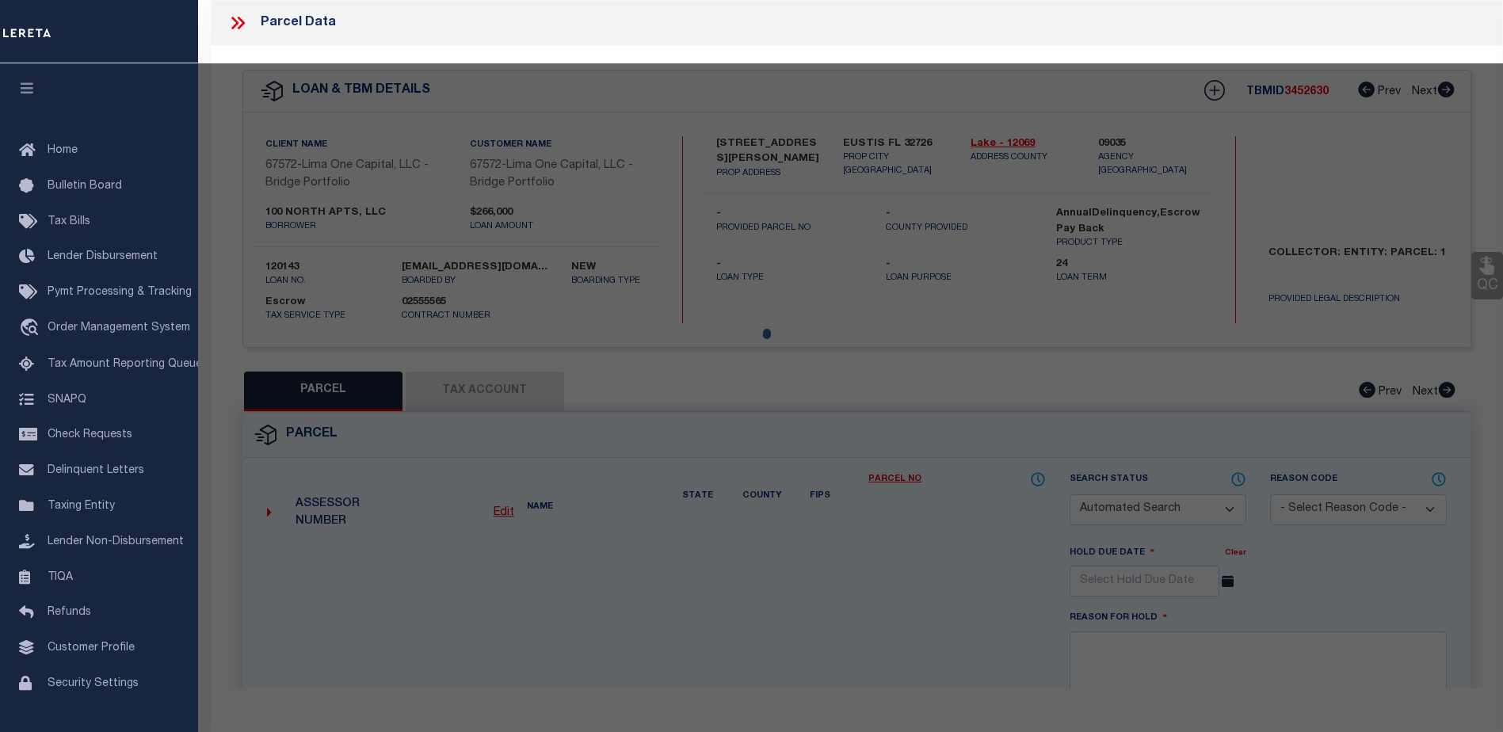
type input "100 NORTH DEWEY STREET"
checkbox input "false"
type input "EUSTIS FL 32726"
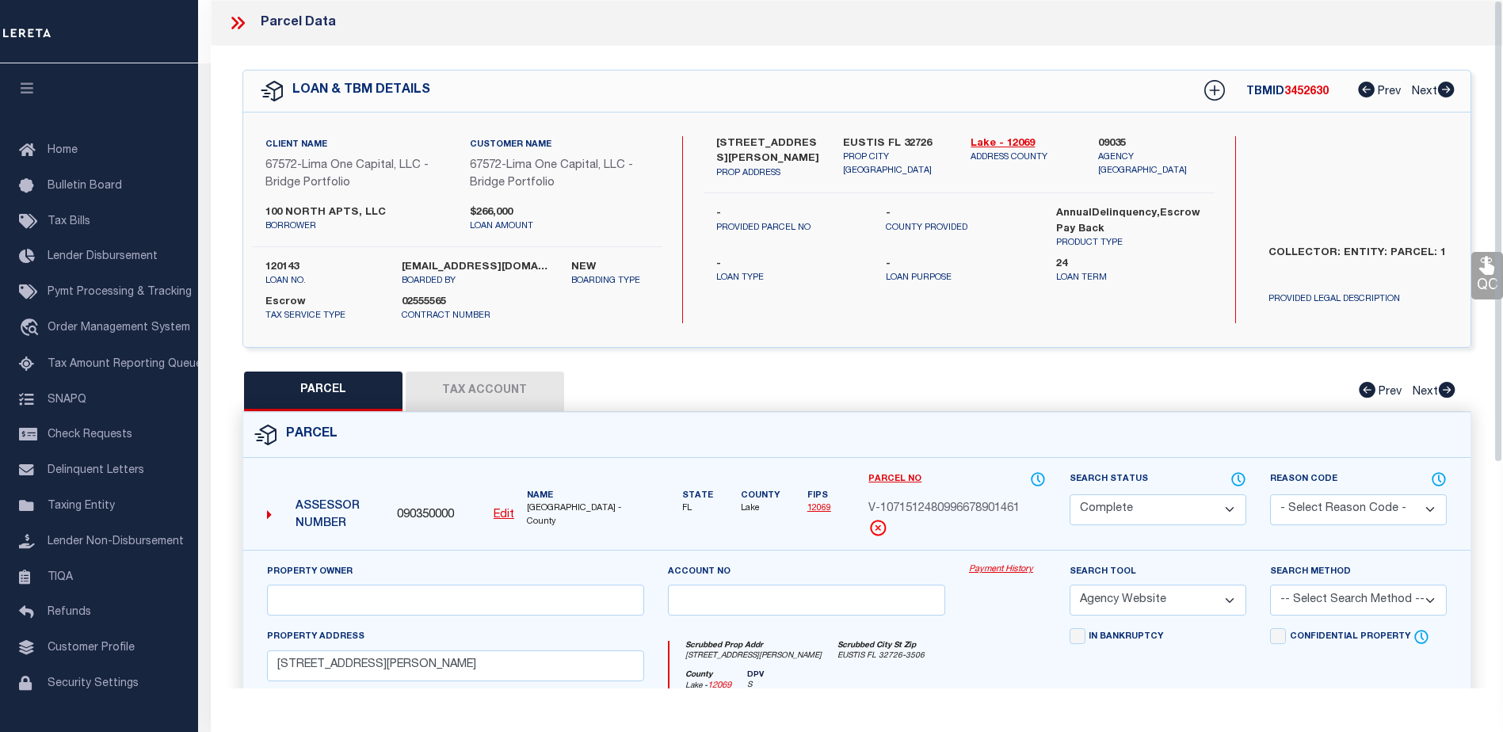
click at [1017, 570] on link "Payment History" at bounding box center [1007, 569] width 77 height 13
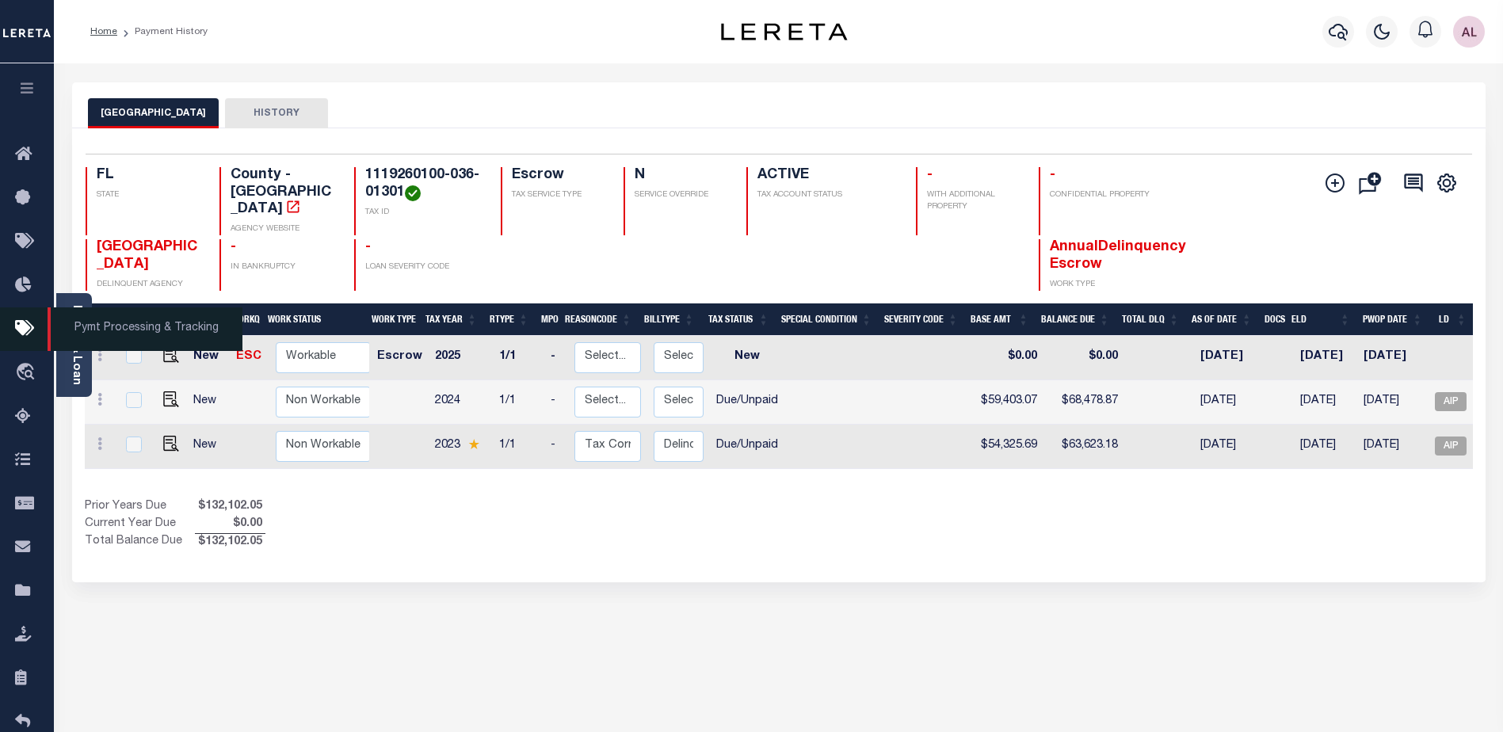
click at [28, 323] on icon at bounding box center [27, 329] width 25 height 20
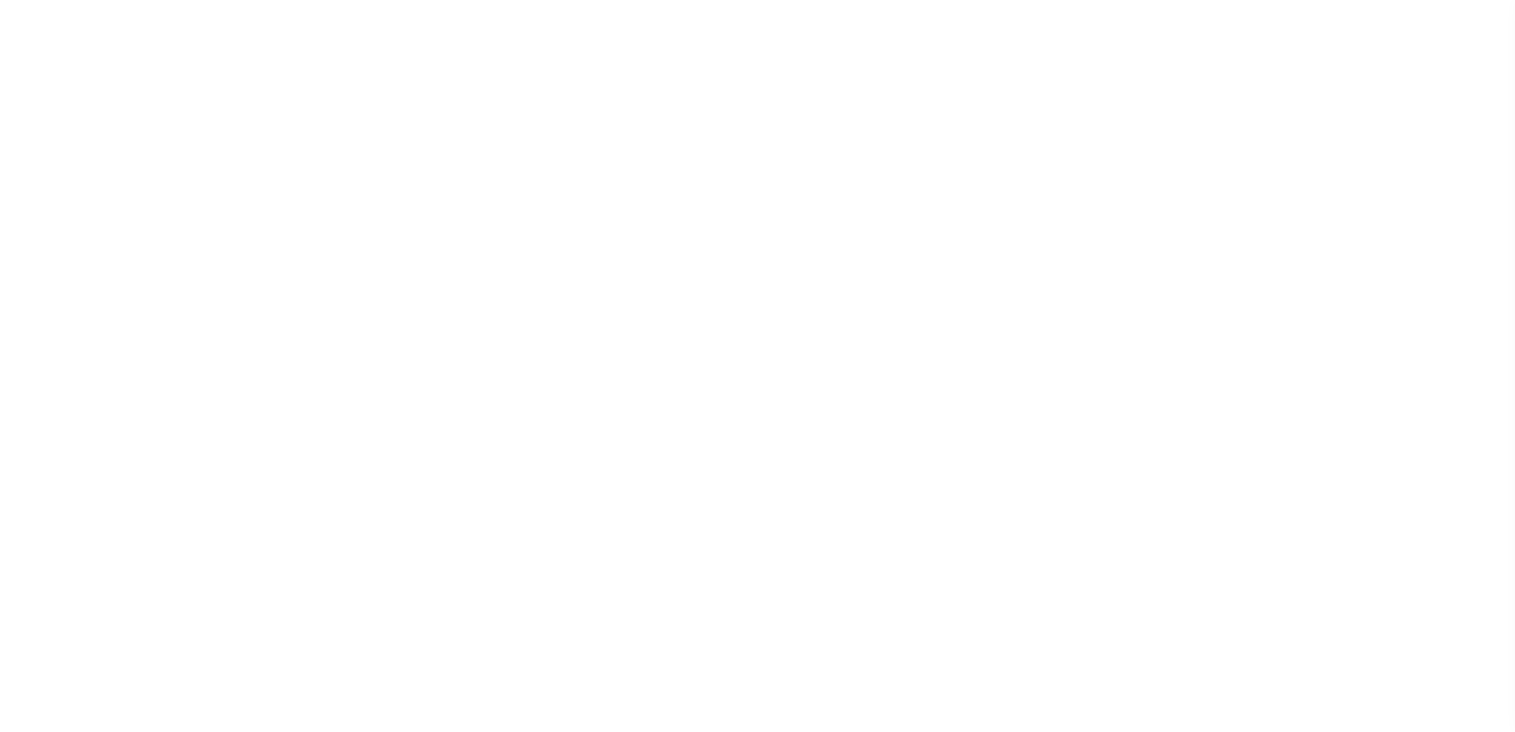
select select "1000"
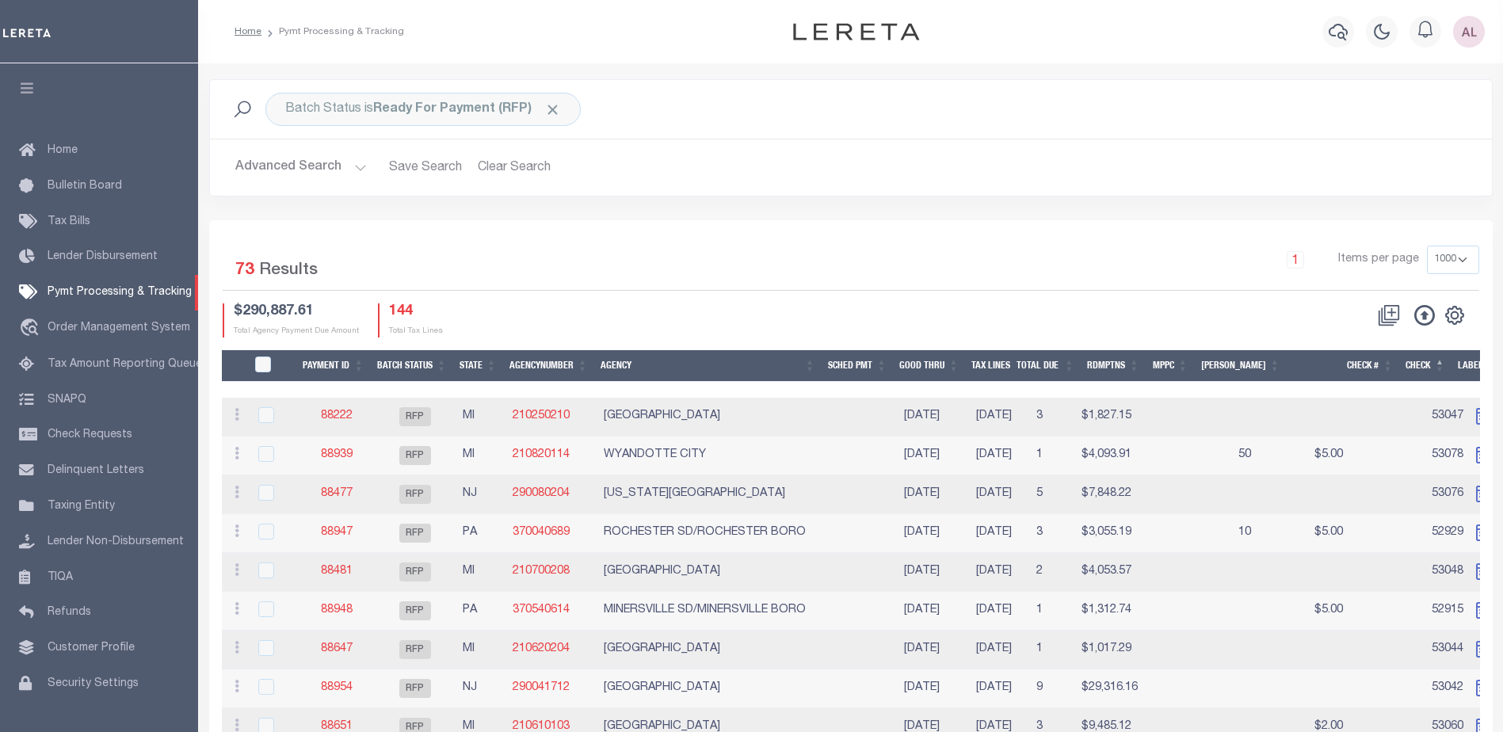
scroll to position [40, 0]
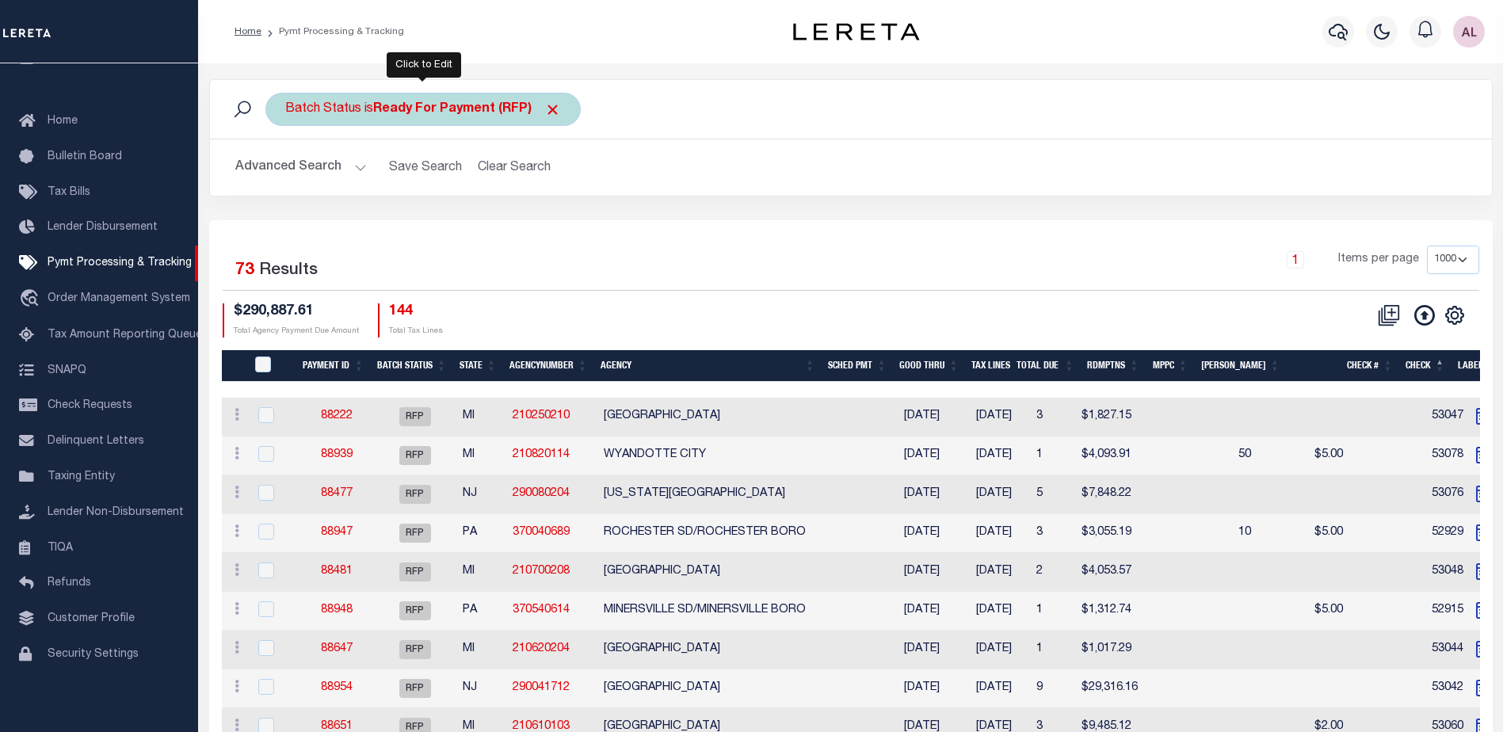
click at [453, 94] on div "Batch Status is Ready For Payment (RFP)" at bounding box center [422, 109] width 315 height 33
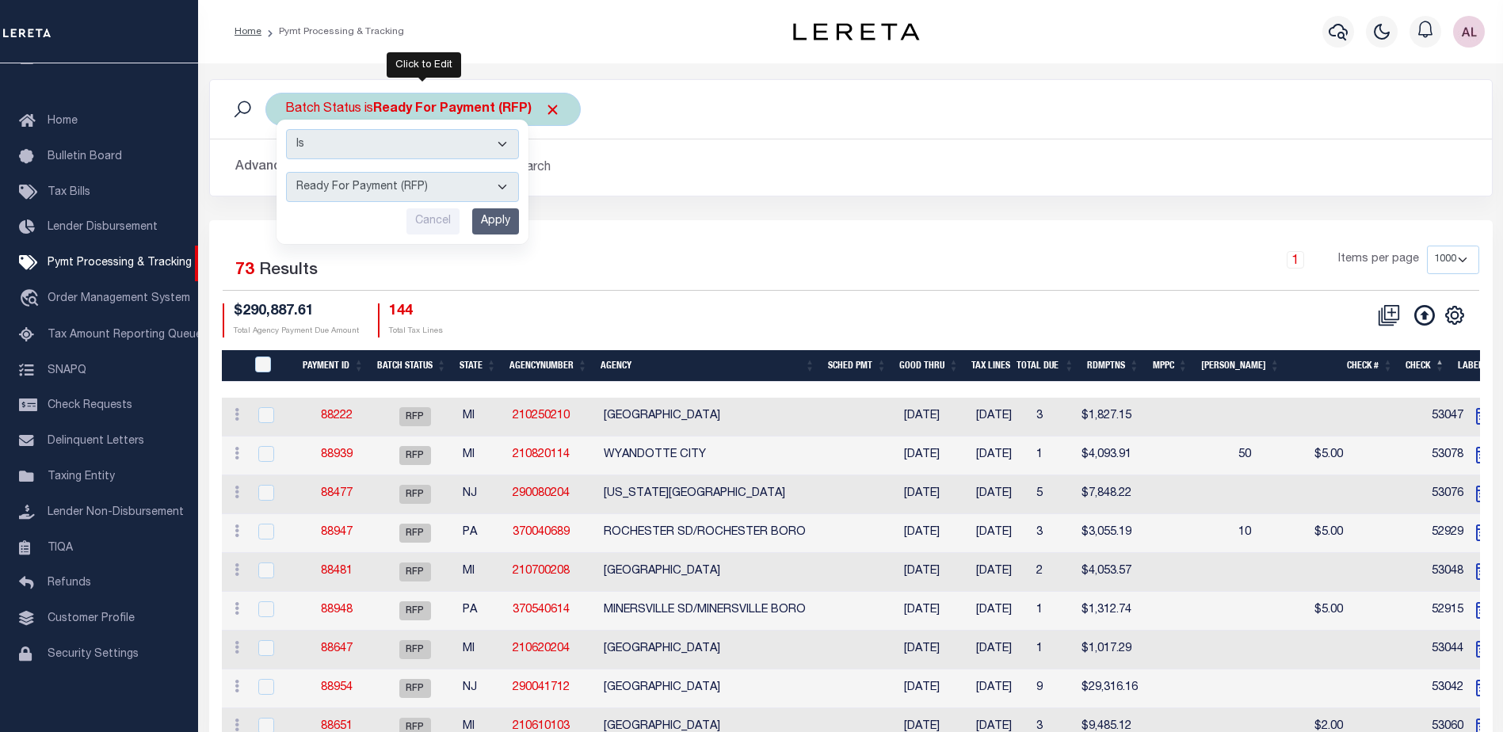
drag, startPoint x: 416, startPoint y: 177, endPoint x: 413, endPoint y: 198, distance: 20.8
click at [416, 177] on select "Awaiting Funds (AWF) Cleared and Complete (CAC) New Check Needed (NCN) Payment …" at bounding box center [402, 187] width 233 height 30
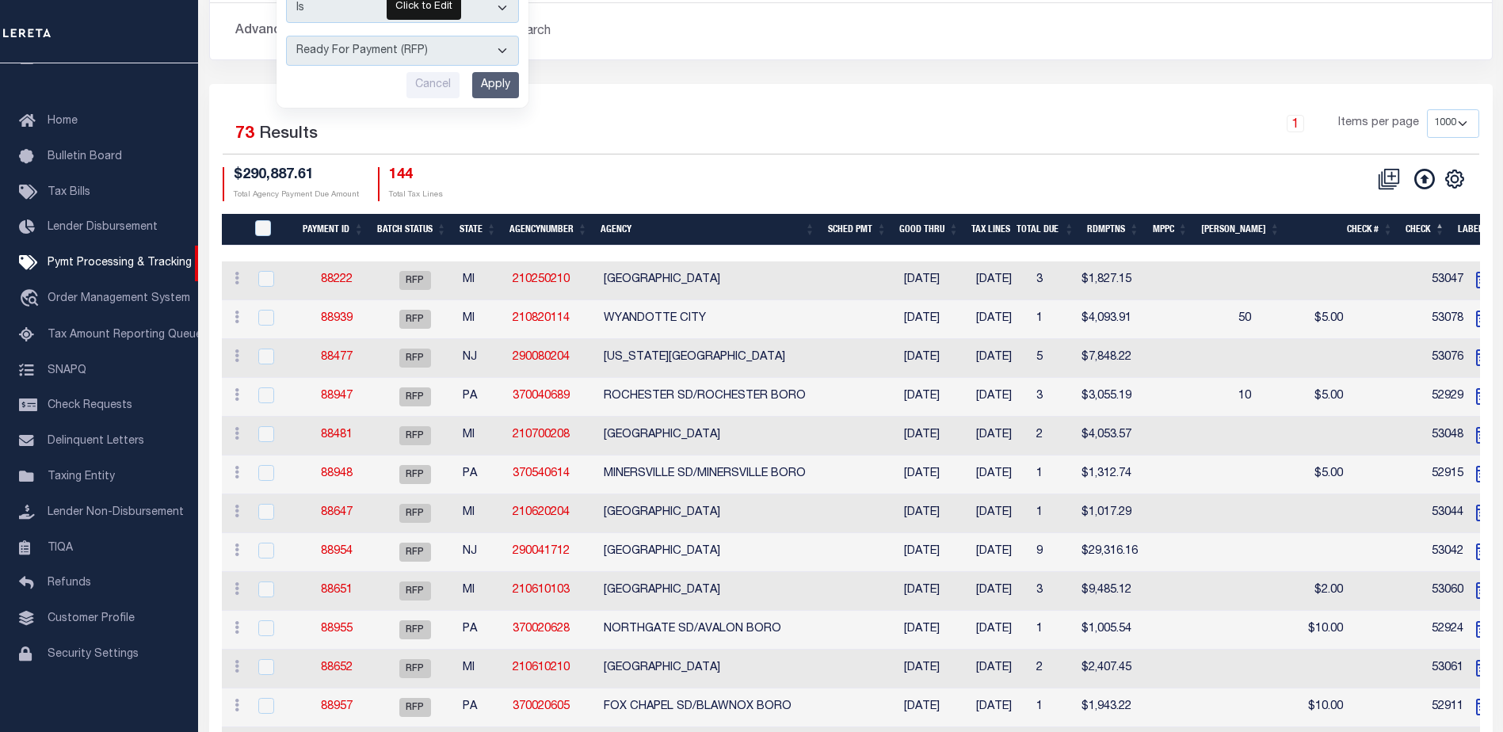
scroll to position [158, 0]
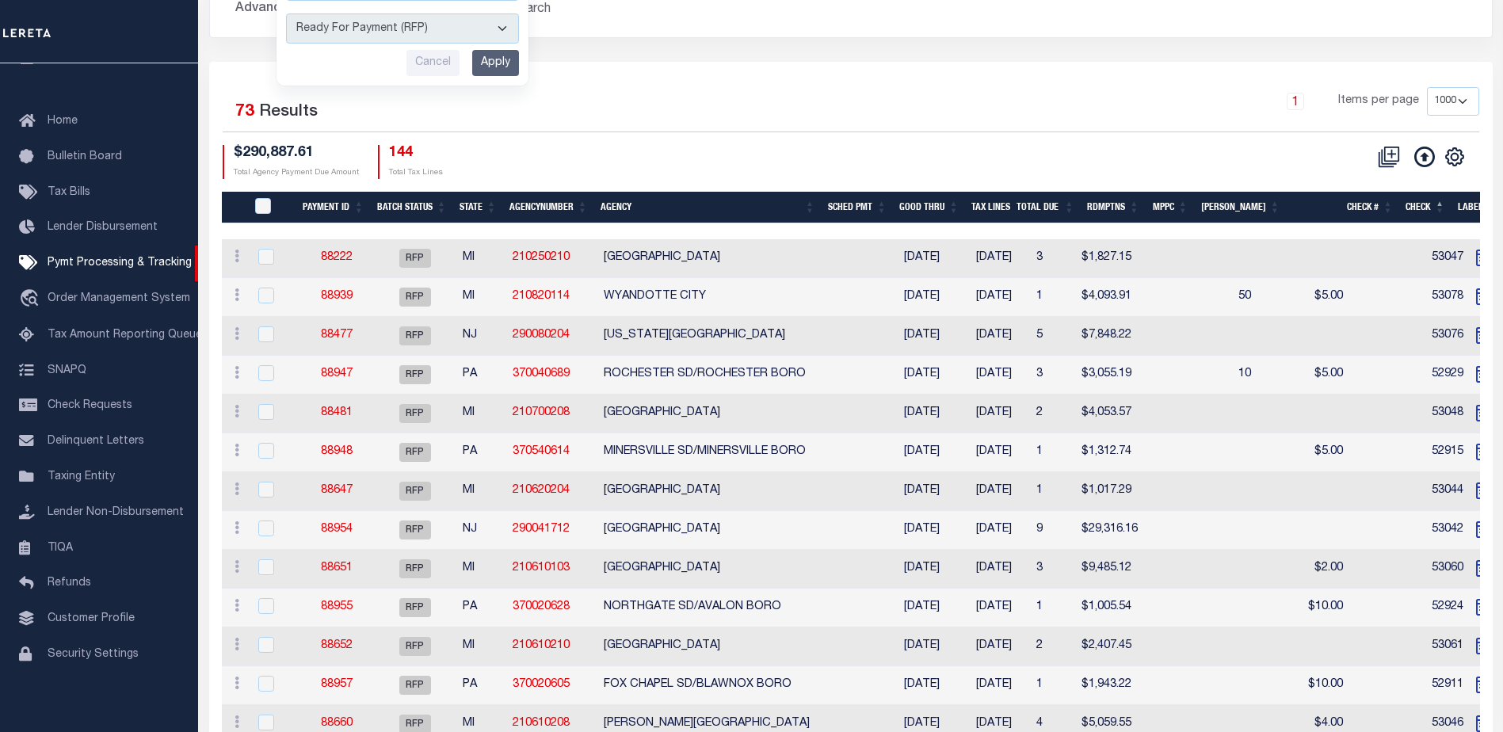
click at [429, 26] on select "Awaiting Funds (AWF) Cleared and Complete (CAC) New Check Needed (NCN) Payment …" at bounding box center [402, 28] width 233 height 30
select select "SFP"
click at [286, 13] on select "Awaiting Funds (AWF) Cleared and Complete (CAC) New Check Needed (NCN) Payment …" at bounding box center [402, 28] width 233 height 30
click at [494, 59] on input "Apply" at bounding box center [495, 63] width 47 height 26
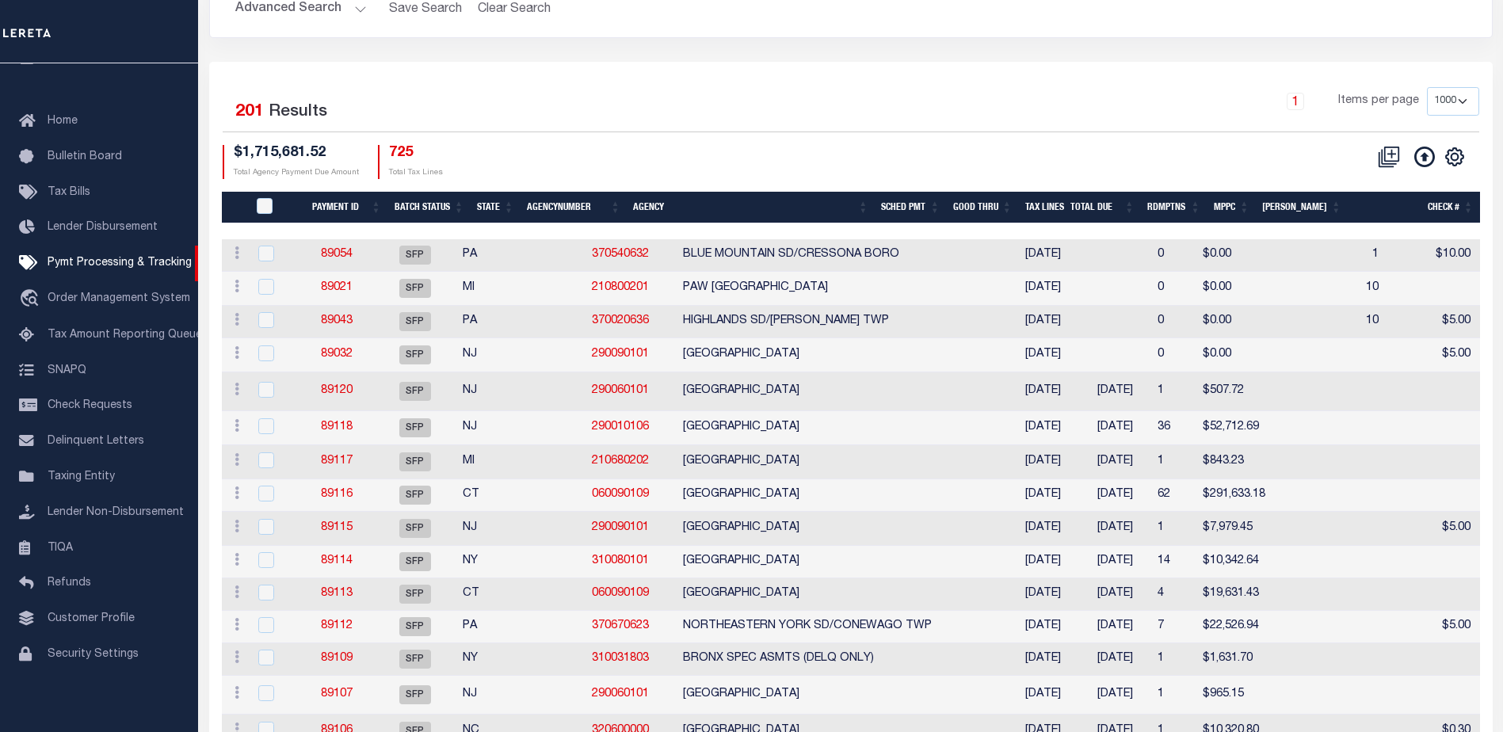
click at [754, 200] on th "Agency" at bounding box center [751, 208] width 248 height 32
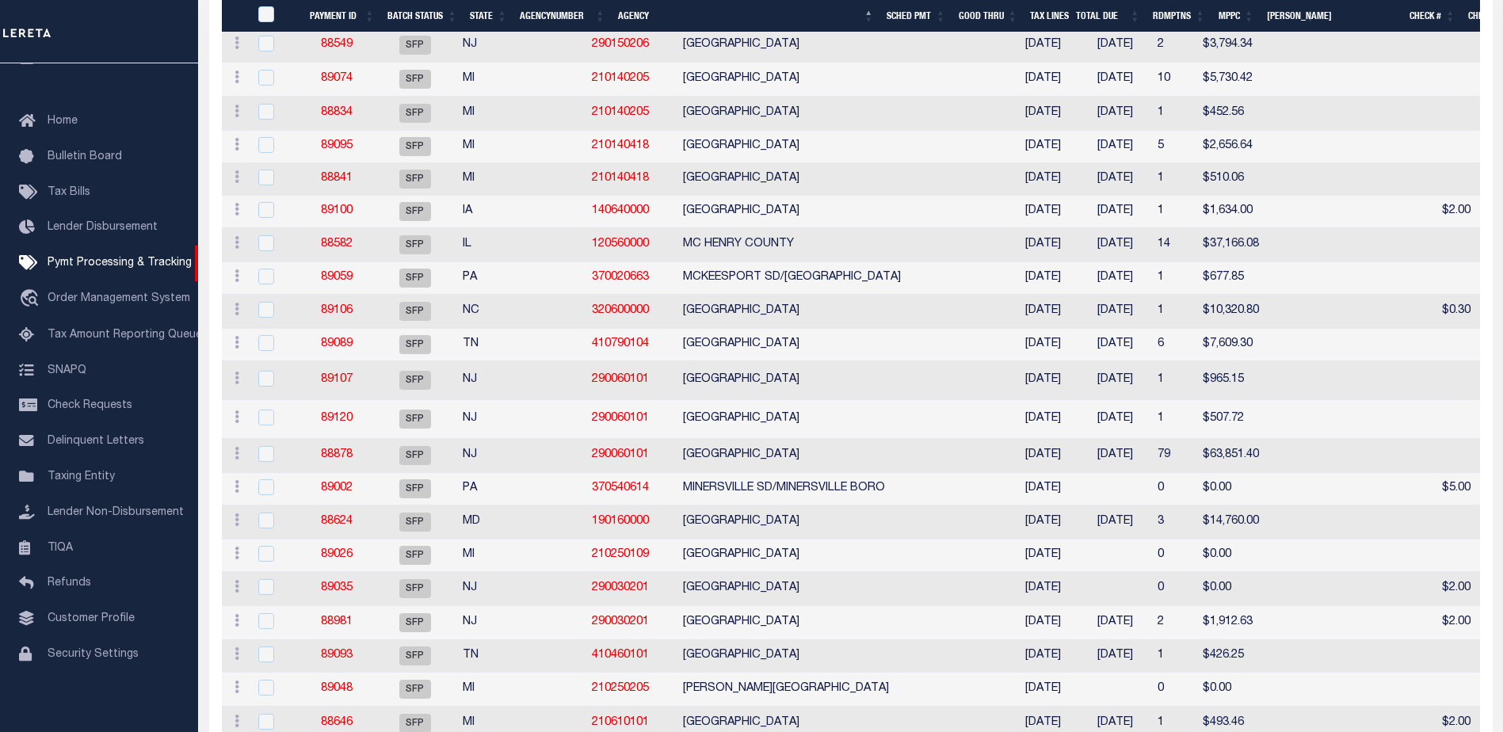
scroll to position [3328, 0]
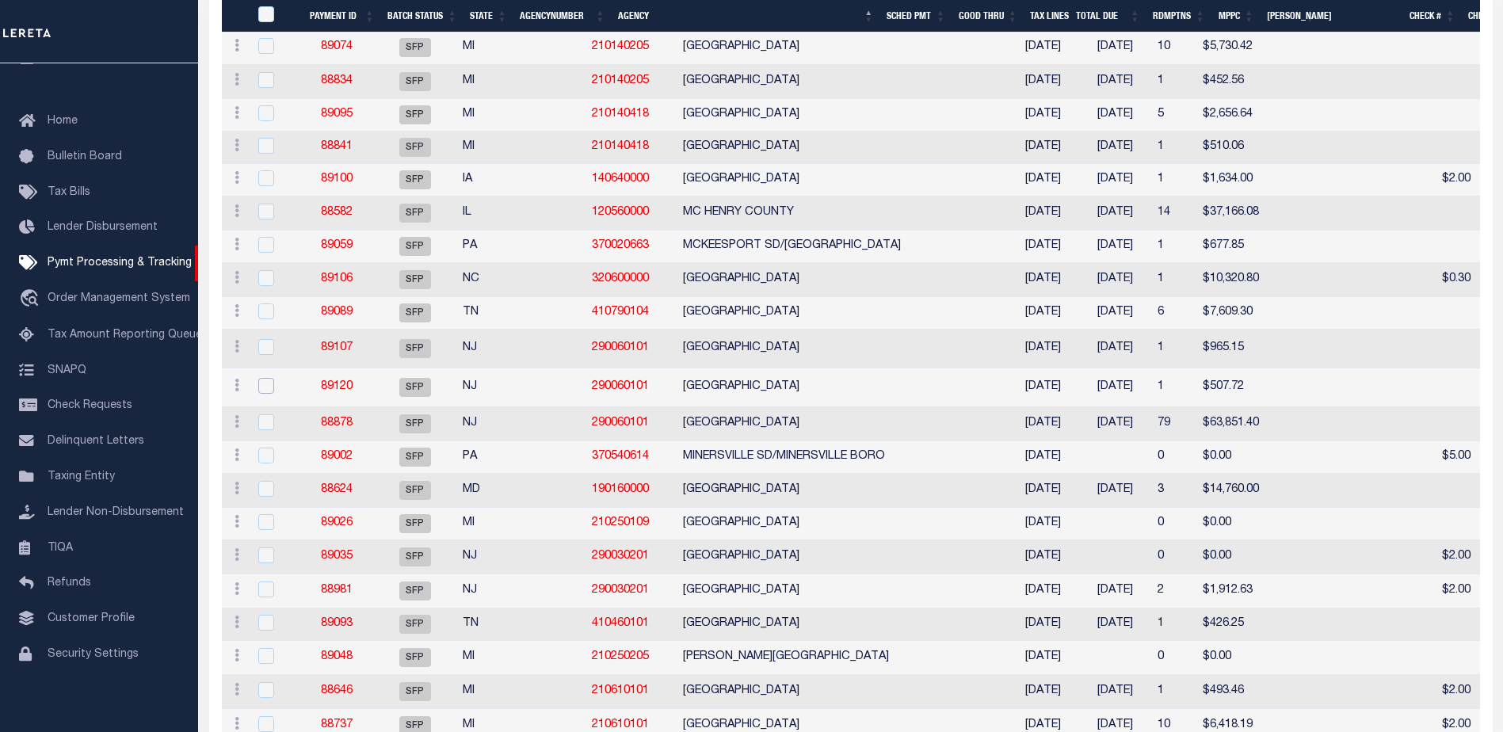
click at [272, 394] on input "checkbox" at bounding box center [266, 386] width 16 height 16
checkbox input "true"
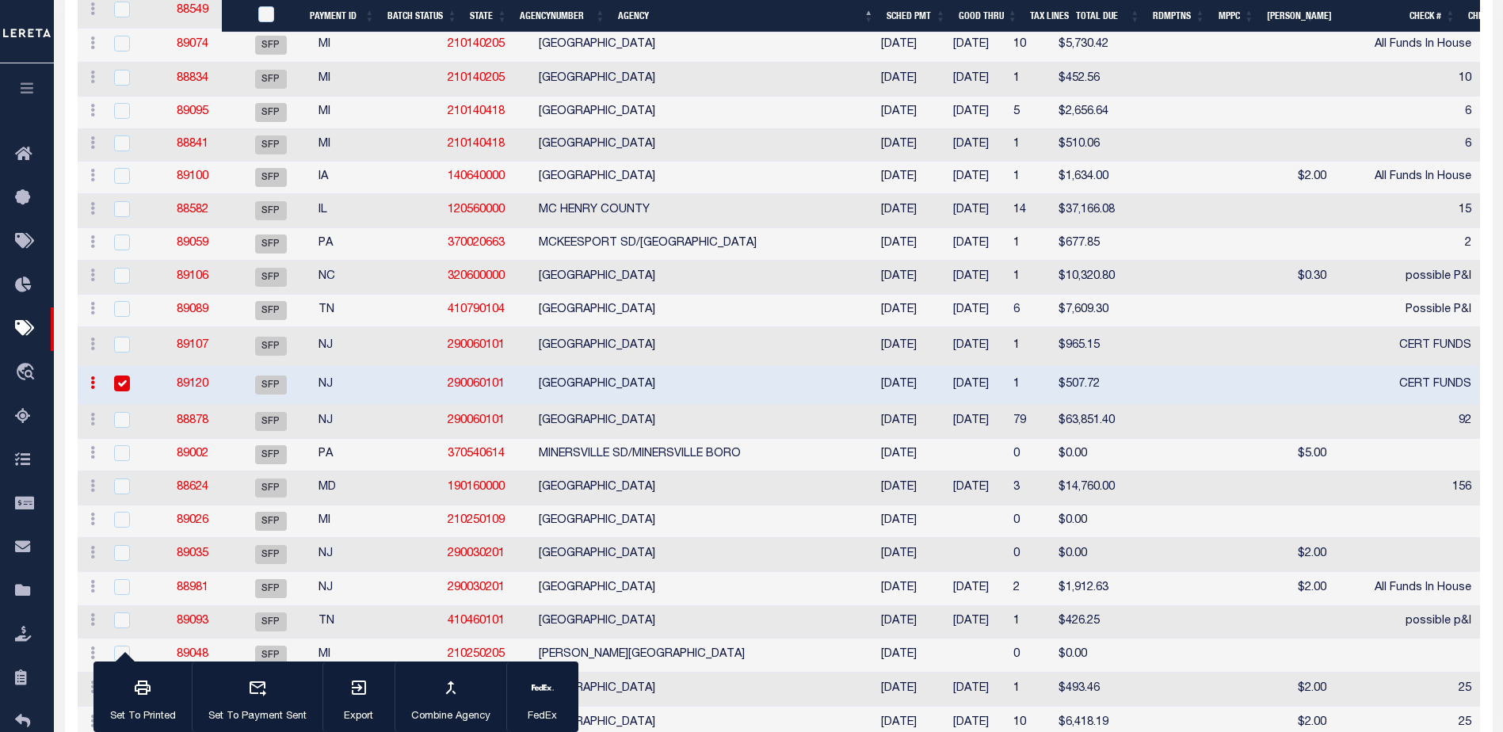
click at [268, 431] on span "SFP" at bounding box center [271, 421] width 32 height 19
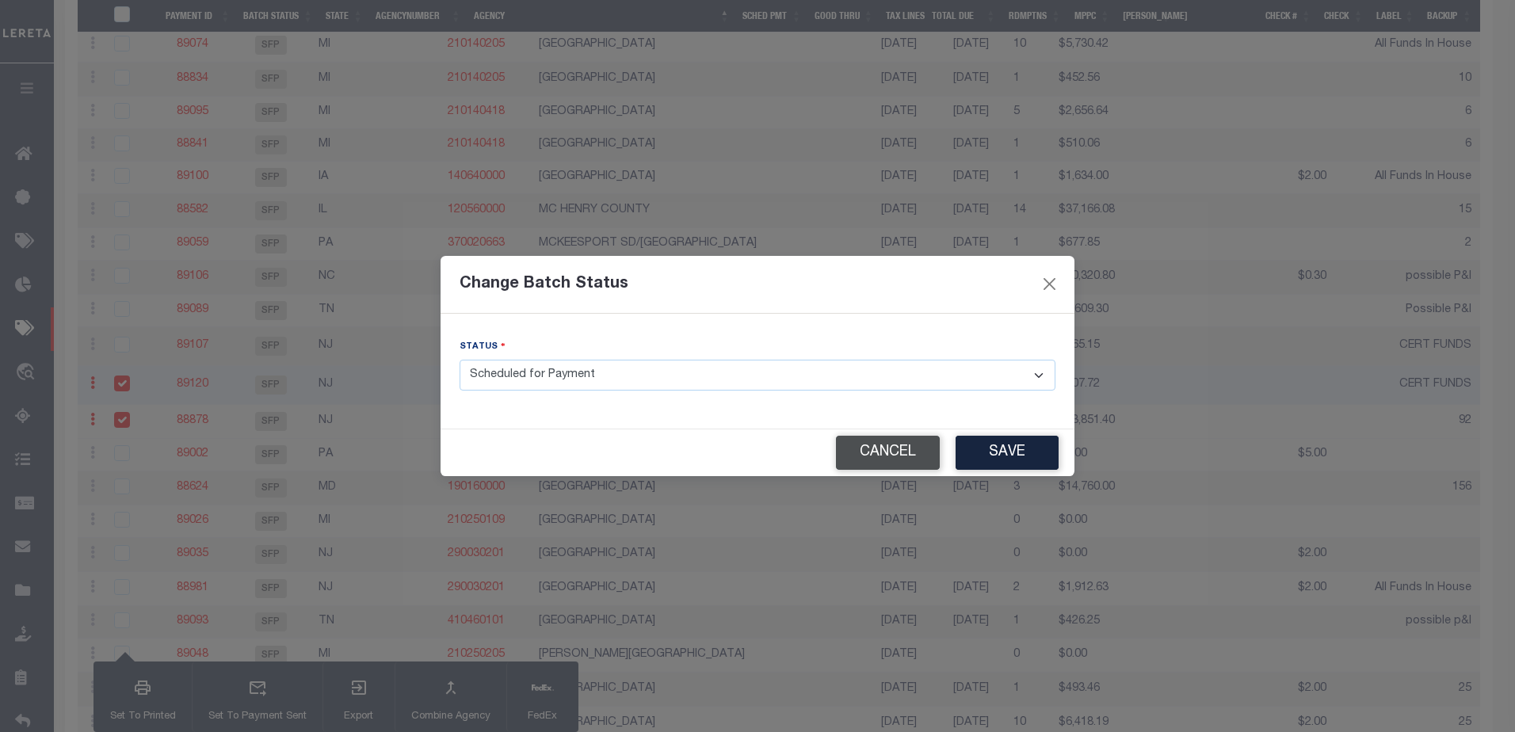
click at [858, 441] on button "Cancel" at bounding box center [888, 453] width 104 height 34
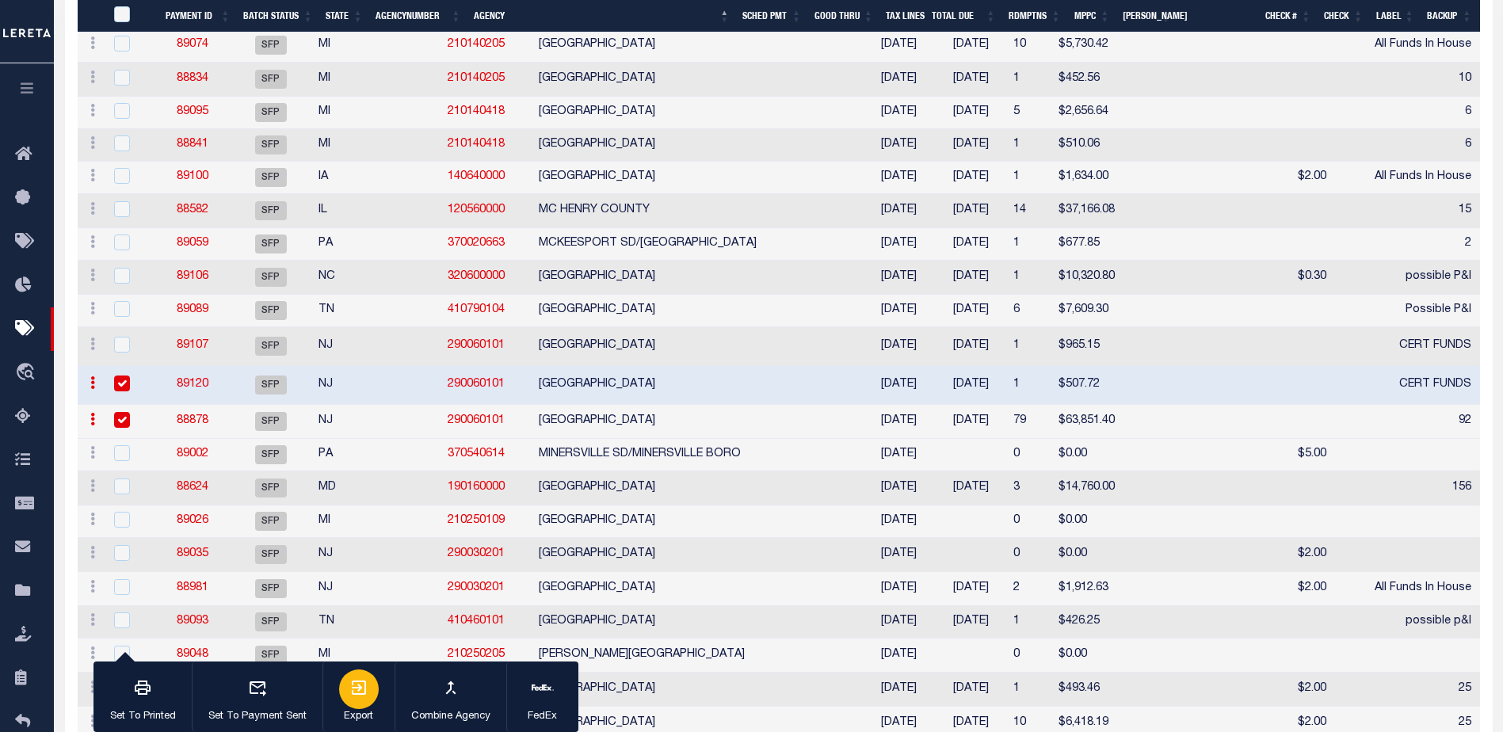
click at [358, 685] on icon "button" at bounding box center [358, 687] width 19 height 19
drag, startPoint x: 124, startPoint y: 479, endPoint x: 128, endPoint y: 426, distance: 54.0
click at [124, 428] on input "checkbox" at bounding box center [122, 420] width 16 height 16
checkbox input "false"
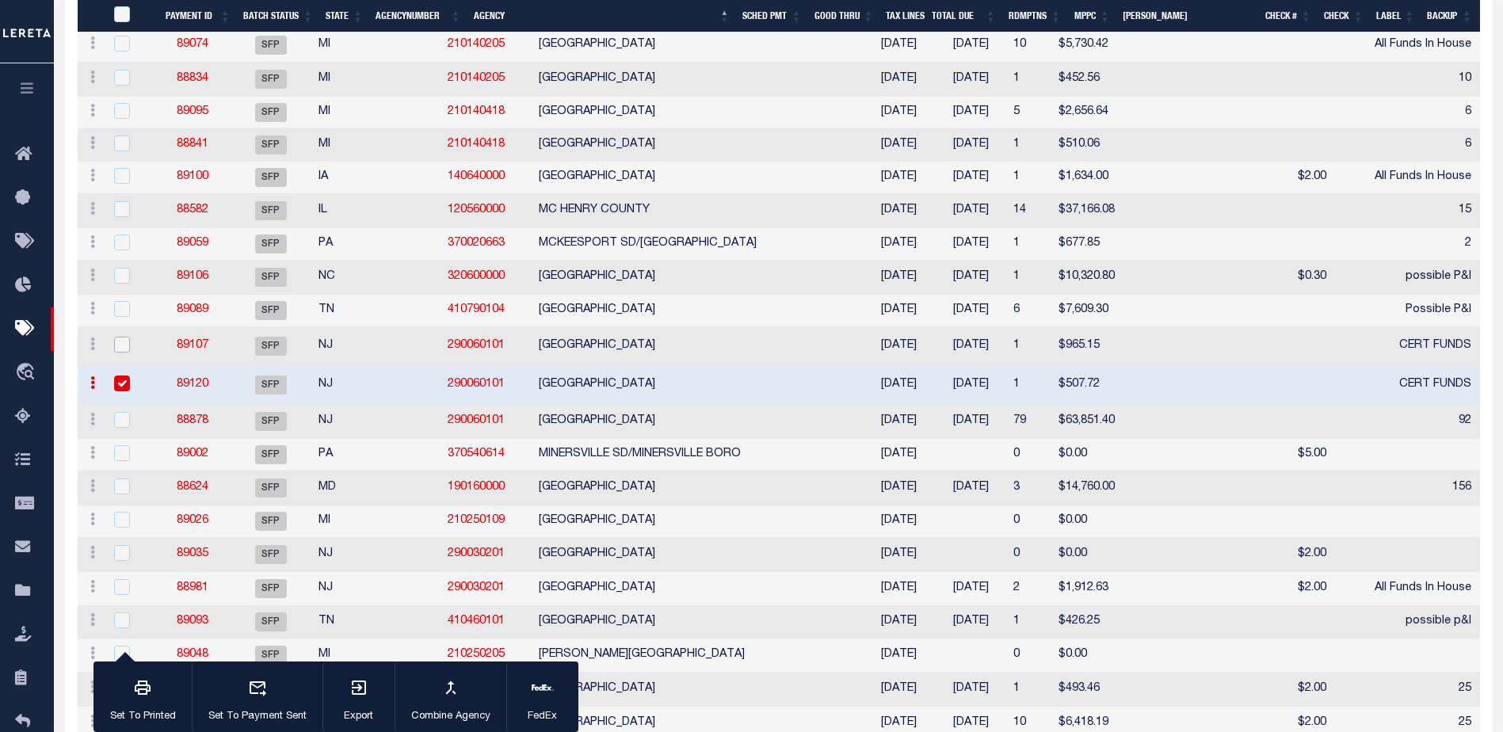
click at [125, 353] on input "checkbox" at bounding box center [122, 345] width 16 height 16
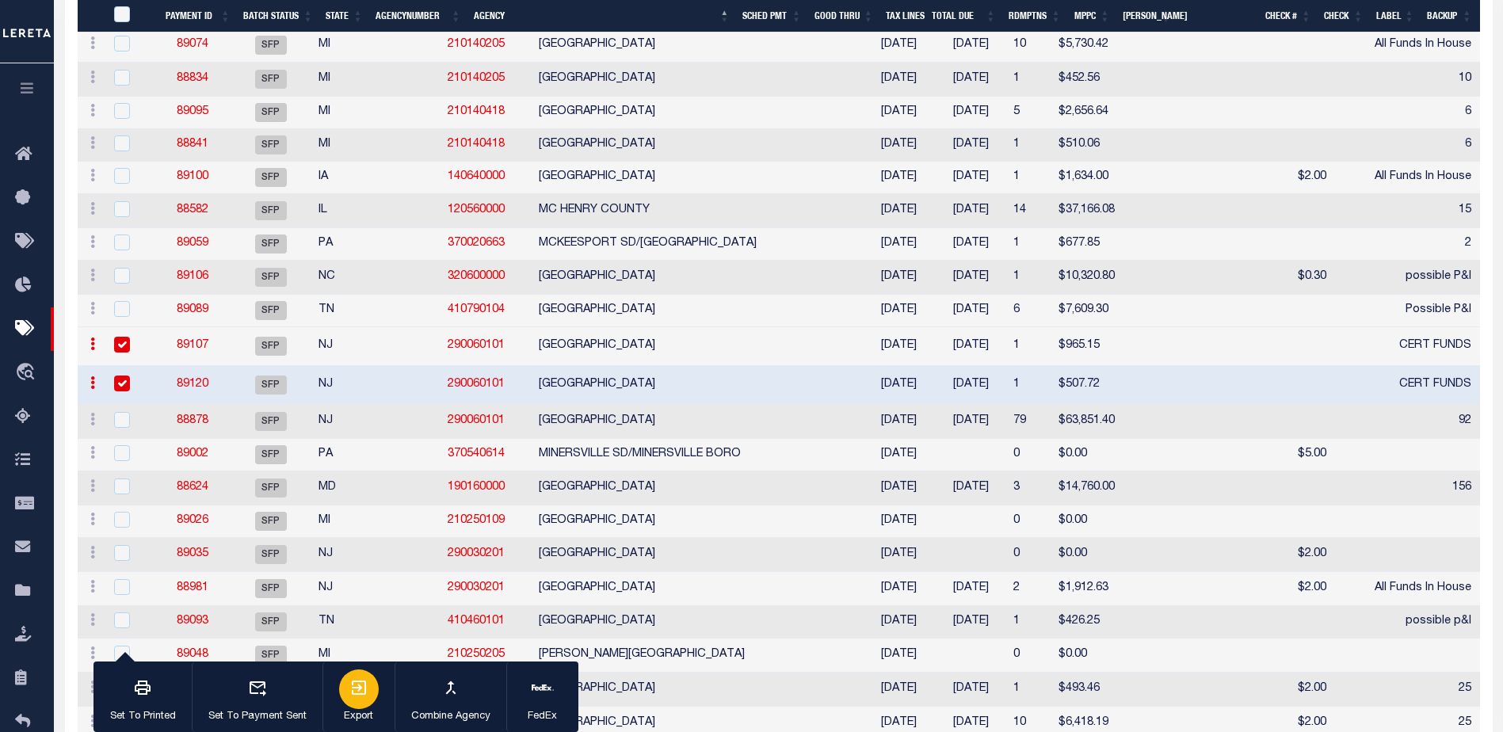
click at [361, 687] on icon "button" at bounding box center [358, 687] width 19 height 19
click at [206, 366] on td "89107" at bounding box center [193, 346] width 74 height 39
checkbox input "false"
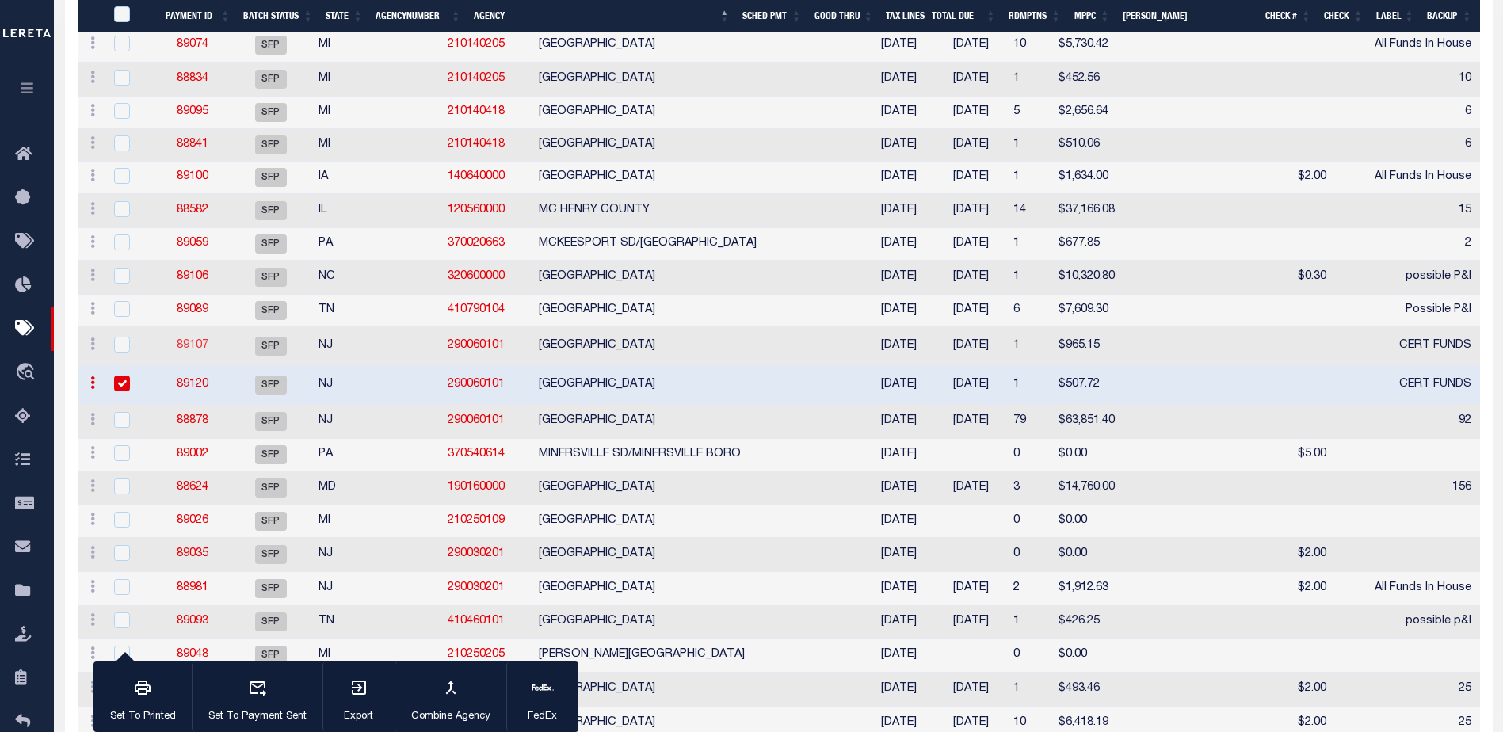
click at [200, 351] on link "89107" at bounding box center [193, 345] width 32 height 11
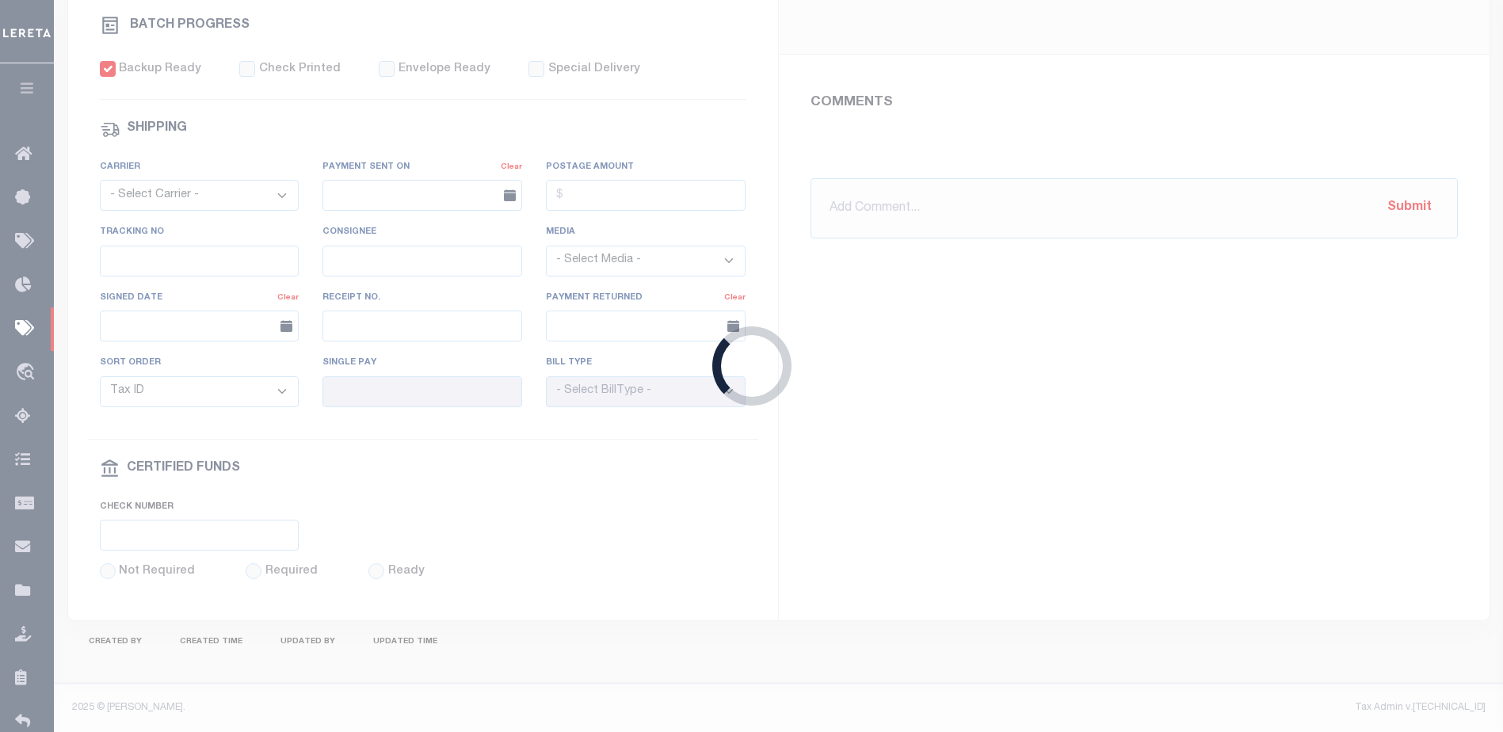
select select "SFP"
type input "[DATE]"
type input "$965.15"
select select "CCK"
type input "CERT FUNDS"
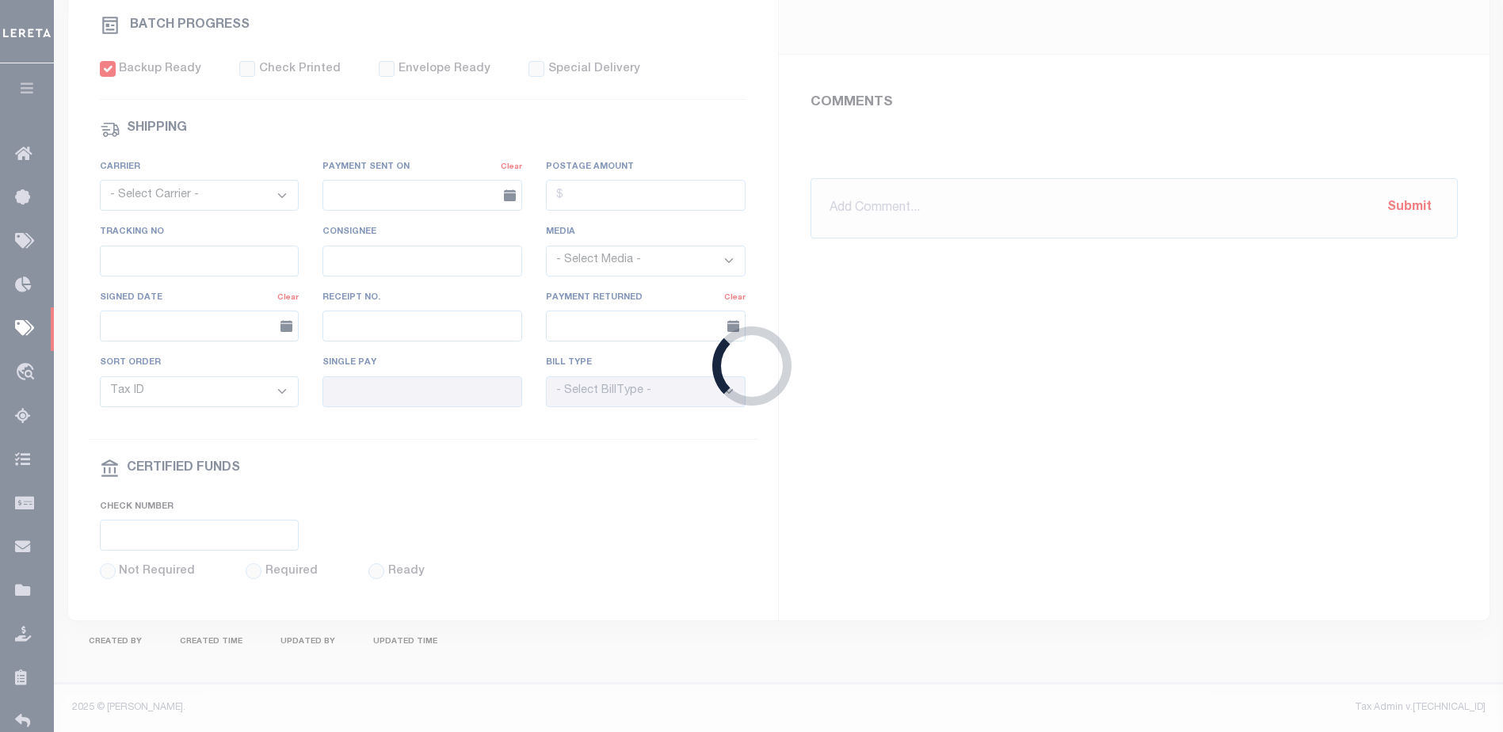
select select "[PERSON_NAME]"
checkbox input "true"
type input "matt"
type input "N"
radio input "true"
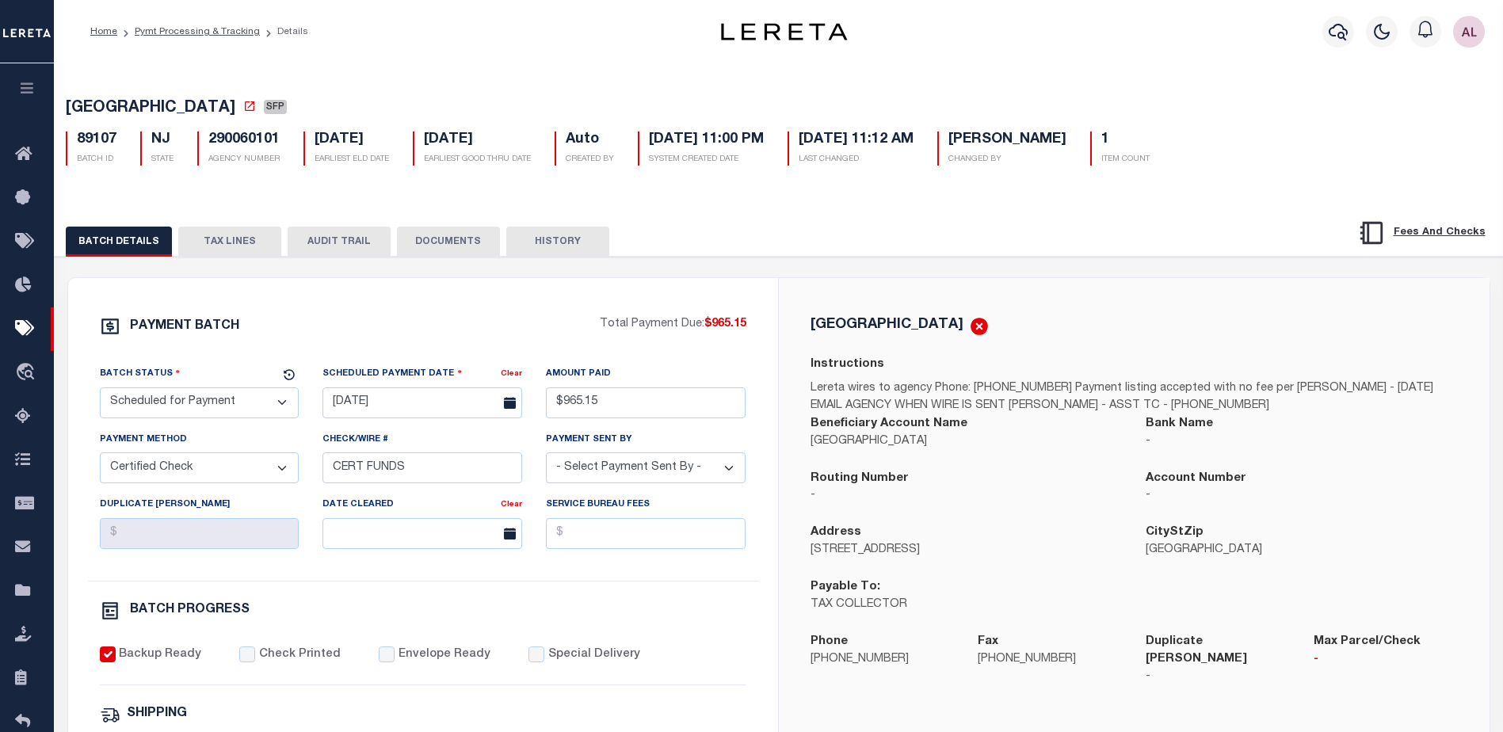
click at [235, 236] on button "TAX LINES" at bounding box center [229, 242] width 103 height 30
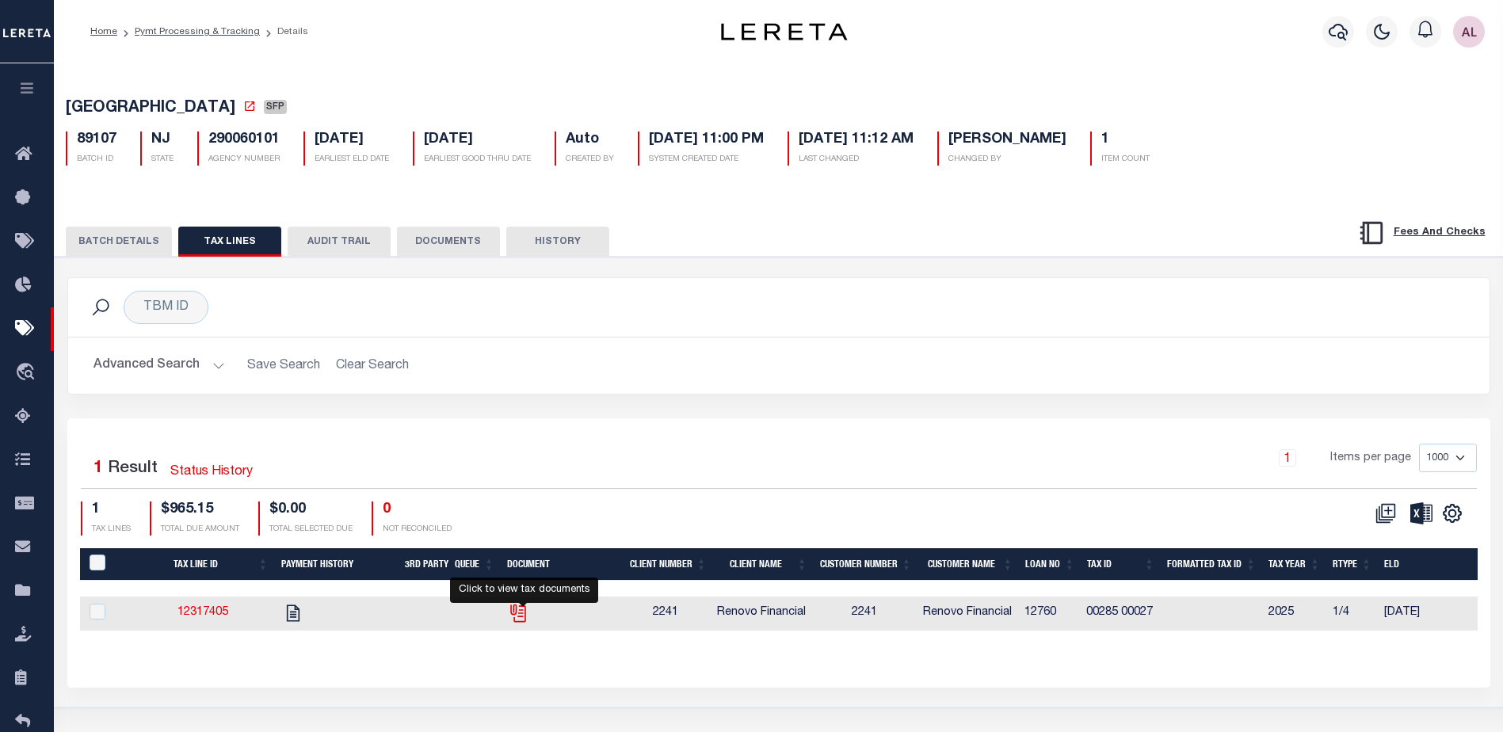
click at [529, 616] on icon "" at bounding box center [518, 613] width 21 height 21
checkbox input "true"
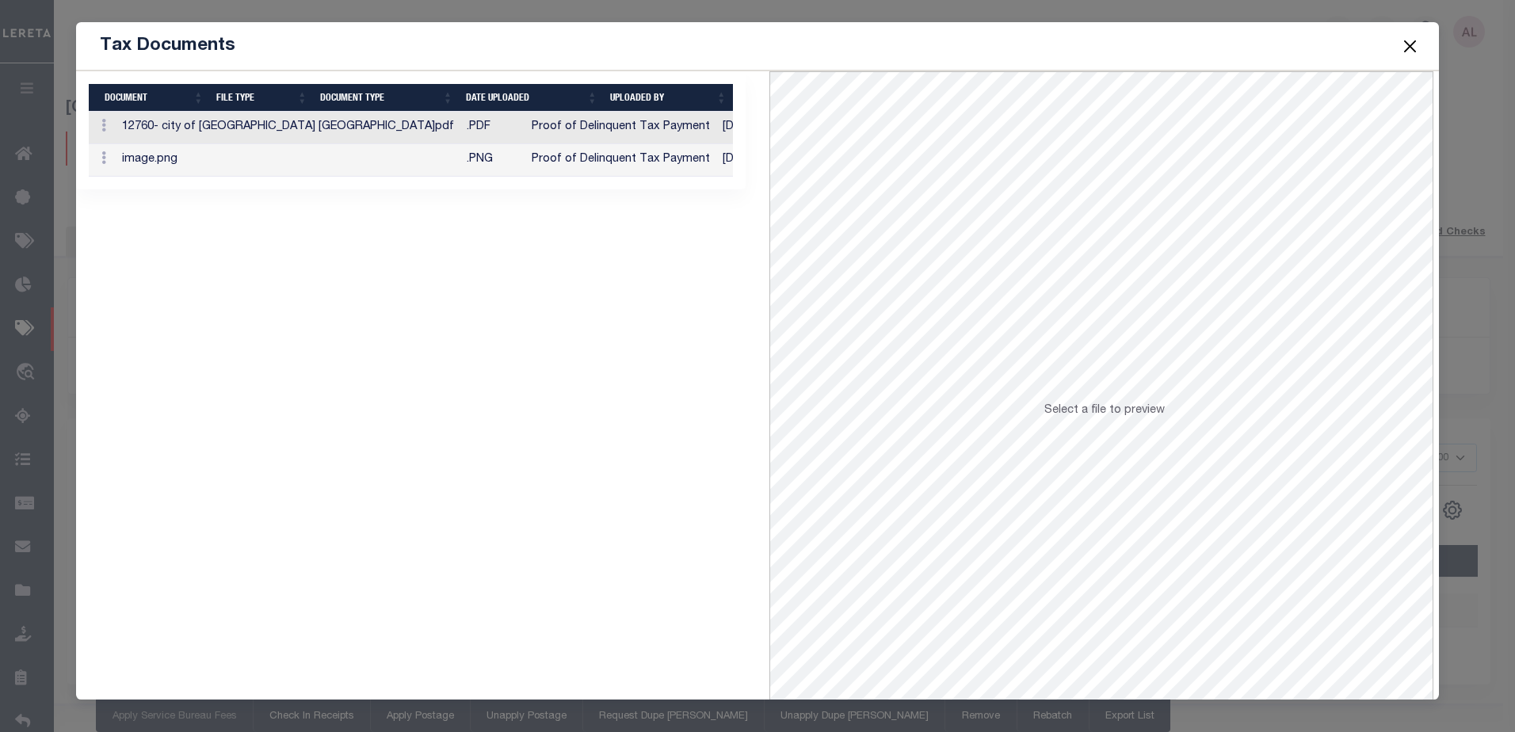
click at [807, 166] on td "[PERSON_NAME]" at bounding box center [858, 160] width 102 height 32
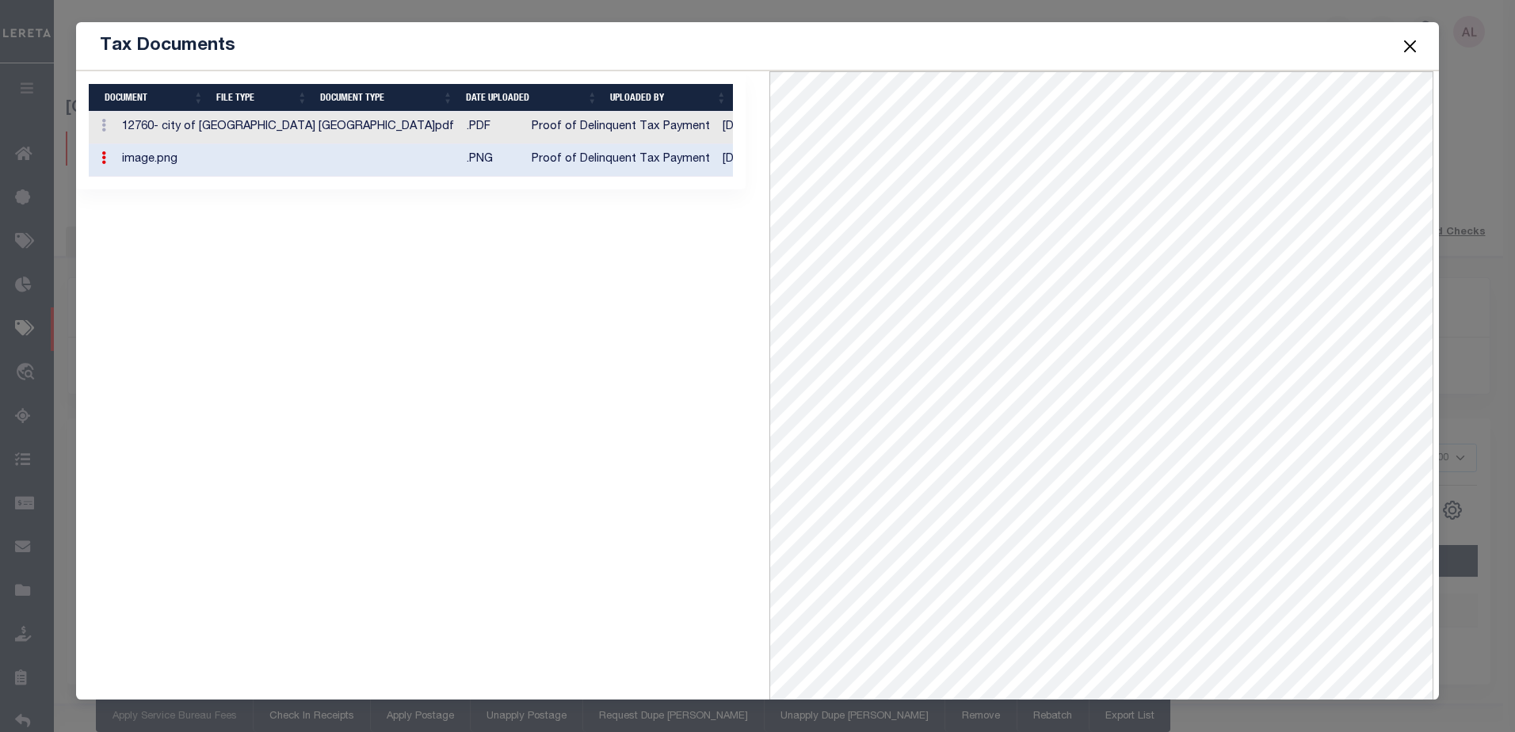
click at [807, 128] on td "[PERSON_NAME]" at bounding box center [858, 128] width 102 height 32
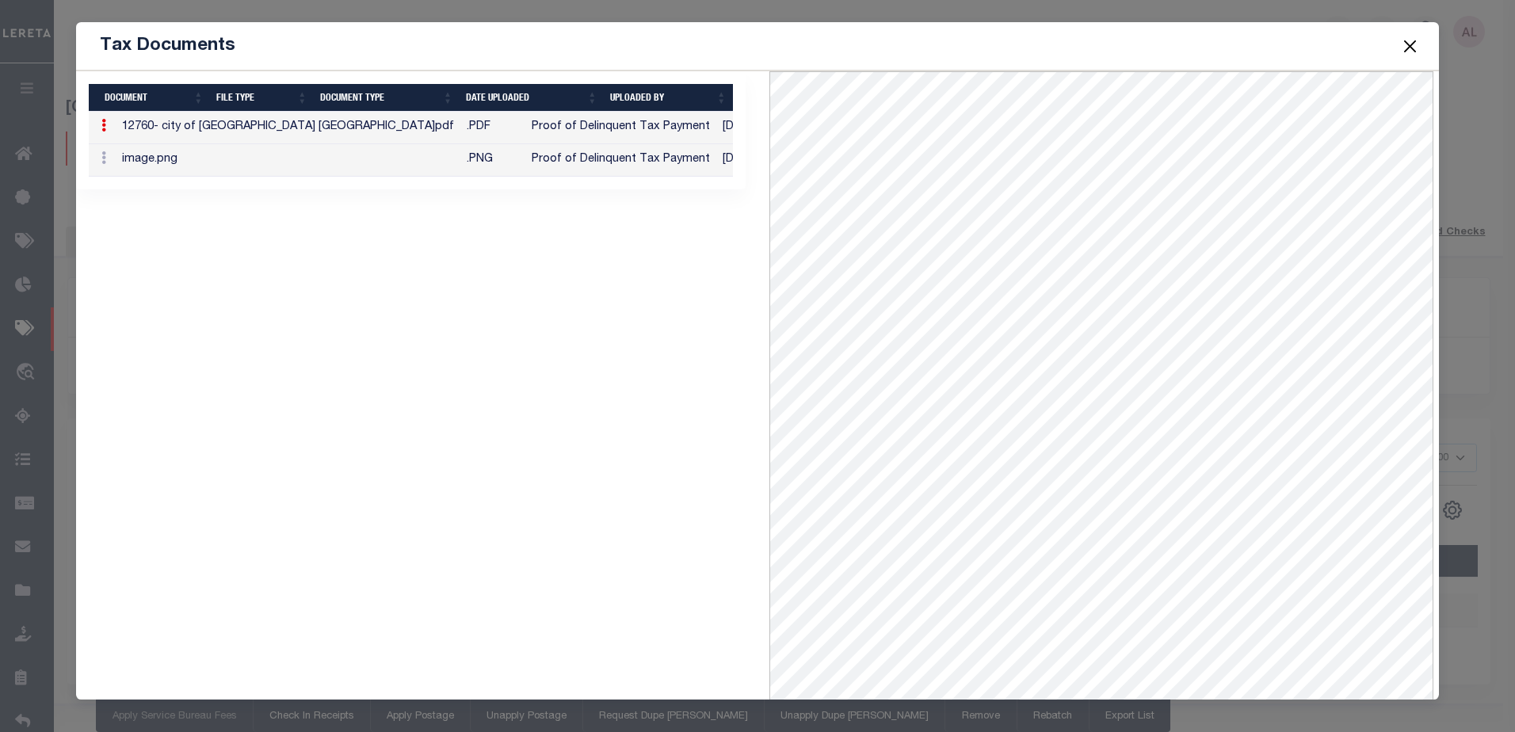
click at [1418, 43] on button "Close" at bounding box center [1409, 46] width 21 height 21
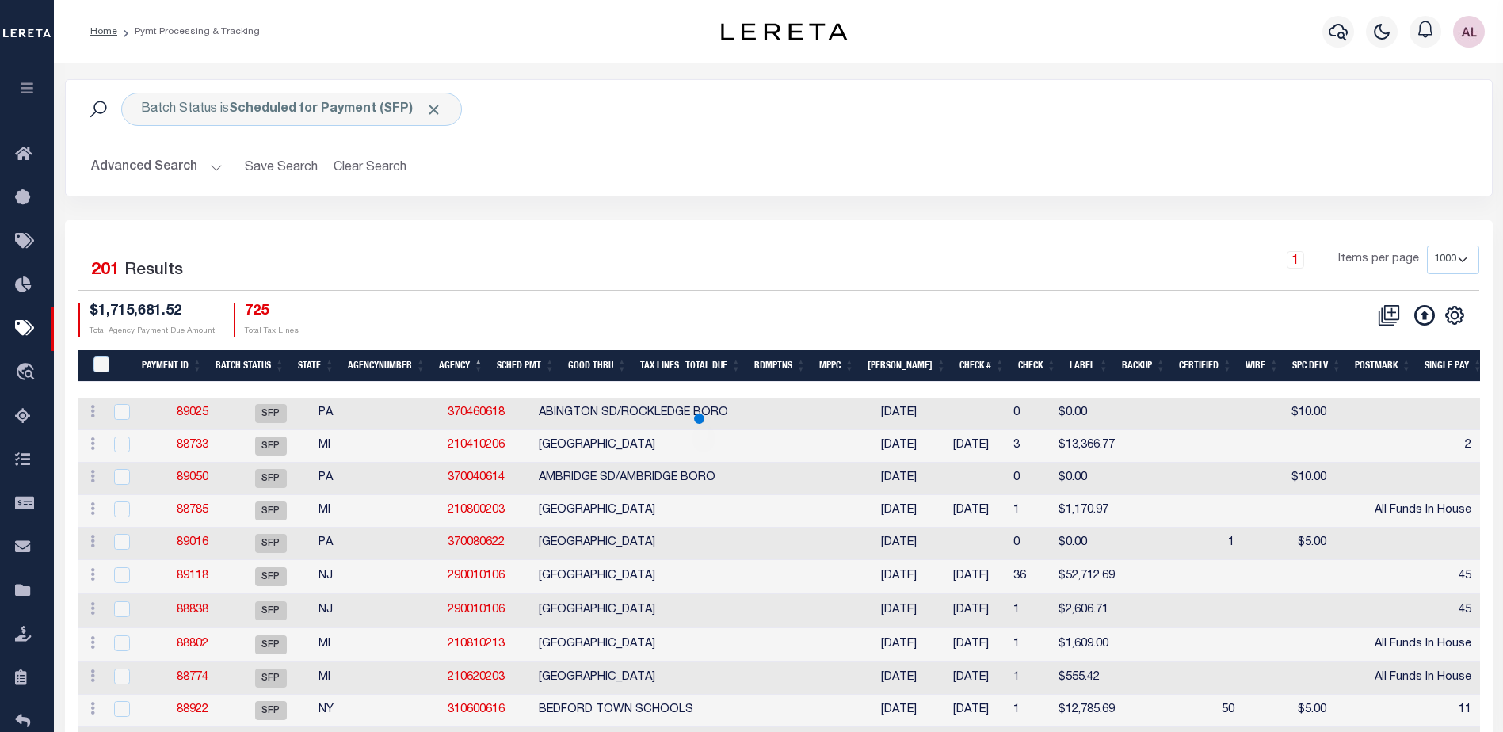
scroll to position [108, 0]
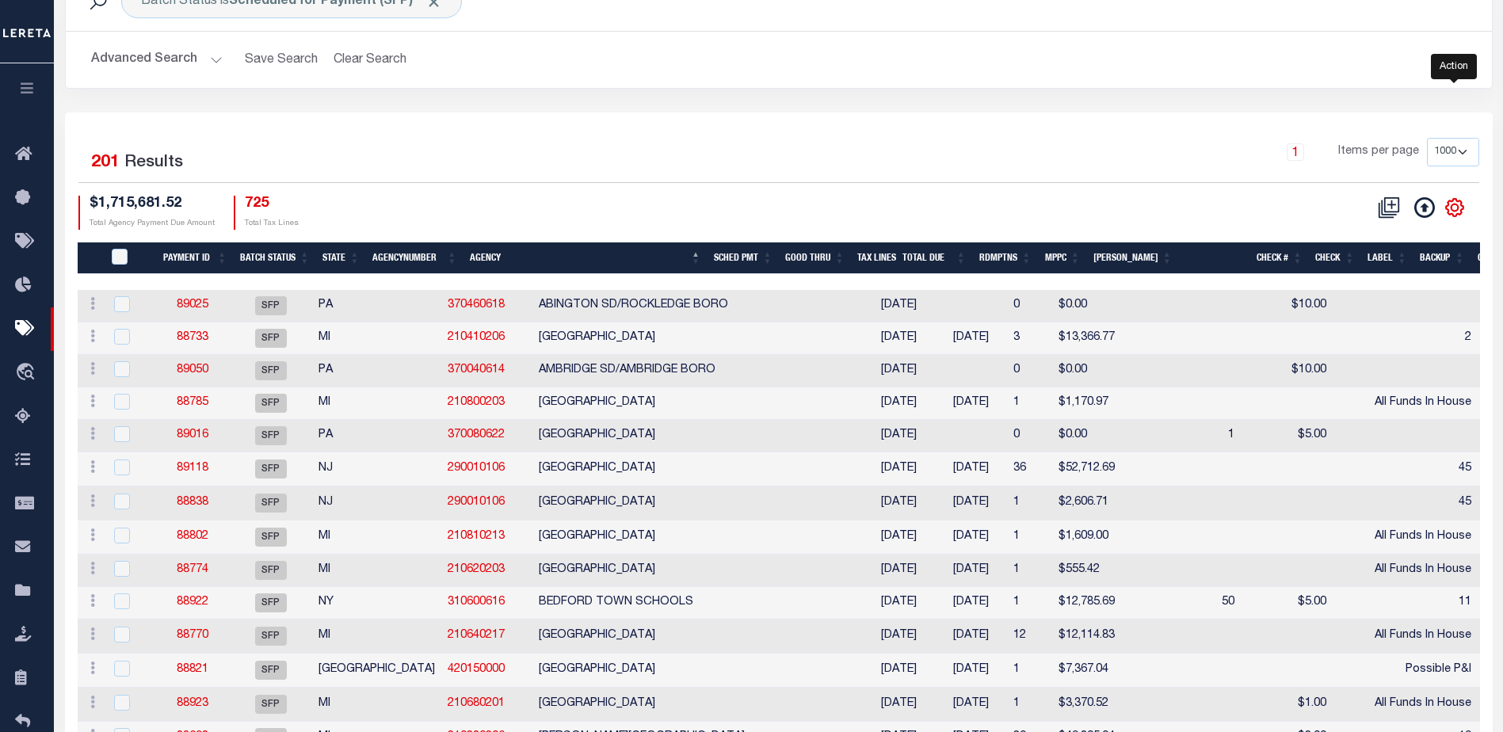
click at [1453, 207] on icon "" at bounding box center [1455, 207] width 21 height 21
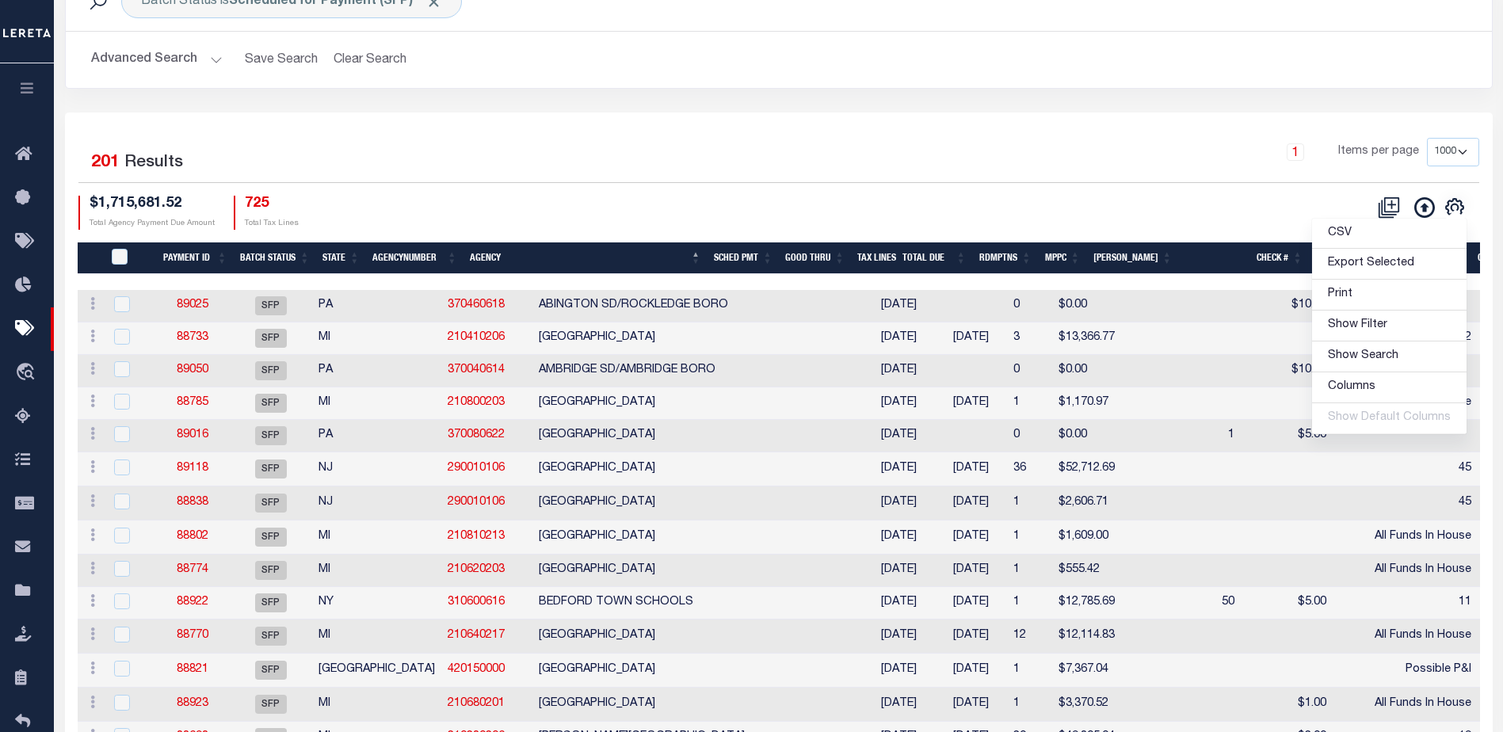
click at [926, 181] on div "1 Items per page 100 200 500 1000" at bounding box center [956, 160] width 1069 height 44
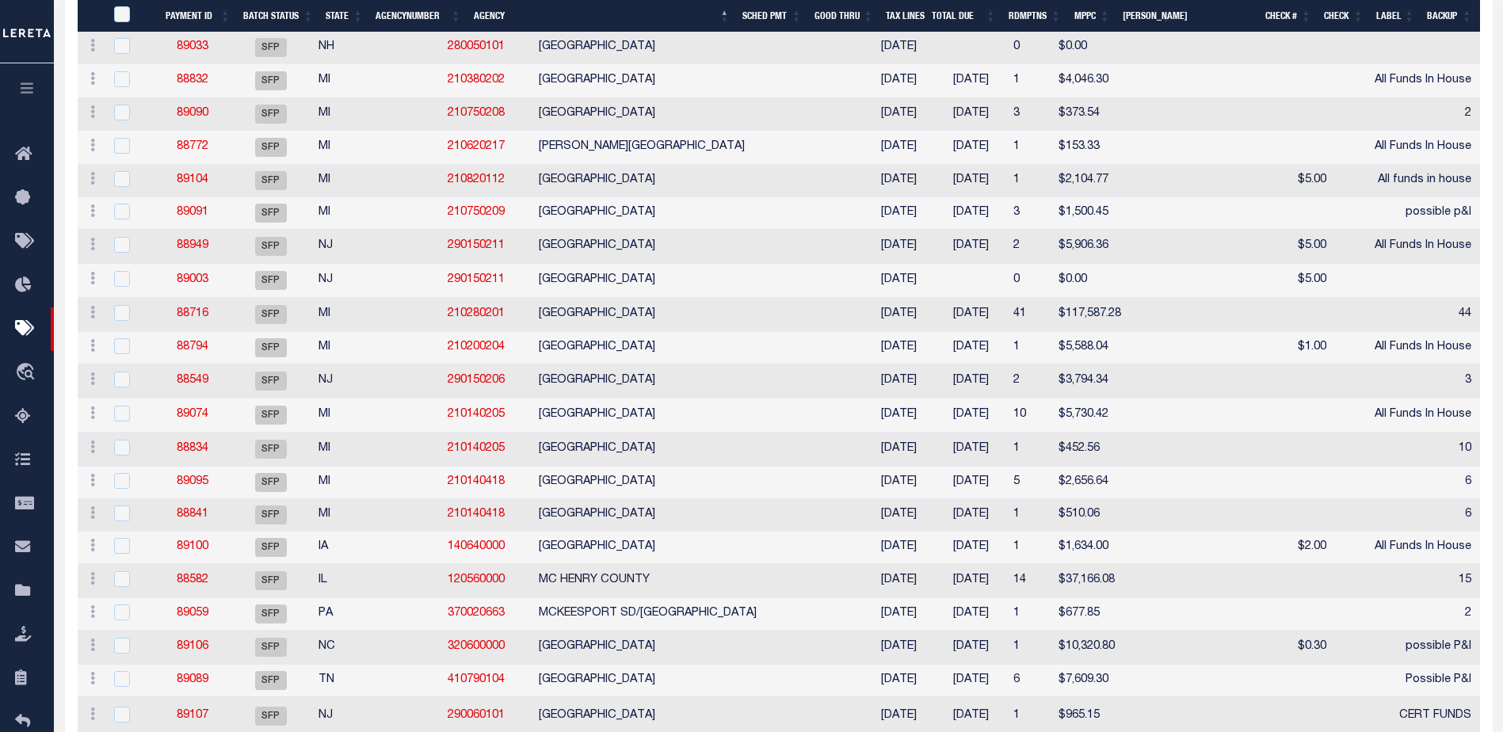
scroll to position [3277, 0]
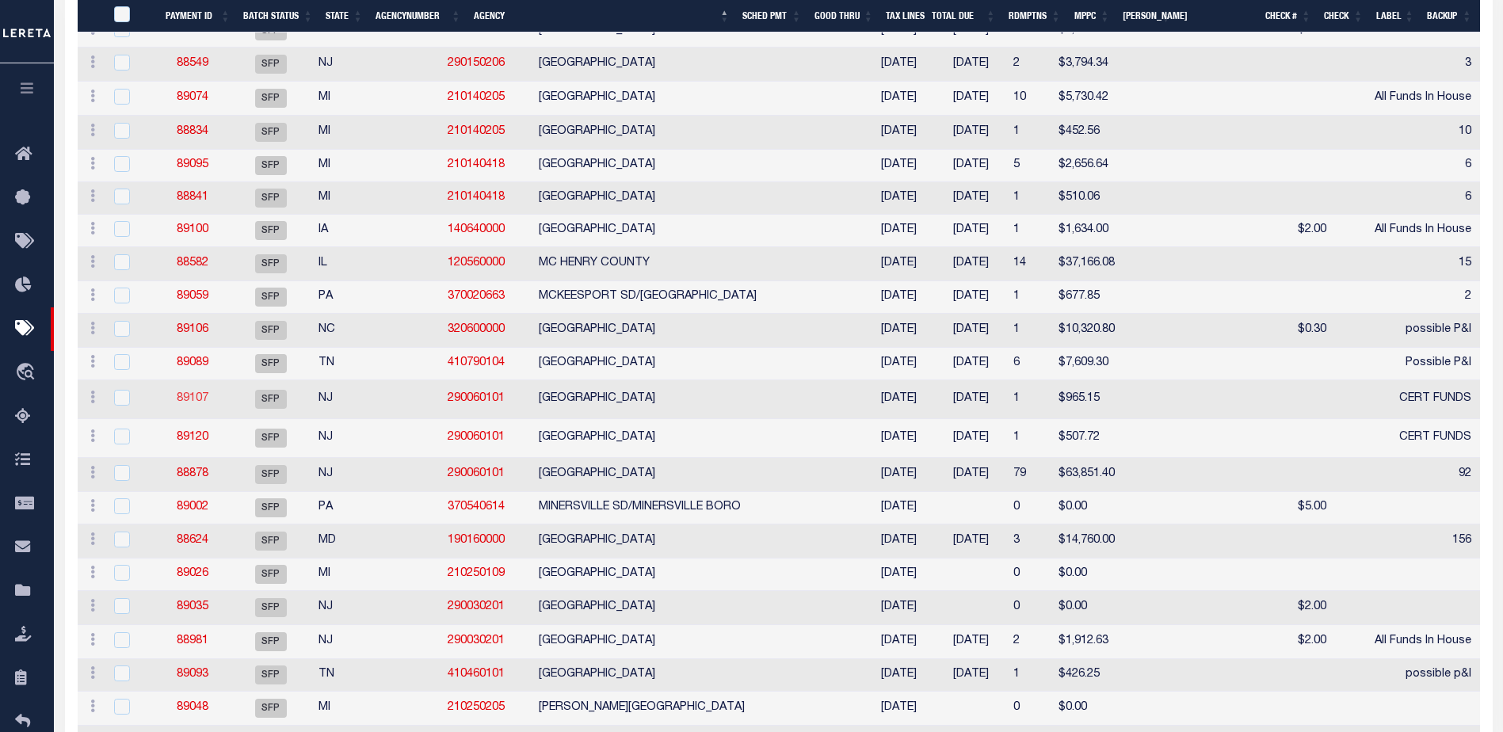
click at [196, 404] on link "89107" at bounding box center [193, 398] width 32 height 11
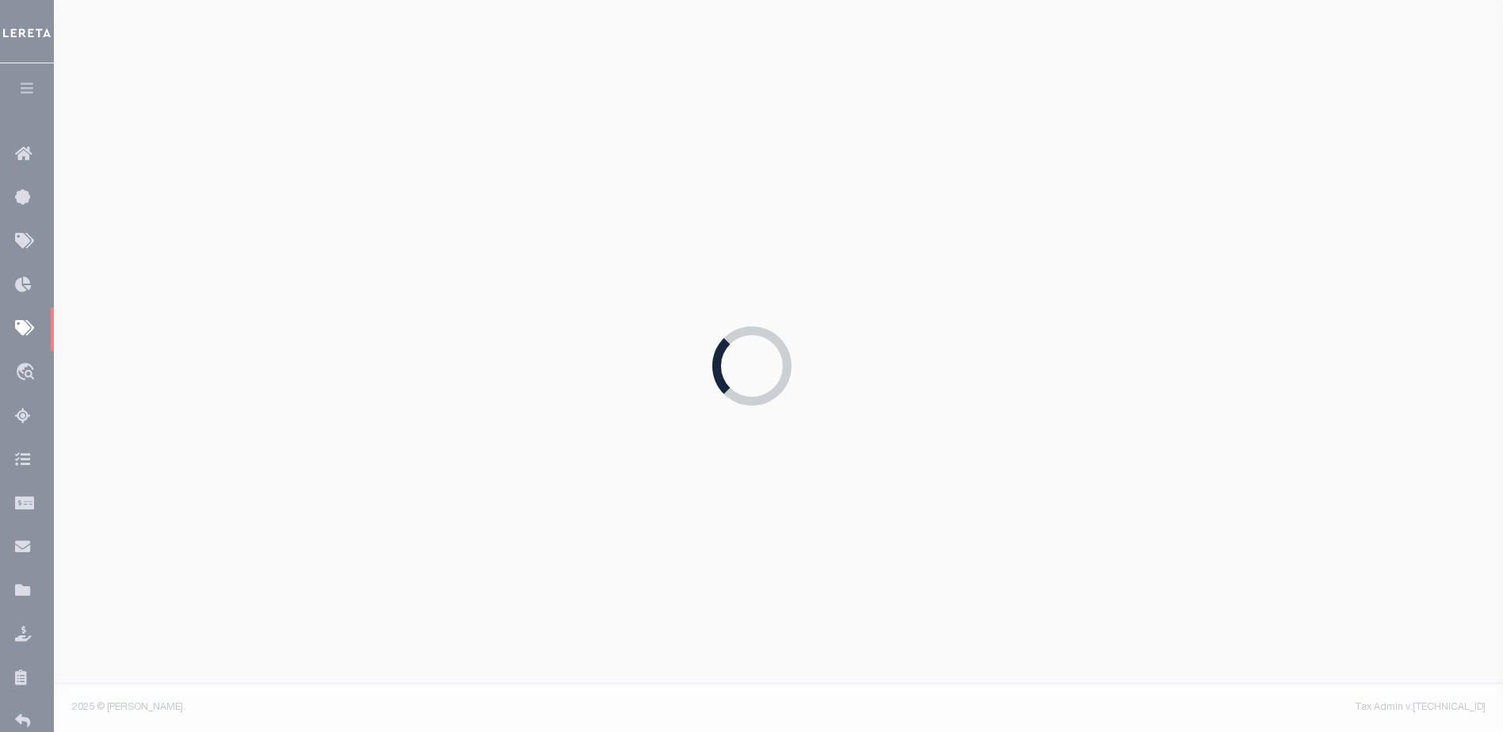
type input "$965.15"
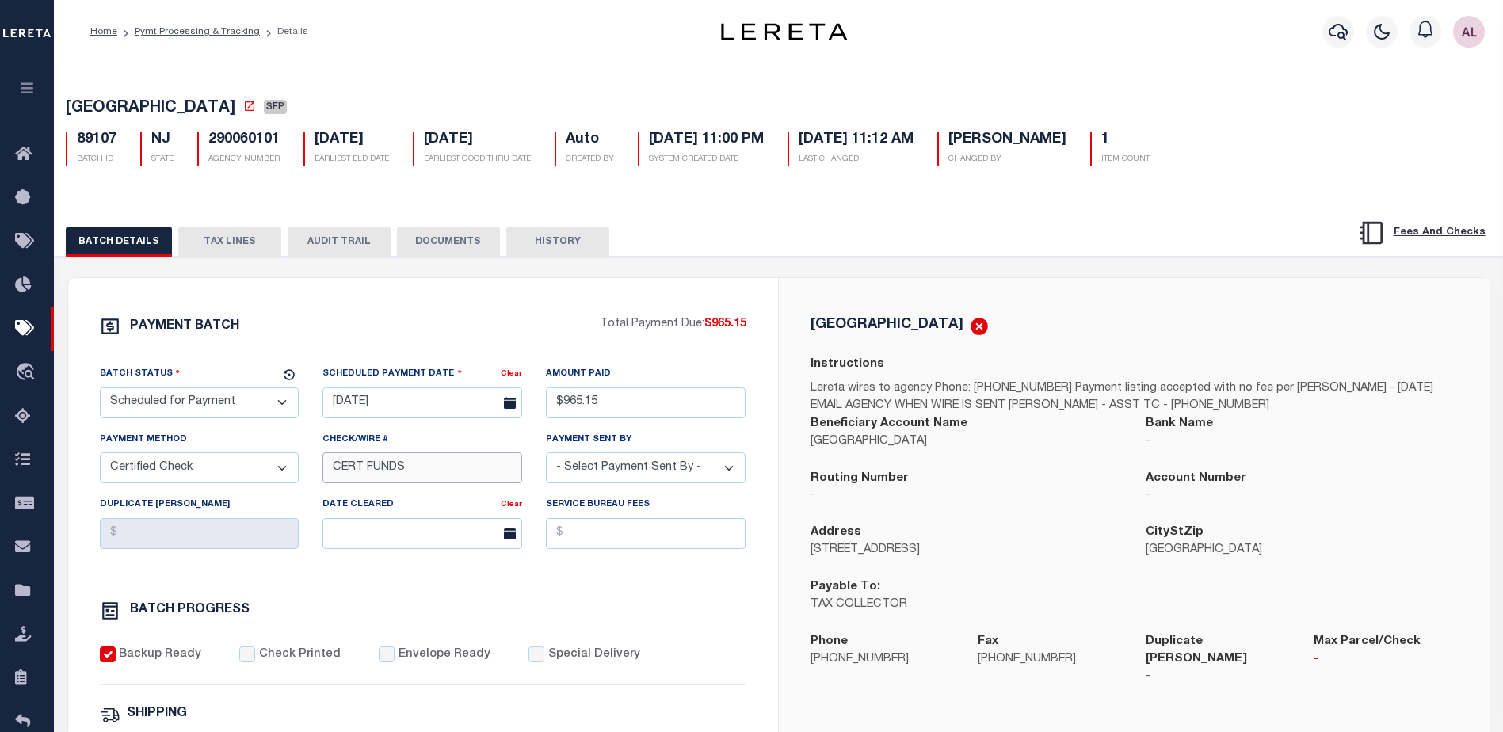
drag, startPoint x: 410, startPoint y: 471, endPoint x: 290, endPoint y: 452, distance: 121.8
click at [290, 452] on div "Batch Status - Select Status - Scheduled for Payment Ready For Payment Payment …" at bounding box center [423, 473] width 670 height 216
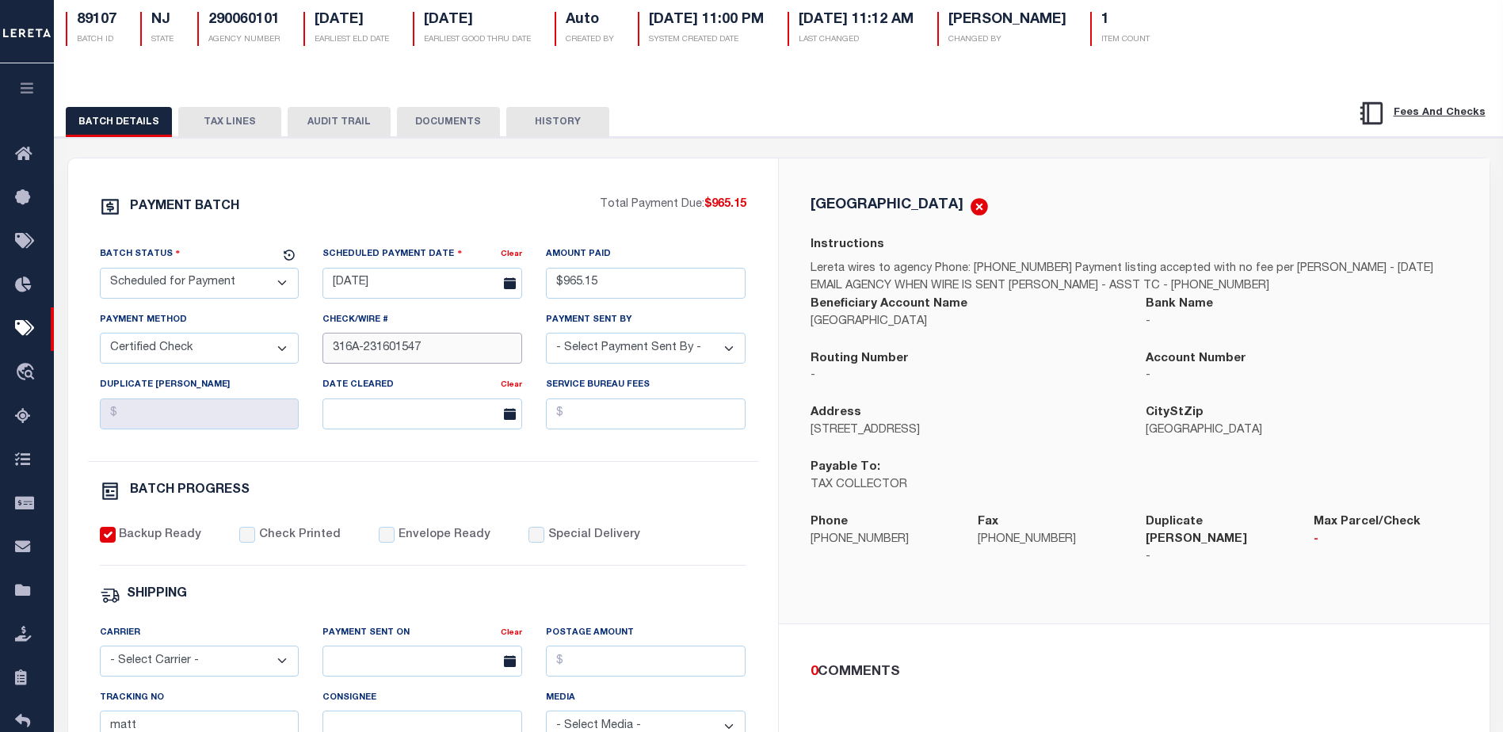
scroll to position [238, 0]
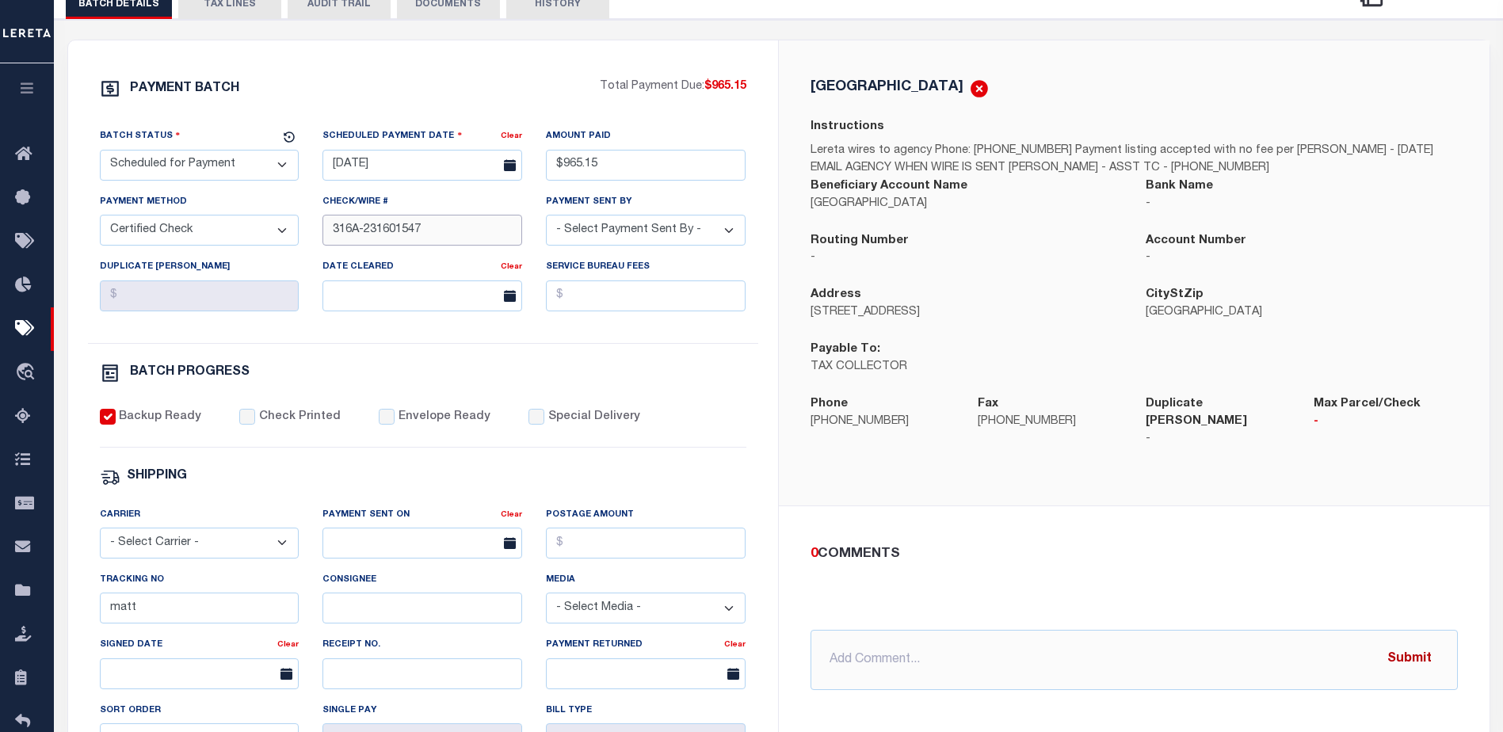
type input "316A-231601547"
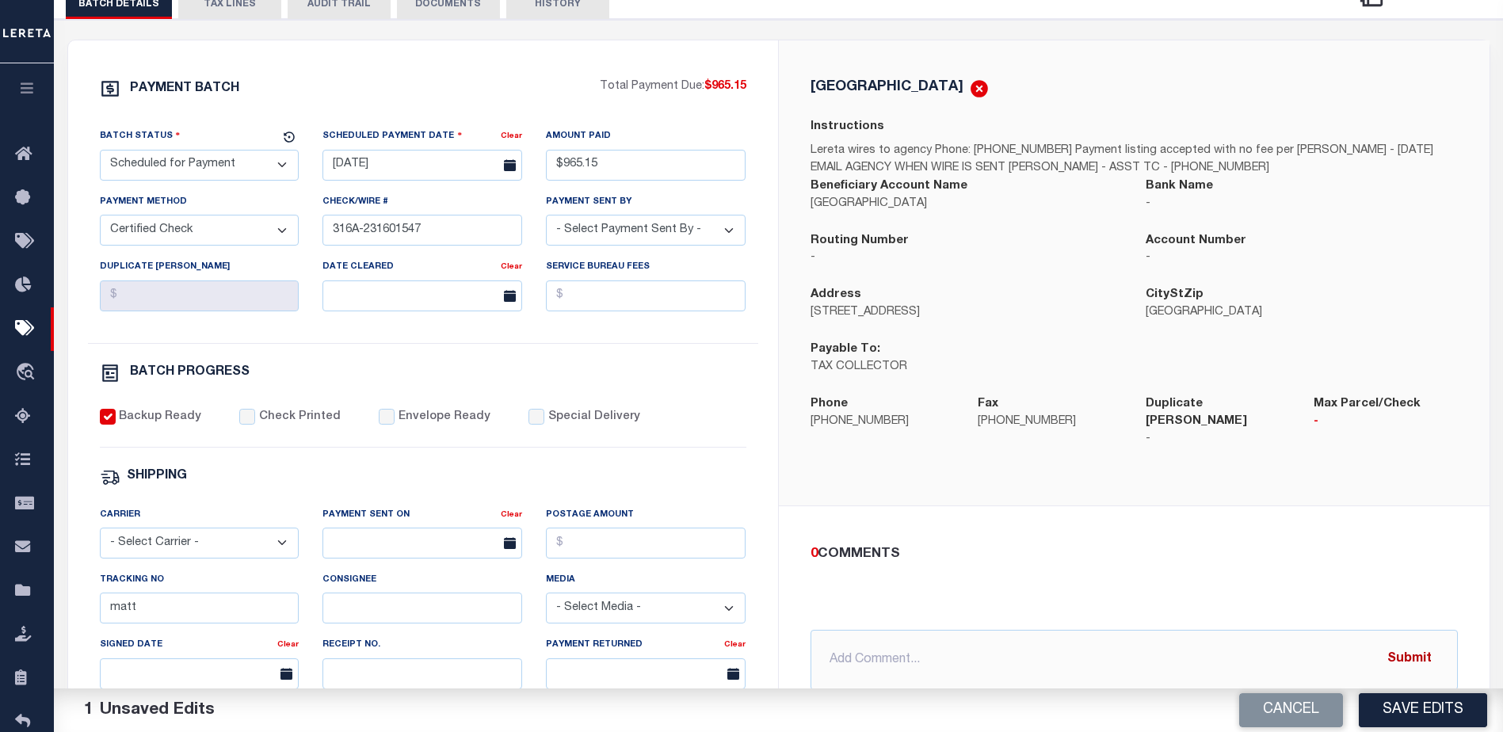
click at [1409, 648] on button "Submit" at bounding box center [1409, 659] width 65 height 32
click at [1158, 506] on div "0 COMMENTS @[PERSON_NAME] @[PERSON_NAME] @[PERSON_NAME] @[PERSON_NAME] @[PERSON…" at bounding box center [1134, 617] width 711 height 222
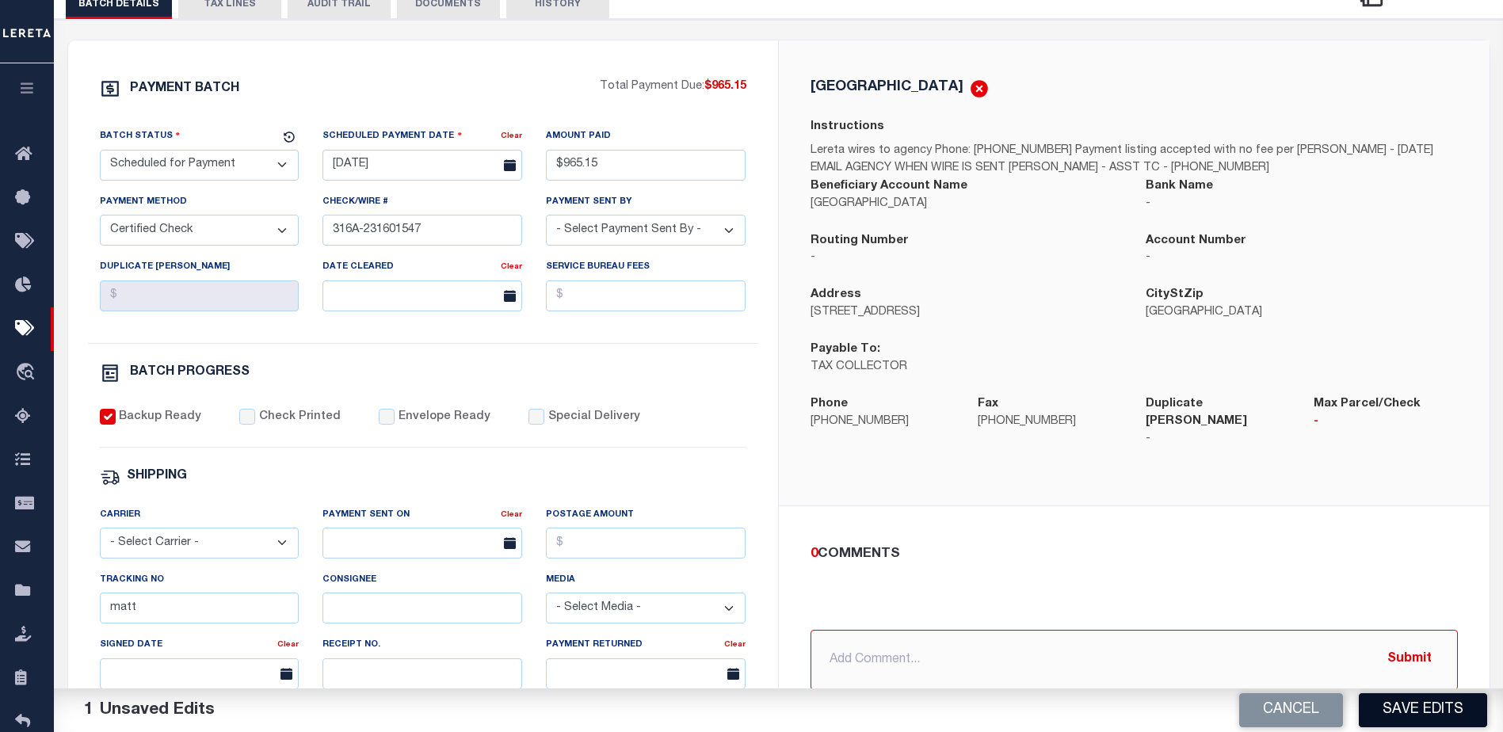
click at [1425, 707] on button "Save Edits" at bounding box center [1423, 710] width 128 height 34
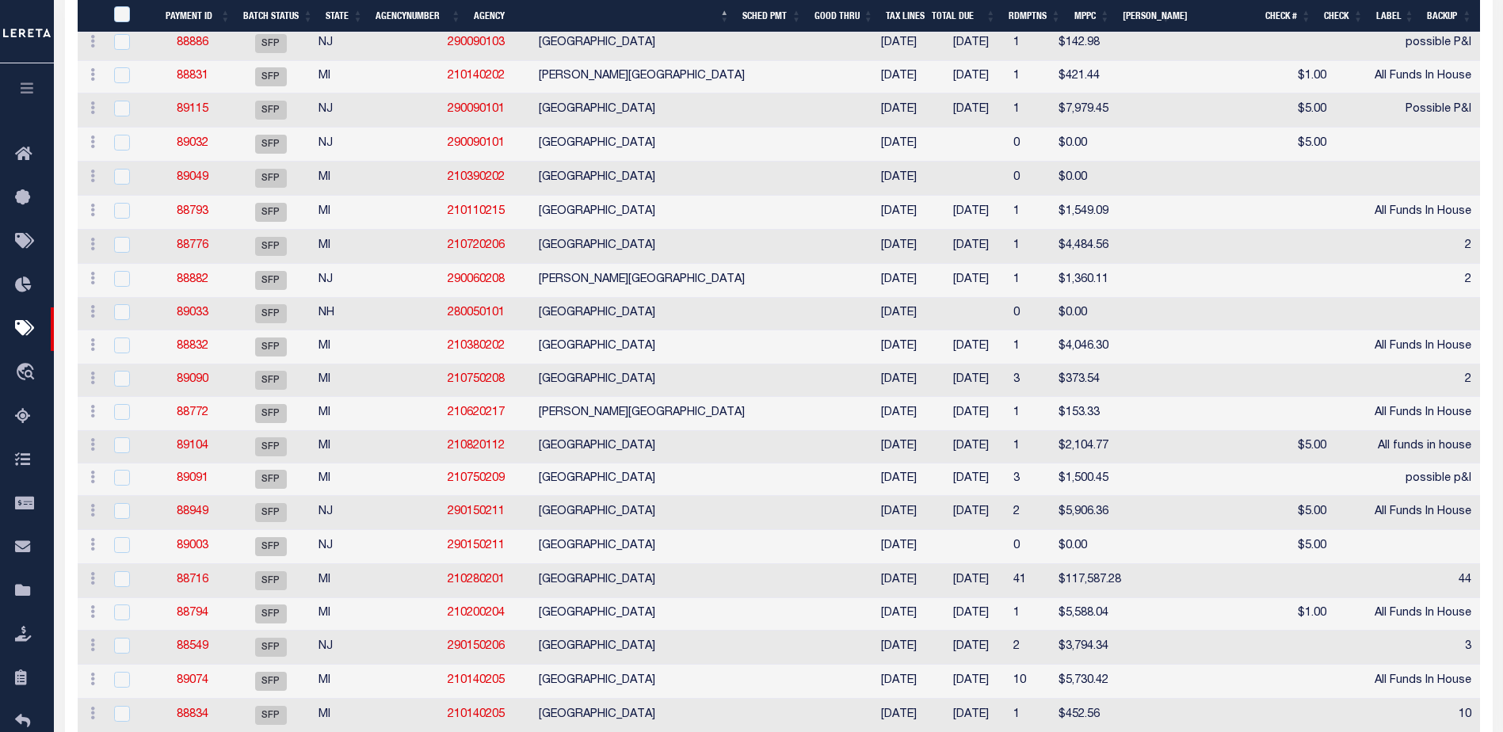
scroll to position [3090, 0]
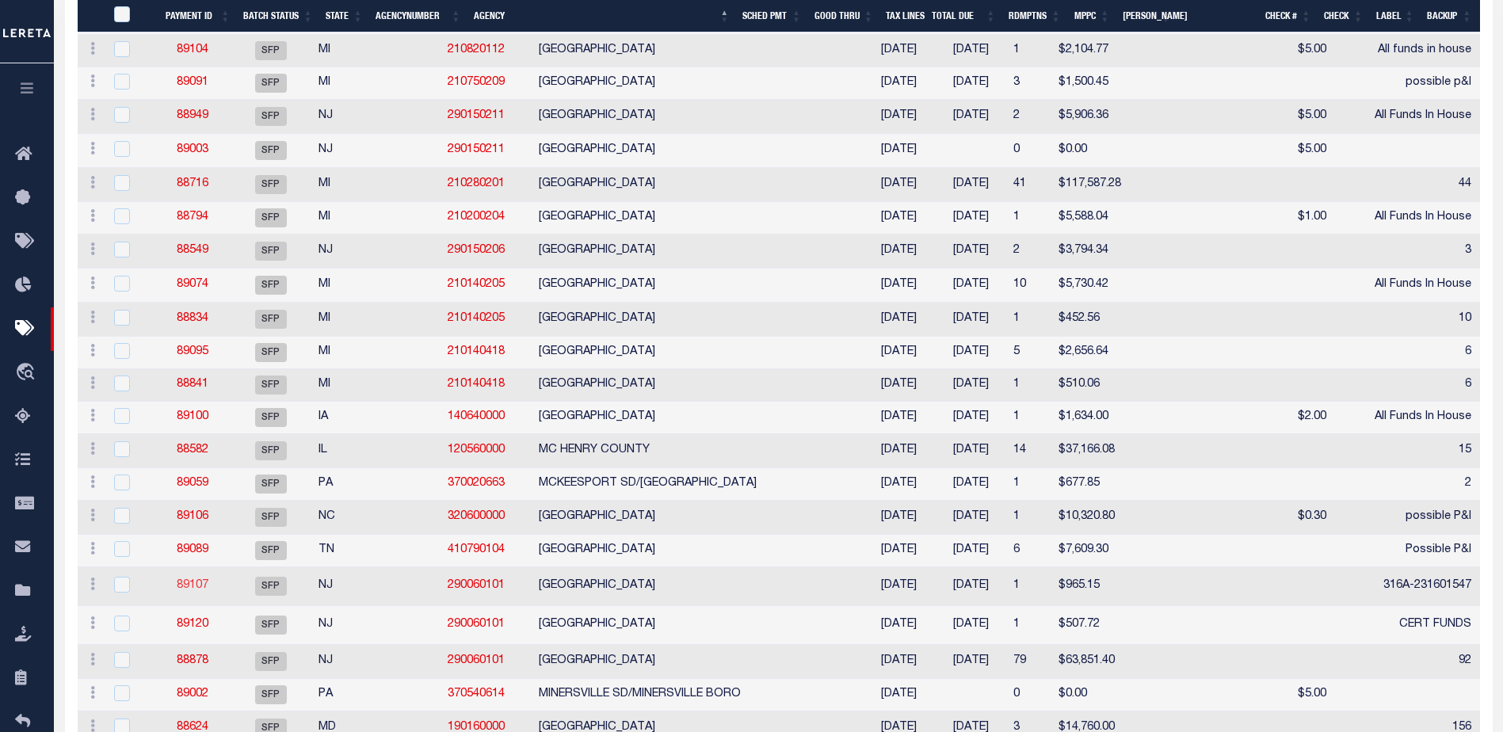
click at [194, 591] on link "89107" at bounding box center [193, 585] width 32 height 11
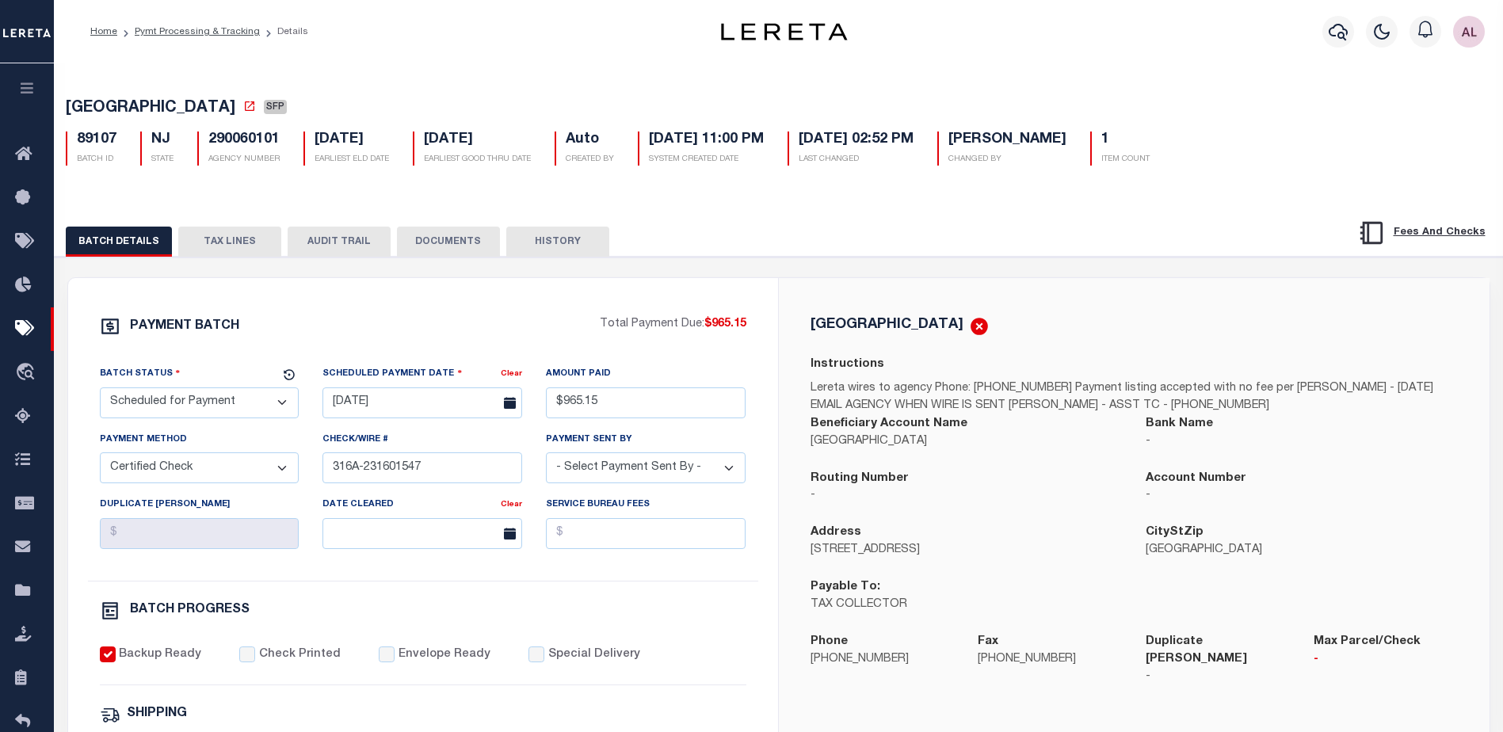
click at [210, 403] on select "- Select Status - Scheduled for Payment Ready For Payment Payment Sent Cleared …" at bounding box center [200, 402] width 200 height 31
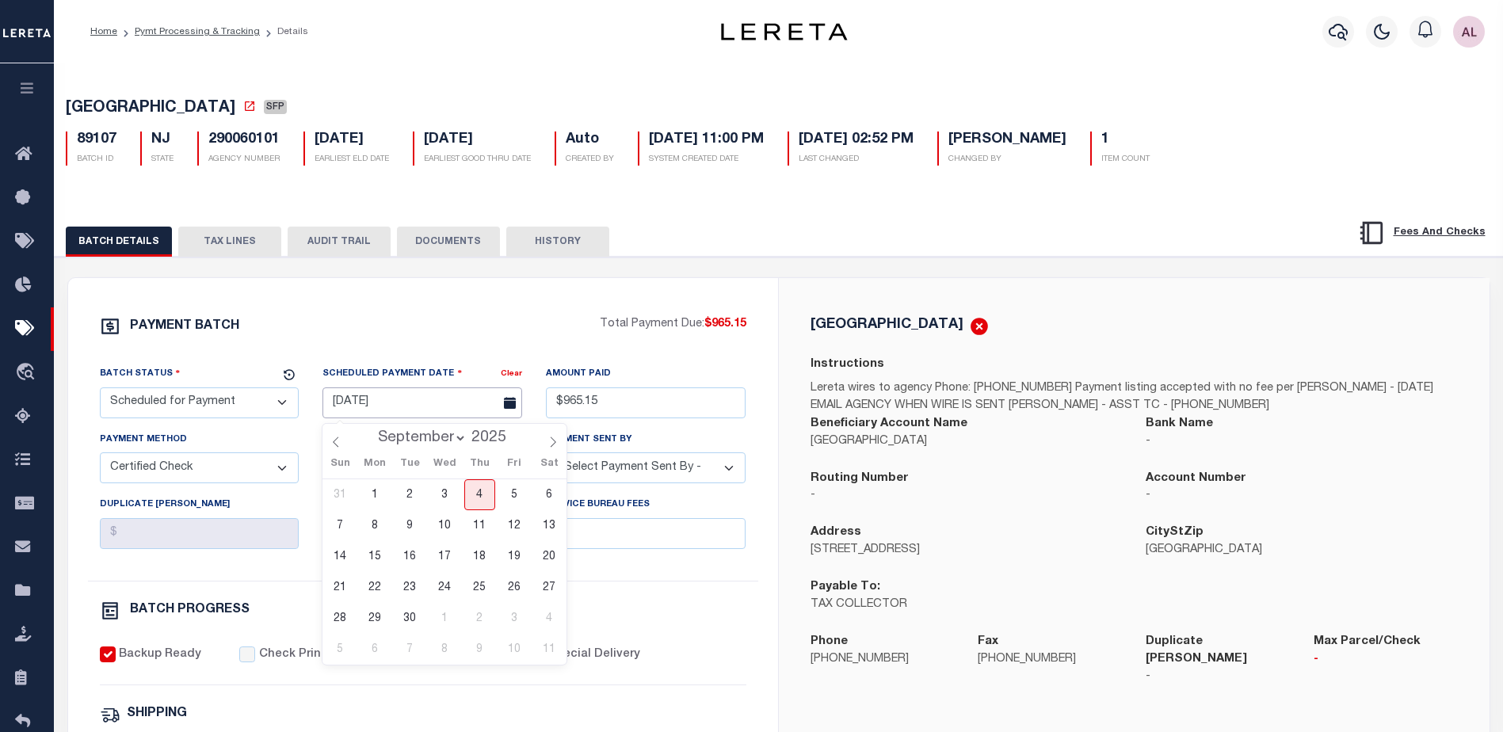
click at [376, 414] on input "[DATE]" at bounding box center [423, 402] width 200 height 31
click at [476, 494] on span "4" at bounding box center [479, 494] width 31 height 31
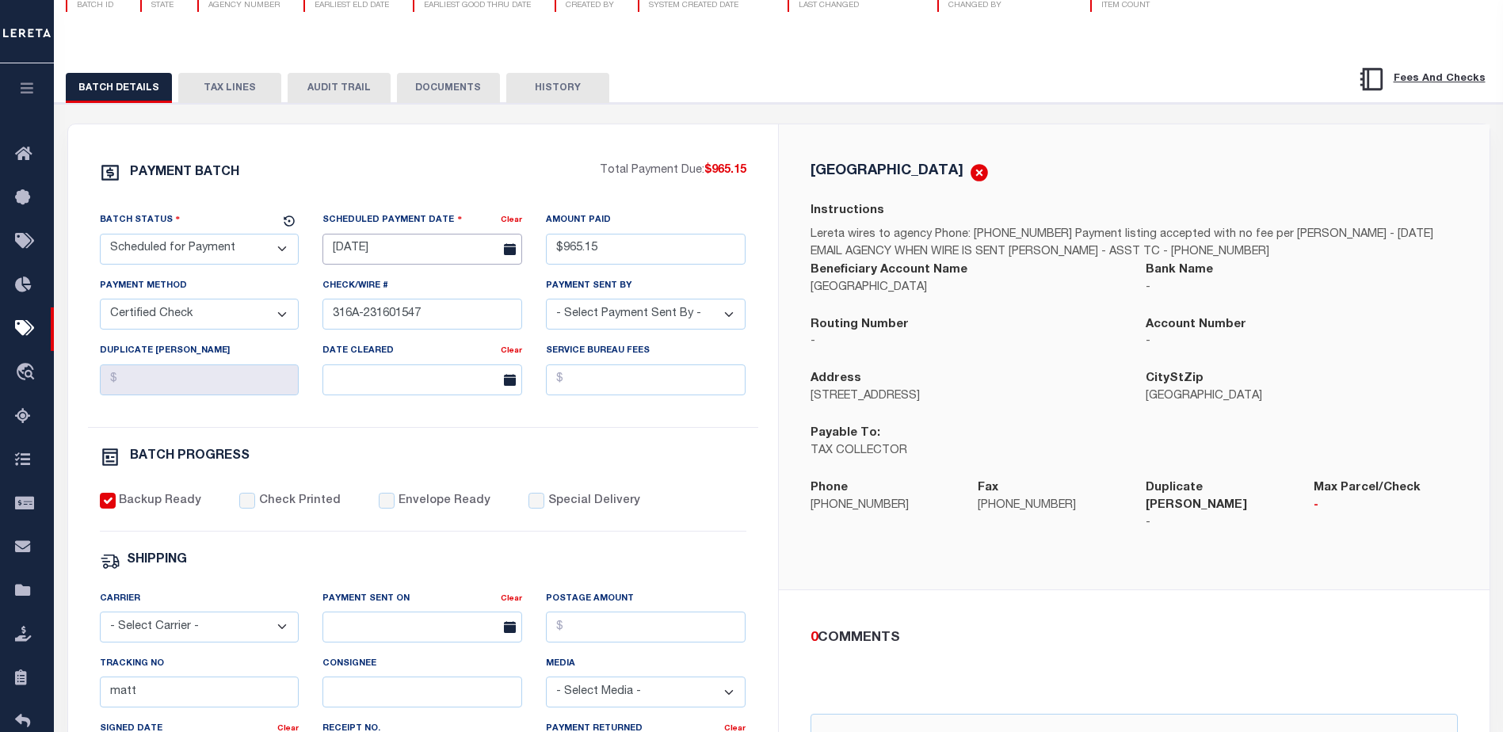
scroll to position [317, 0]
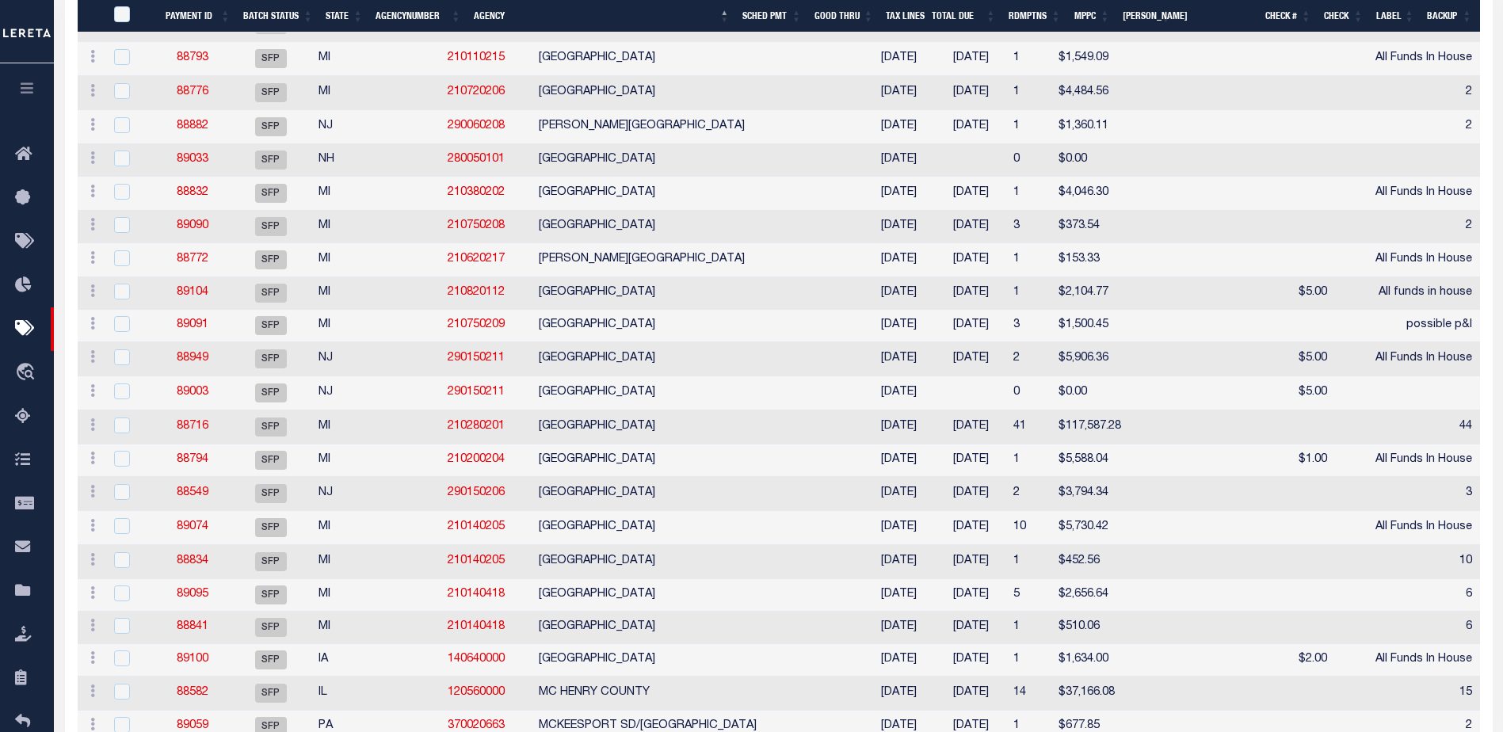
scroll to position [3244, 0]
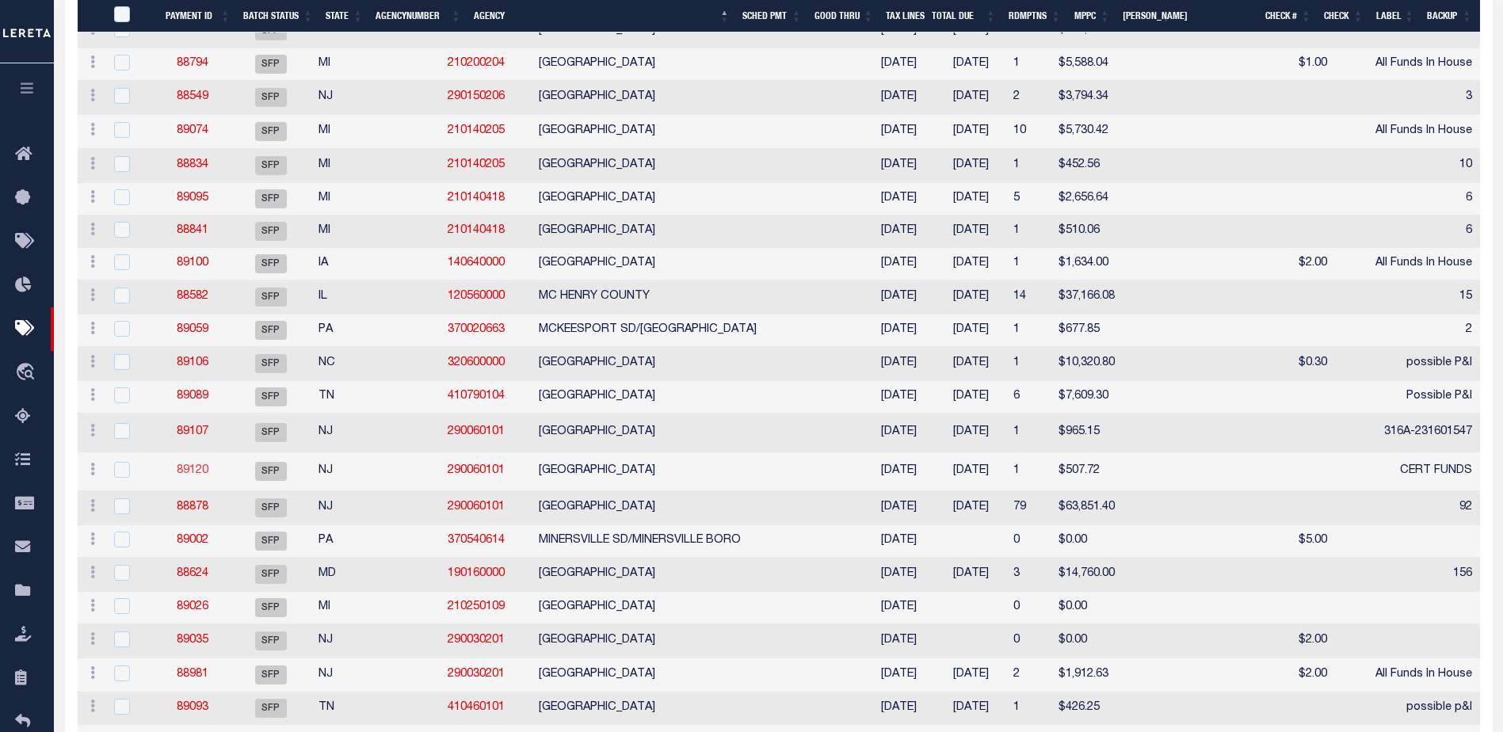
click at [186, 476] on link "89120" at bounding box center [193, 470] width 32 height 11
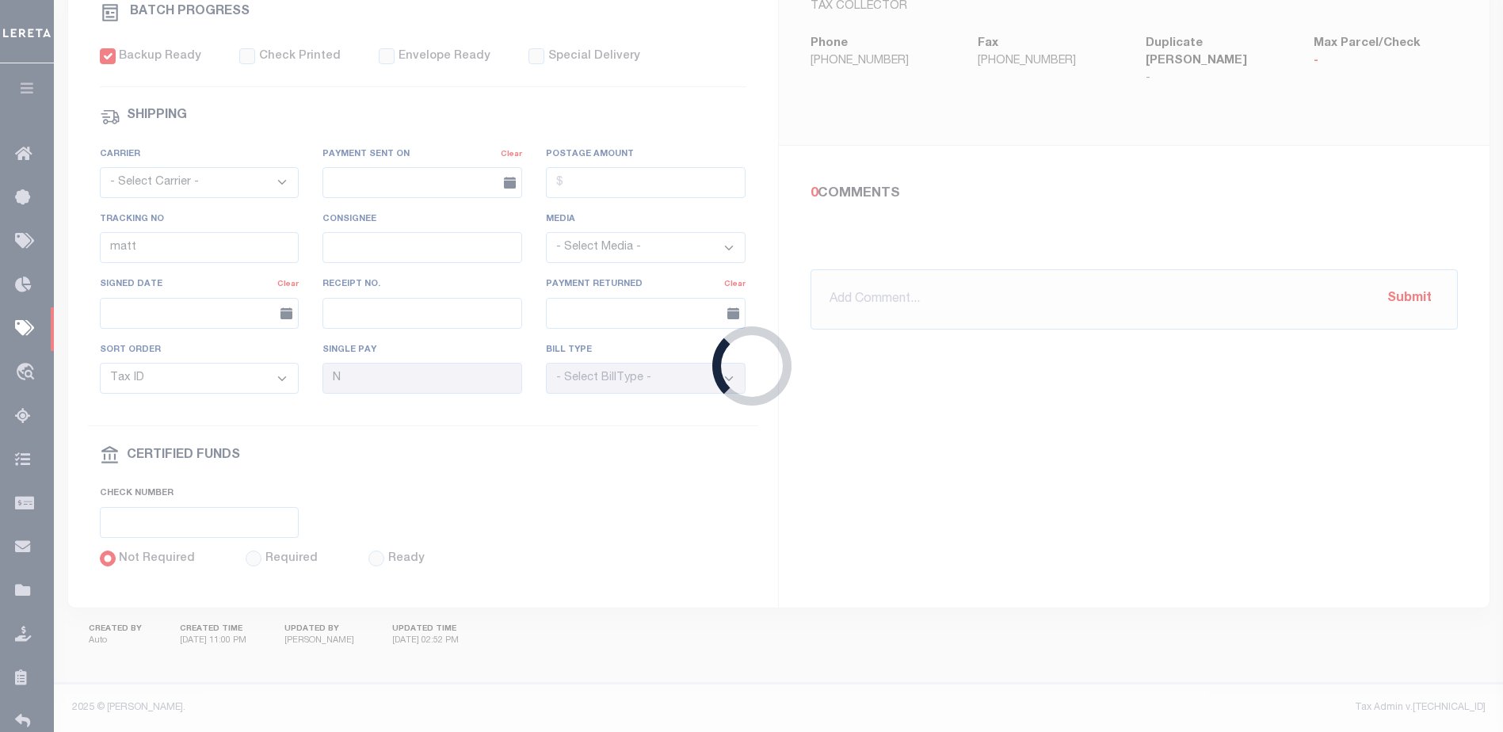
type input "$507.72"
type input "CERT FUNDS"
type input "[PERSON_NAME]"
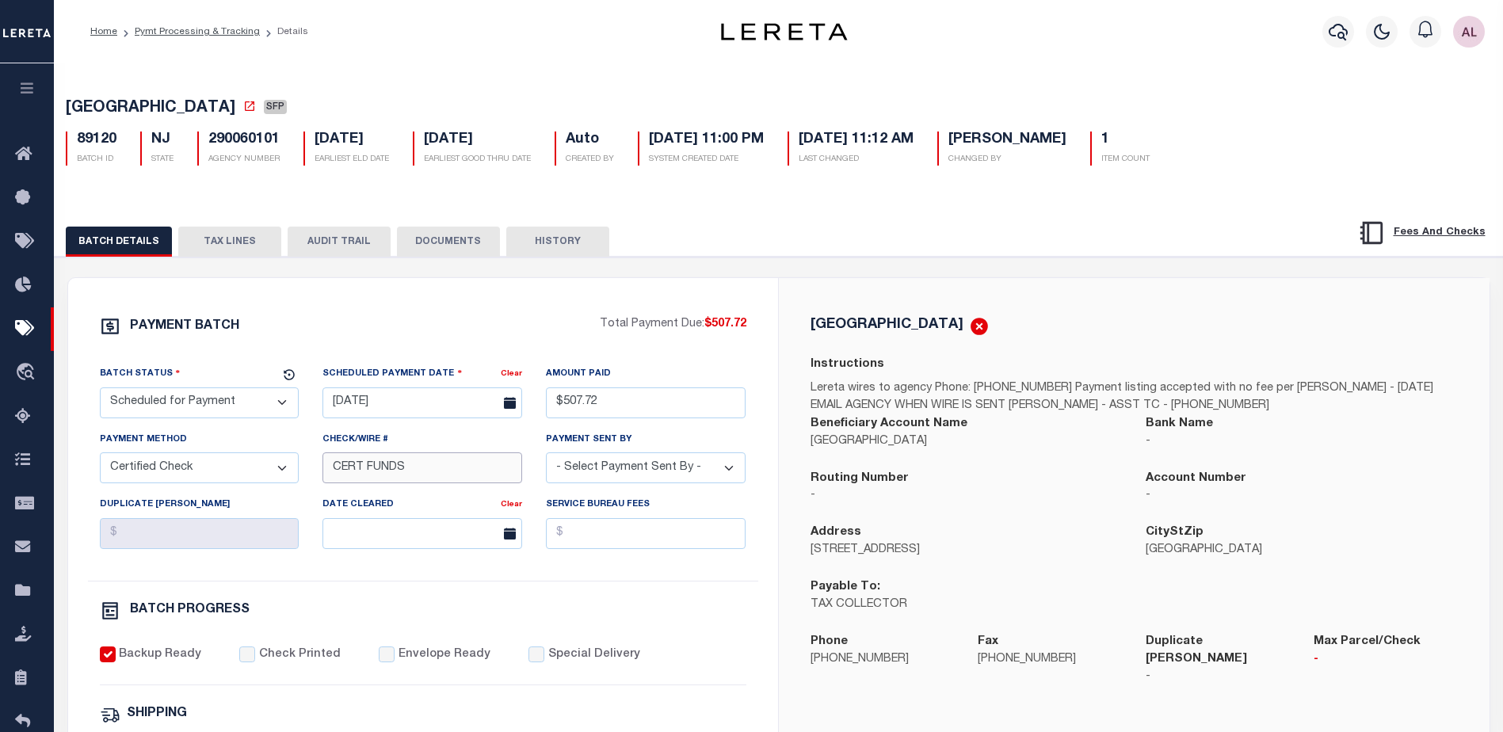
drag, startPoint x: 426, startPoint y: 473, endPoint x: 269, endPoint y: 469, distance: 157.7
click at [269, 469] on div "Batch Status - Select Status - Scheduled for Payment Ready For Payment Payment …" at bounding box center [423, 473] width 670 height 216
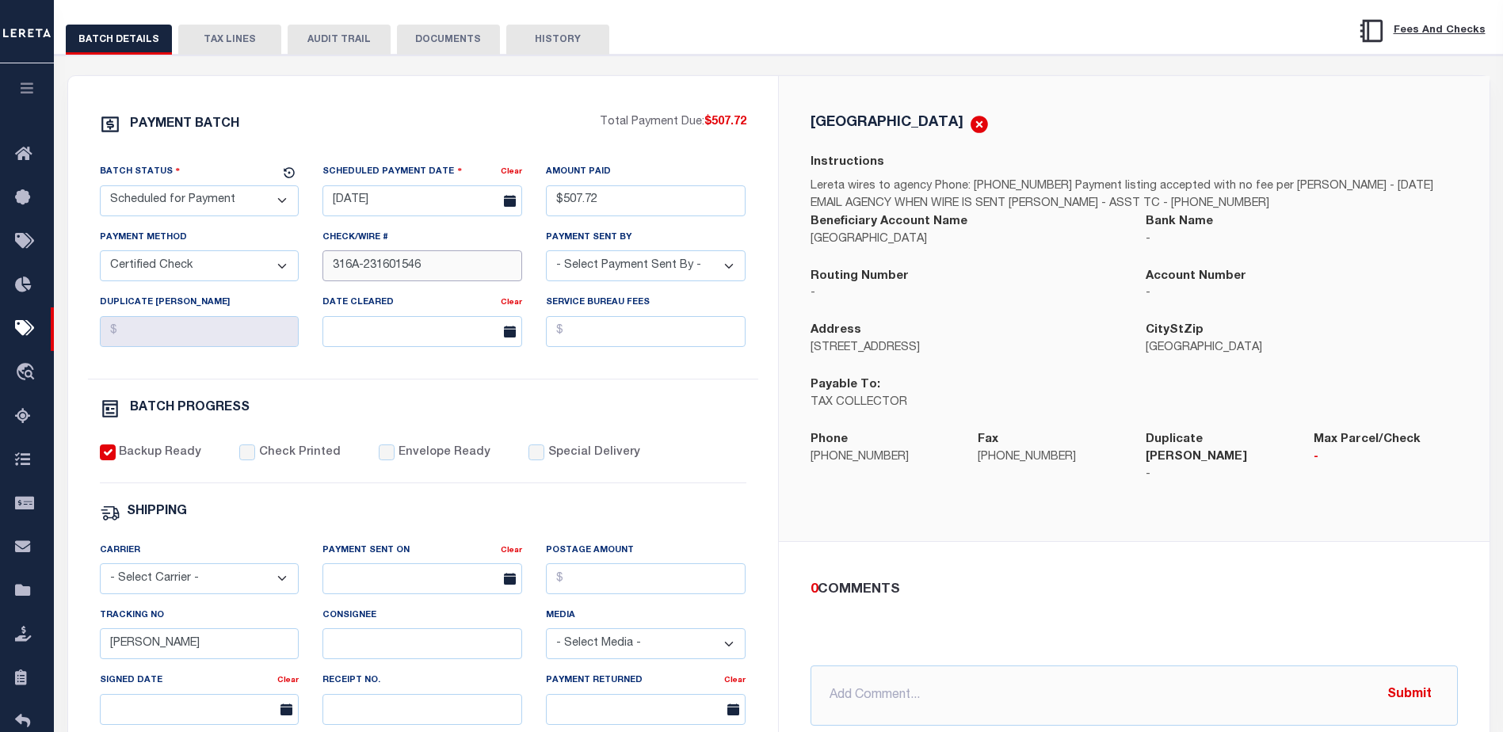
scroll to position [238, 0]
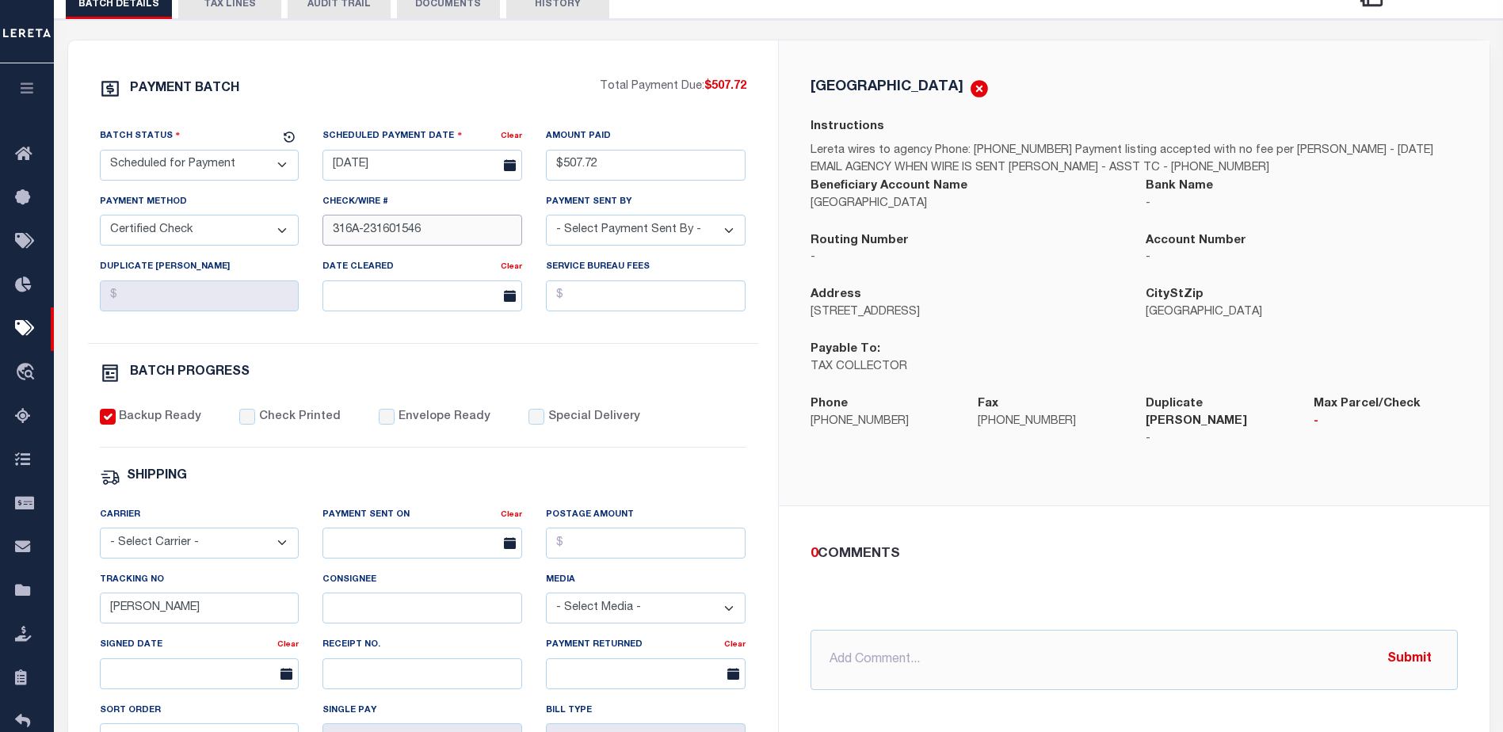
type input "316A-231601546"
click at [1353, 699] on div "0 COMMENTS @[PERSON_NAME] @[PERSON_NAME] @[PERSON_NAME] @[PERSON_NAME] @[PERSON…" at bounding box center [1134, 617] width 711 height 222
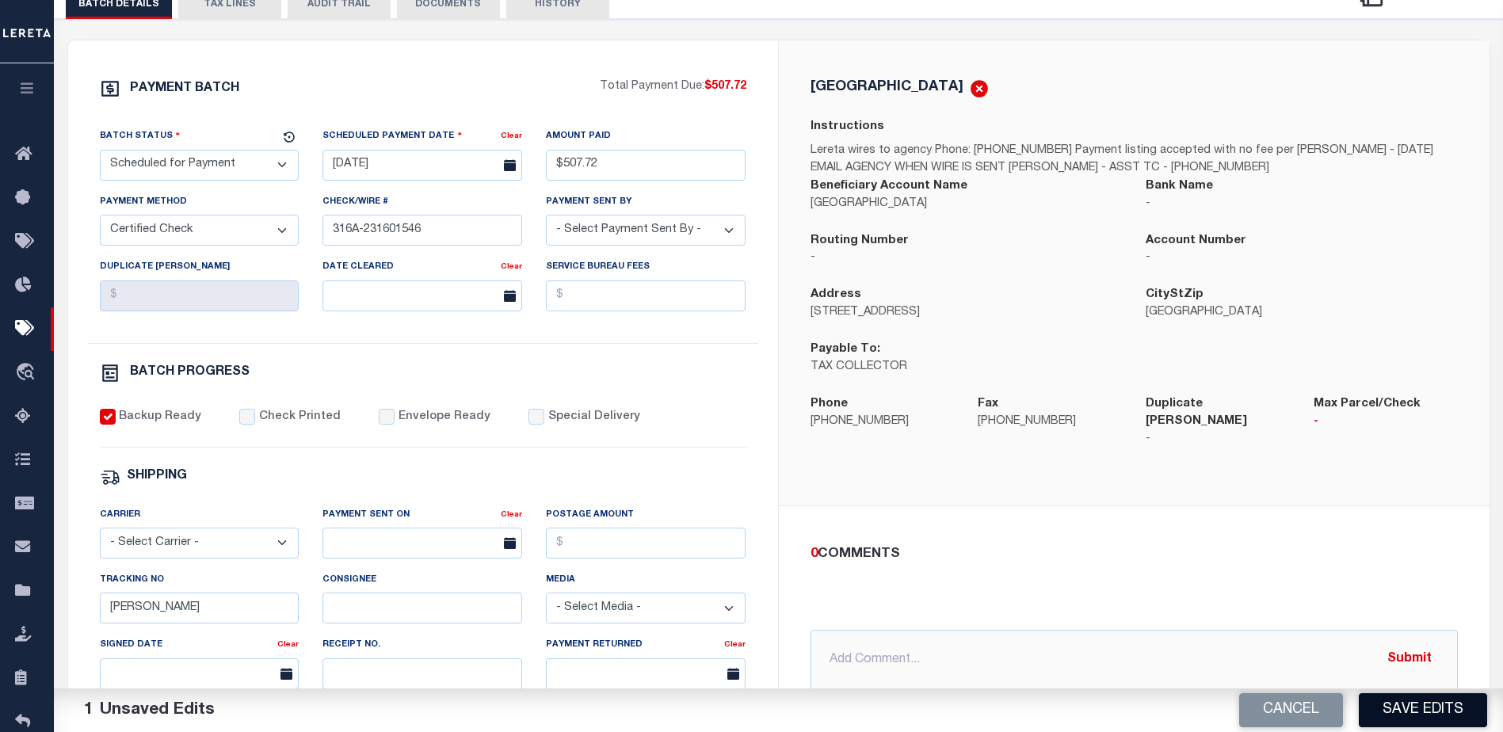
click at [1437, 708] on button "Save Edits" at bounding box center [1423, 710] width 128 height 34
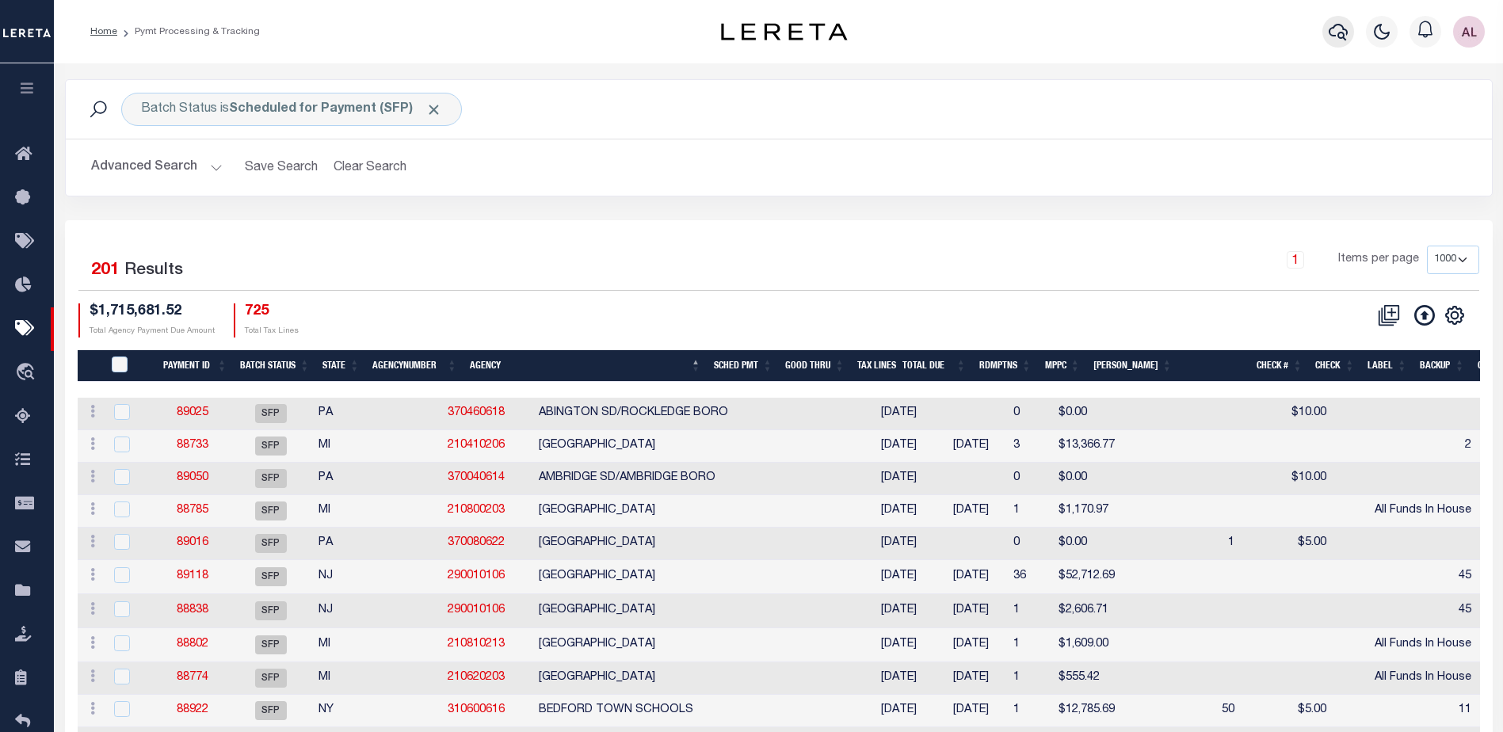
click at [1335, 34] on icon "button" at bounding box center [1338, 31] width 19 height 19
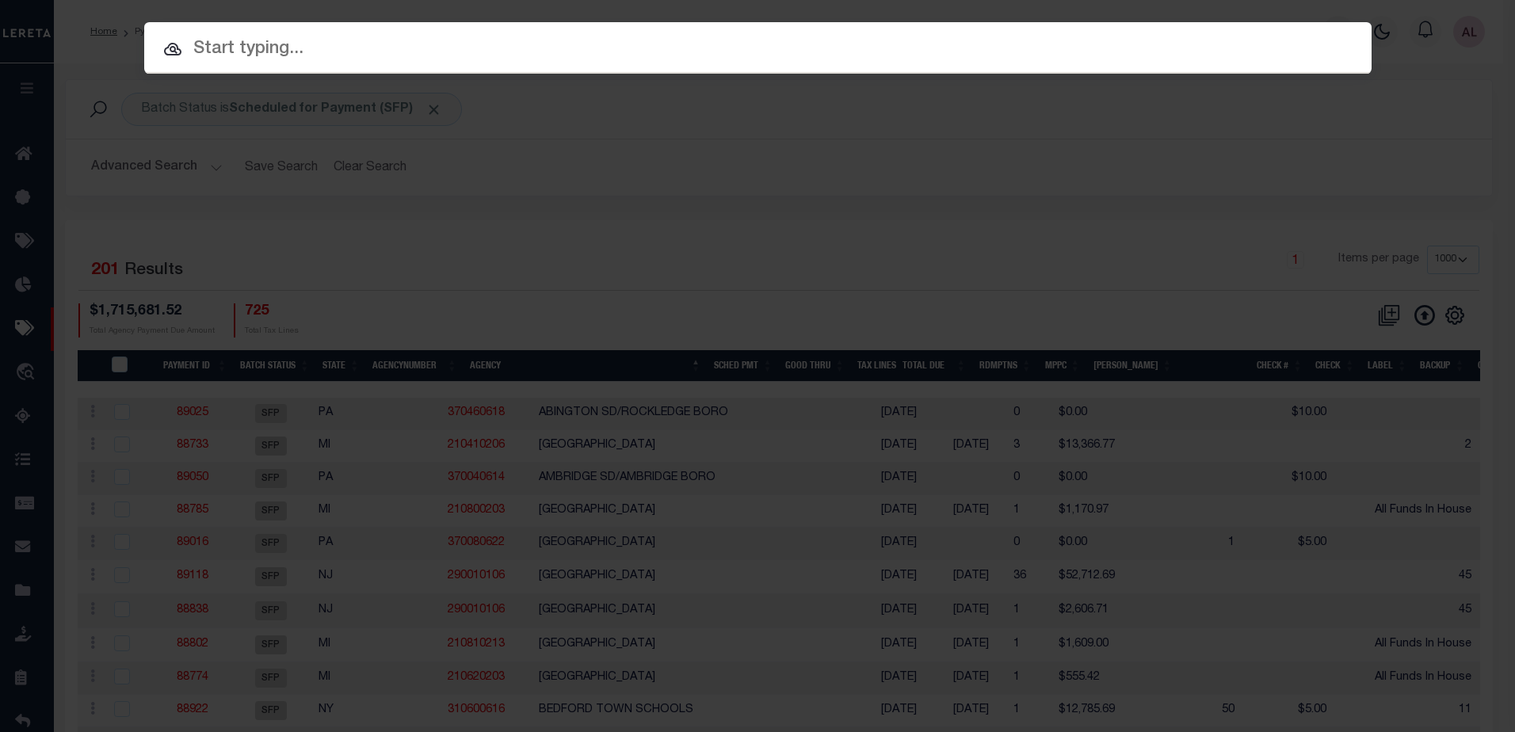
click at [230, 51] on input "text" at bounding box center [757, 50] width 1227 height 28
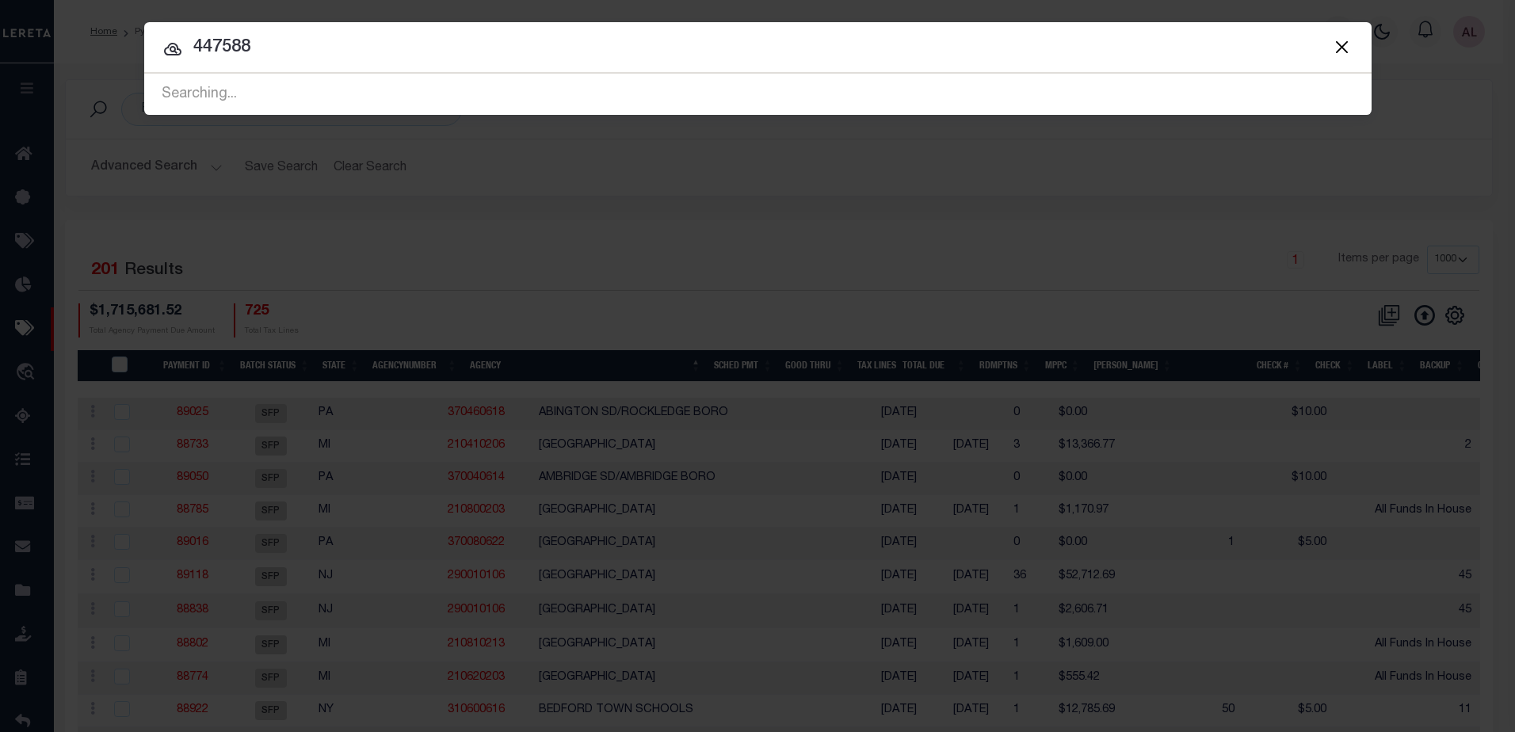
drag, startPoint x: 261, startPoint y: 62, endPoint x: 183, endPoint y: 59, distance: 77.7
click at [183, 59] on div "Include Loans TBM Customers Borrowers Payments (Lender Non-Disb) Payments (Lend…" at bounding box center [757, 68] width 1227 height 93
drag, startPoint x: 249, startPoint y: 45, endPoint x: 193, endPoint y: 44, distance: 55.5
click at [193, 44] on input "447588" at bounding box center [757, 48] width 1227 height 28
type input "117588"
